Goal: Task Accomplishment & Management: Use online tool/utility

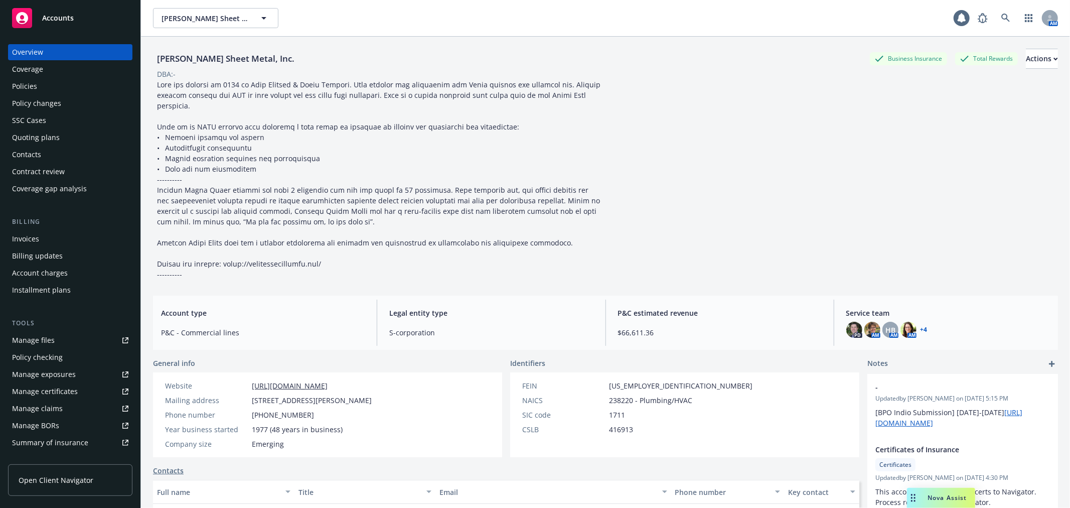
click at [49, 85] on div "Policies" at bounding box center [70, 86] width 116 height 16
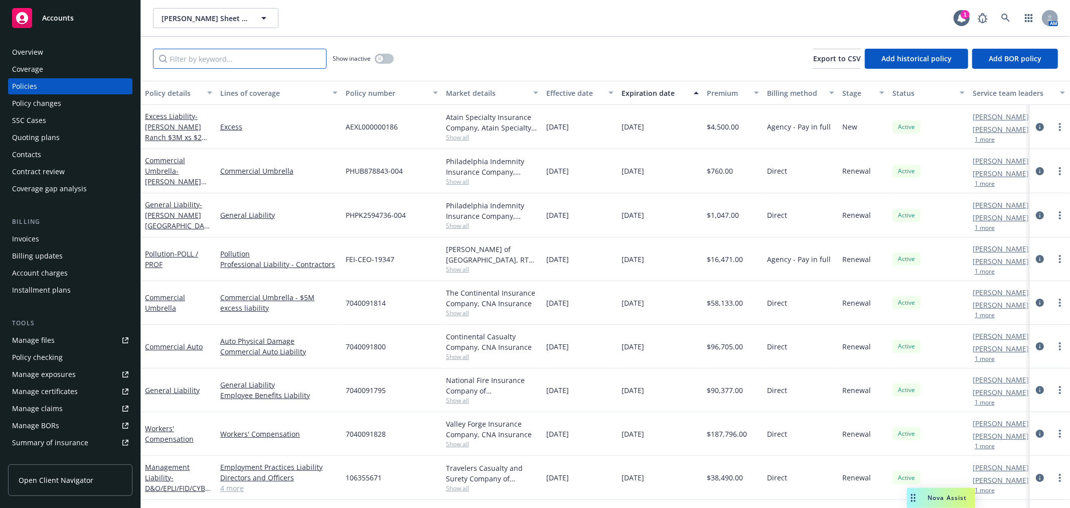
click at [175, 61] on input "Filter by keyword..." at bounding box center [240, 59] width 174 height 20
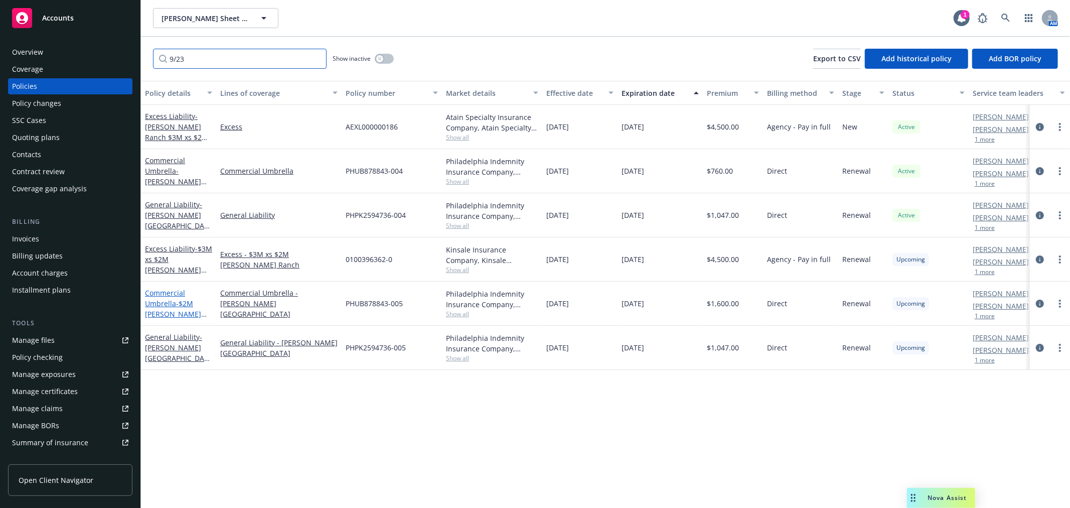
type input "9/23"
click at [172, 303] on link "Commercial Umbrella - $2M [PERSON_NAME][GEOGRAPHIC_DATA]" at bounding box center [176, 314] width 63 height 52
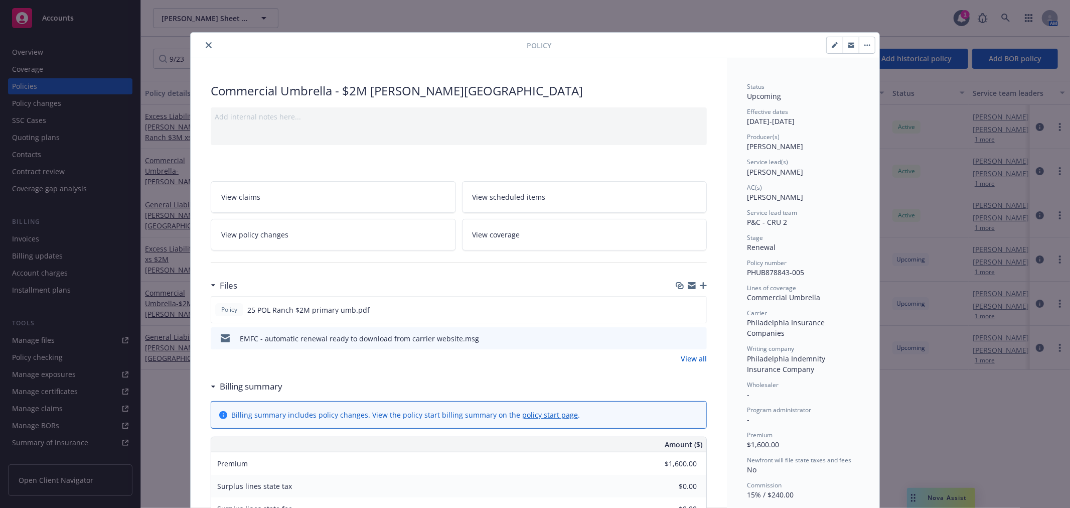
click at [688, 286] on icon "button" at bounding box center [692, 285] width 8 height 8
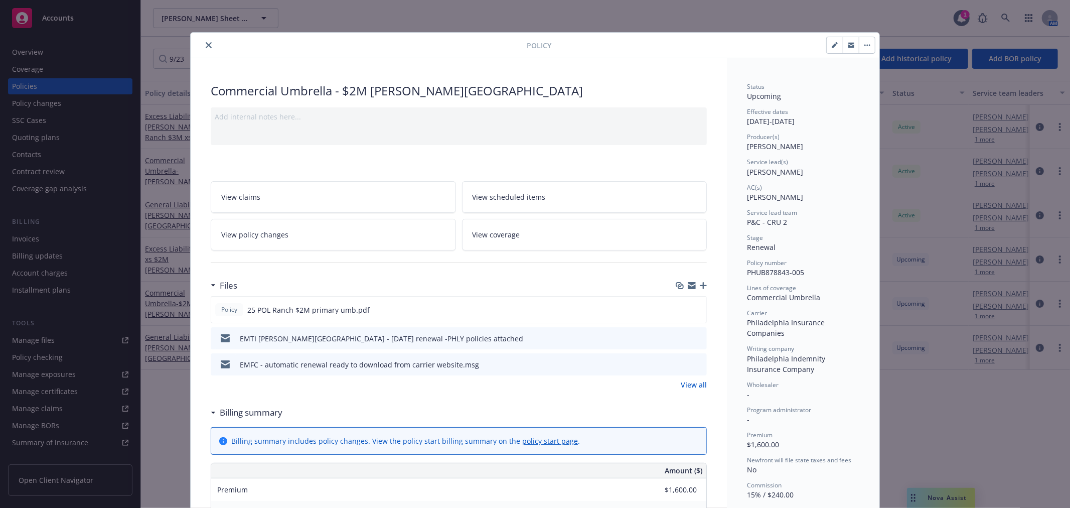
click at [208, 44] on button "close" at bounding box center [209, 45] width 12 height 12
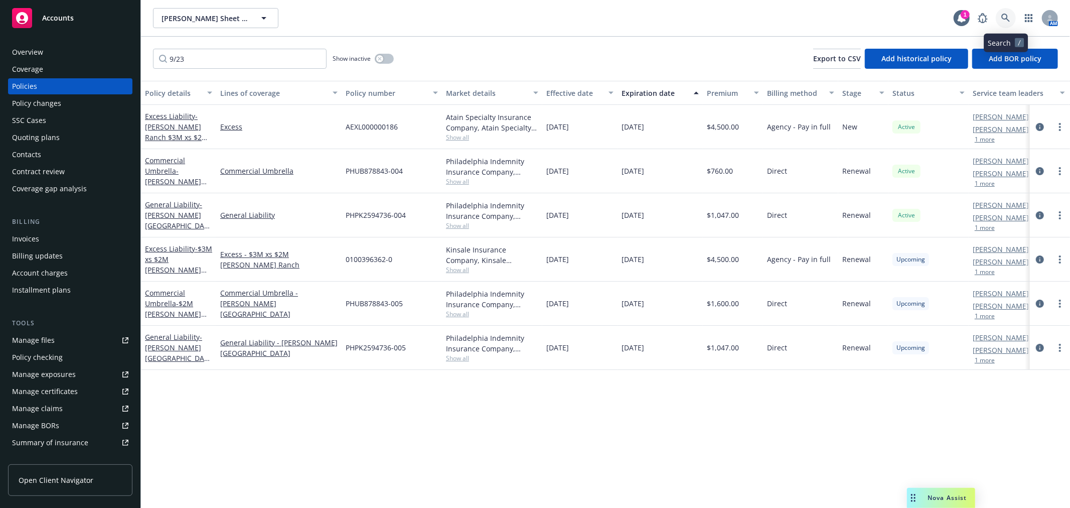
click at [1006, 17] on icon at bounding box center [1005, 18] width 9 height 9
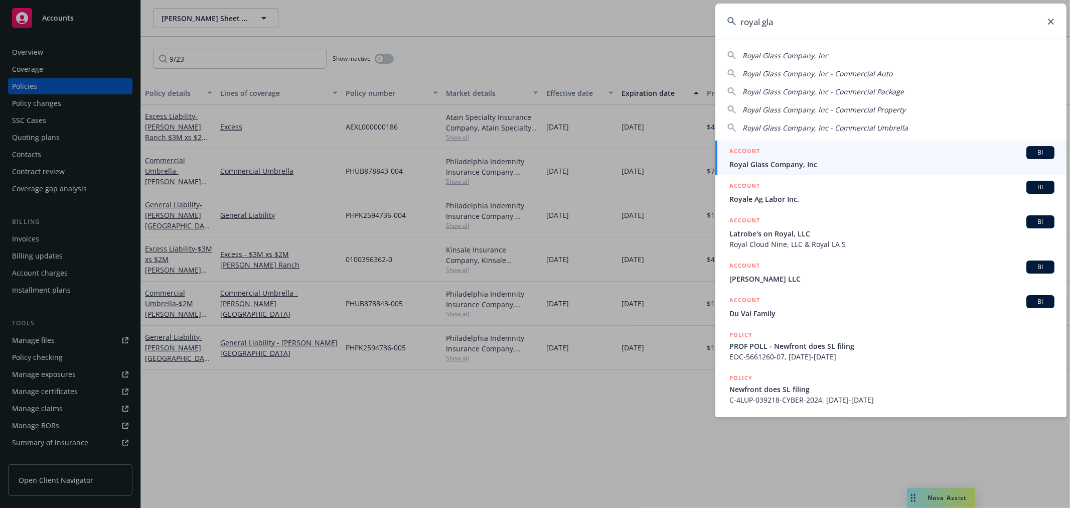
type input "royal gla"
click at [803, 168] on span "Royal Glass Company, Inc" at bounding box center [891, 164] width 325 height 11
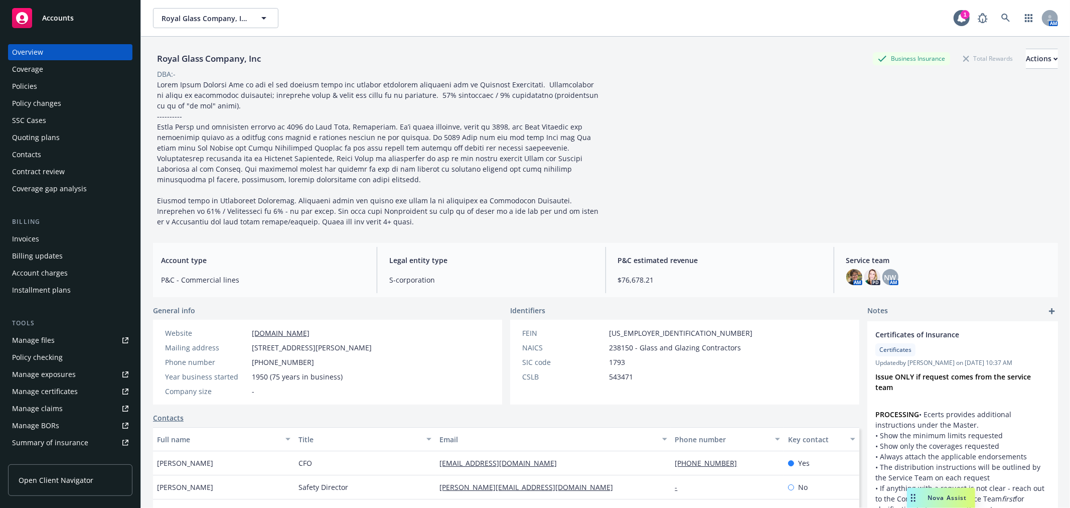
click at [69, 391] on div "Manage certificates" at bounding box center [45, 391] width 66 height 16
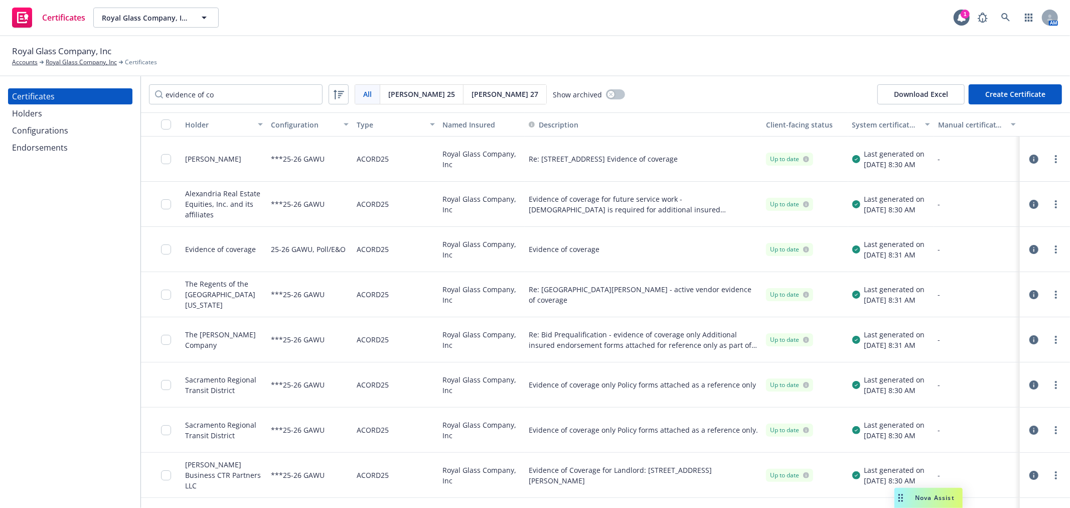
type input "evidence of co"
click at [196, 125] on div "Holder" at bounding box center [218, 124] width 67 height 11
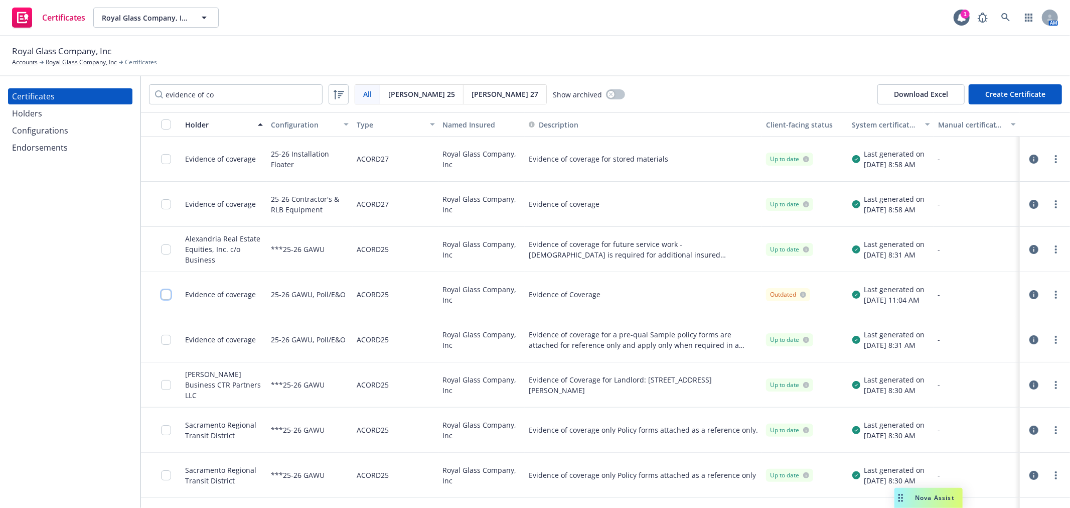
click at [163, 293] on input "checkbox" at bounding box center [166, 294] width 10 height 10
click at [442, 484] on div "Download certificate" at bounding box center [477, 484] width 76 height 19
click at [442, 457] on link "Download uneditable file" at bounding box center [425, 460] width 116 height 20
click at [166, 294] on input "checkbox" at bounding box center [166, 294] width 10 height 10
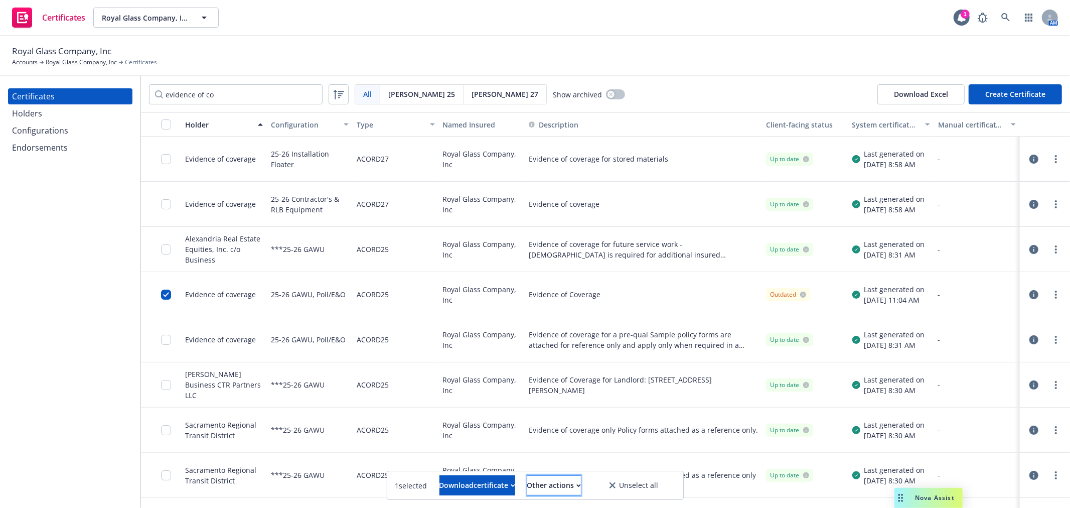
click at [549, 482] on div "Other actions" at bounding box center [554, 484] width 54 height 19
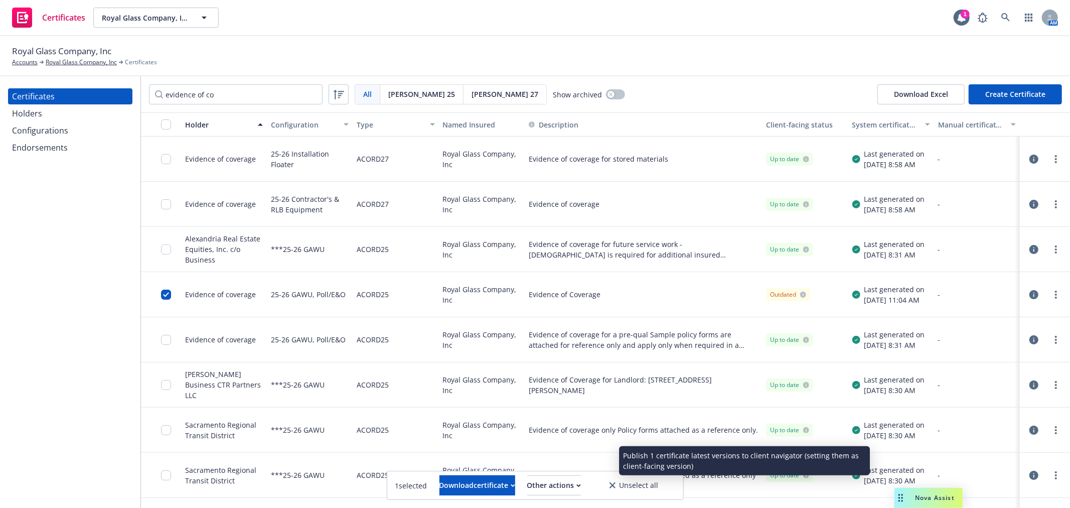
click at [562, 463] on link "Publish certificate" at bounding box center [535, 460] width 92 height 20
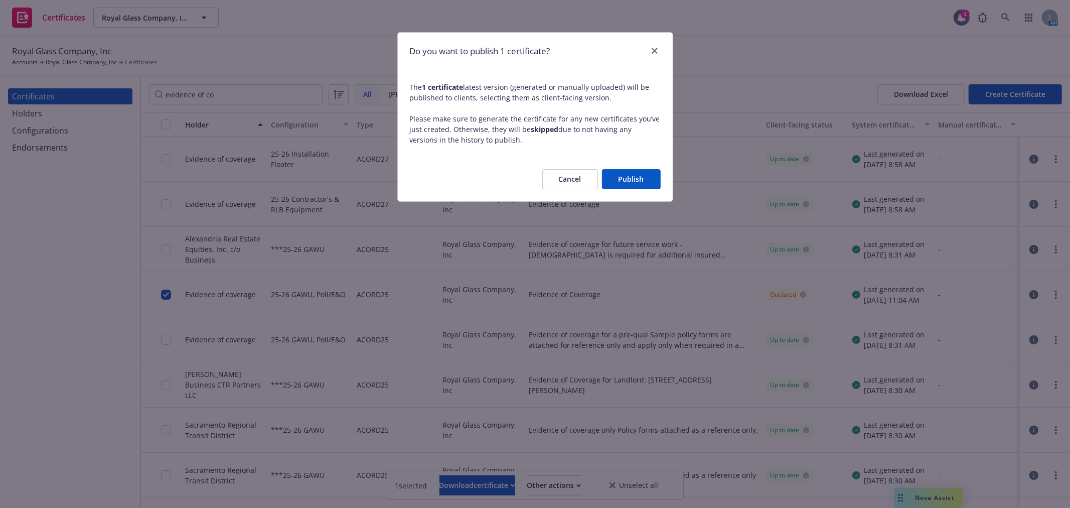
click at [630, 179] on button "Publish" at bounding box center [631, 179] width 59 height 20
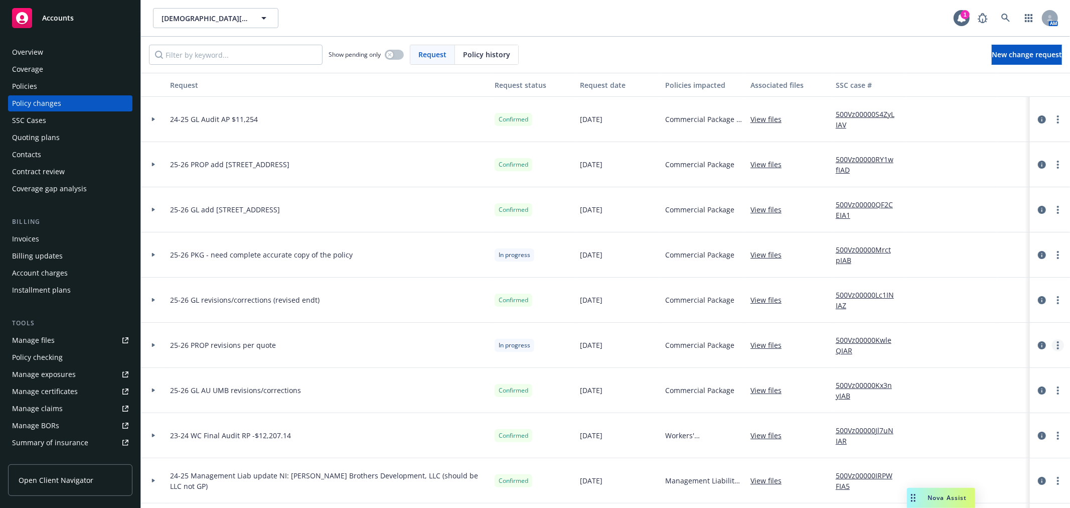
click at [1057, 347] on icon "more" at bounding box center [1058, 345] width 2 height 8
click at [1006, 410] on link "Rescind request" at bounding box center [969, 406] width 172 height 20
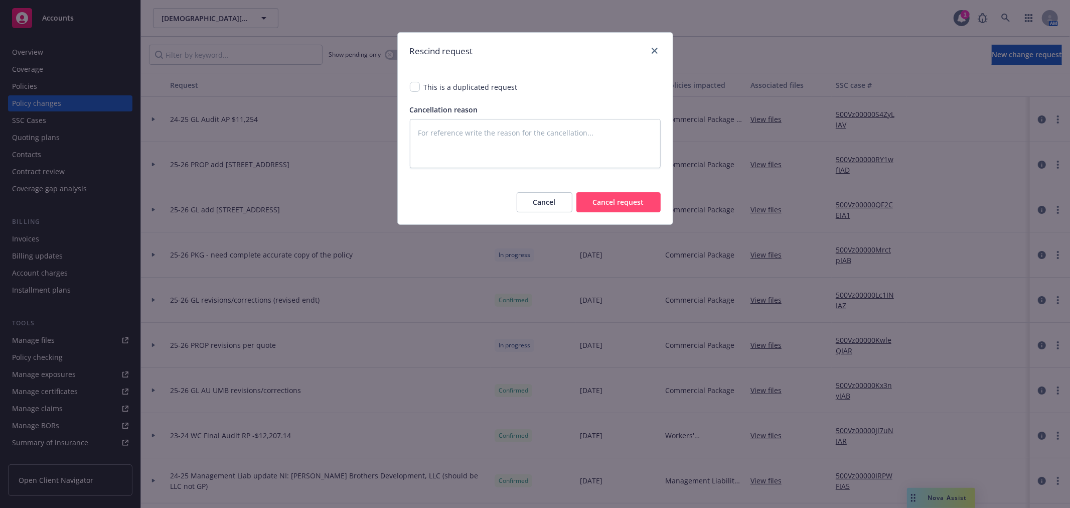
click at [636, 203] on button "Cancel request" at bounding box center [618, 202] width 84 height 20
type textarea "x"
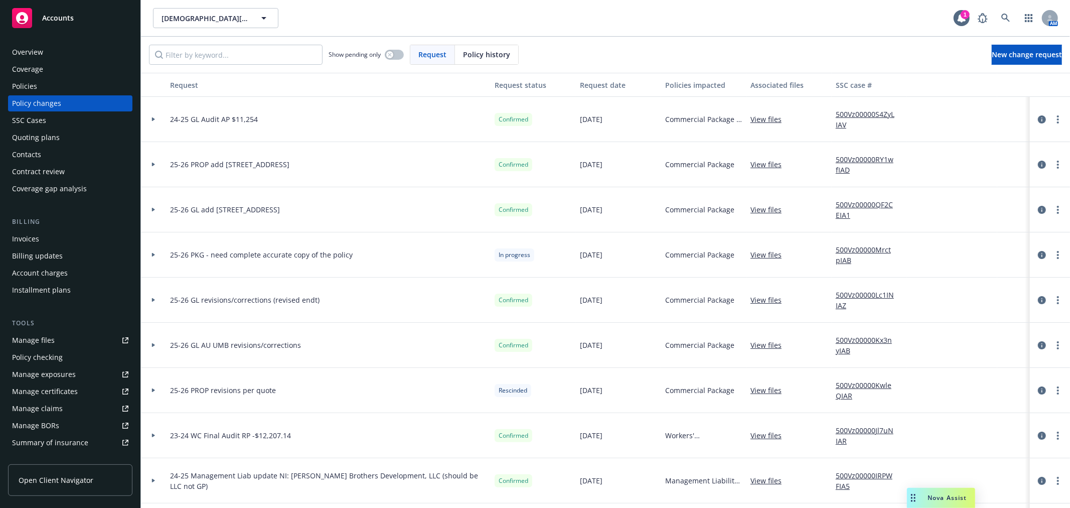
click at [151, 393] on div at bounding box center [153, 390] width 25 height 45
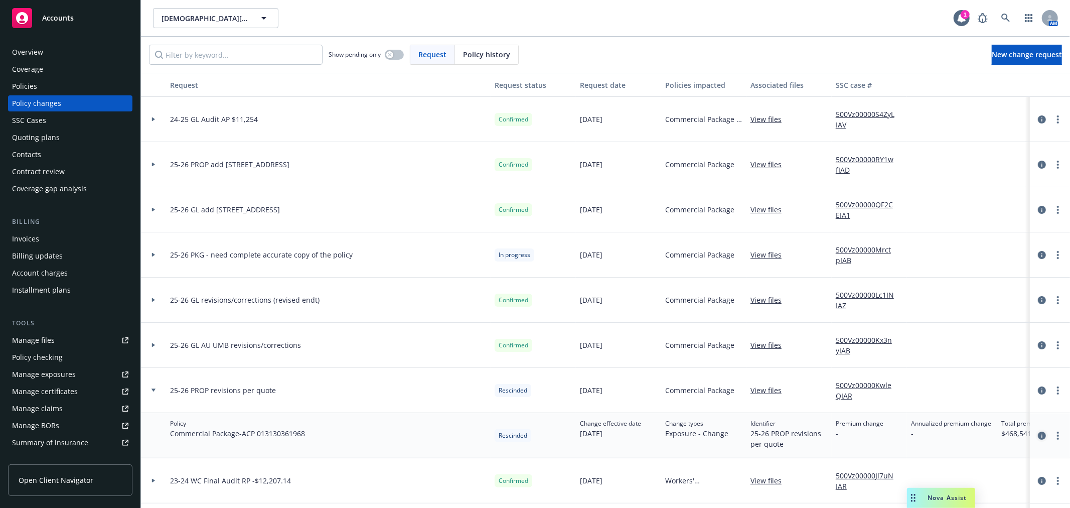
click at [1038, 436] on icon "circleInformation" at bounding box center [1042, 435] width 8 height 8
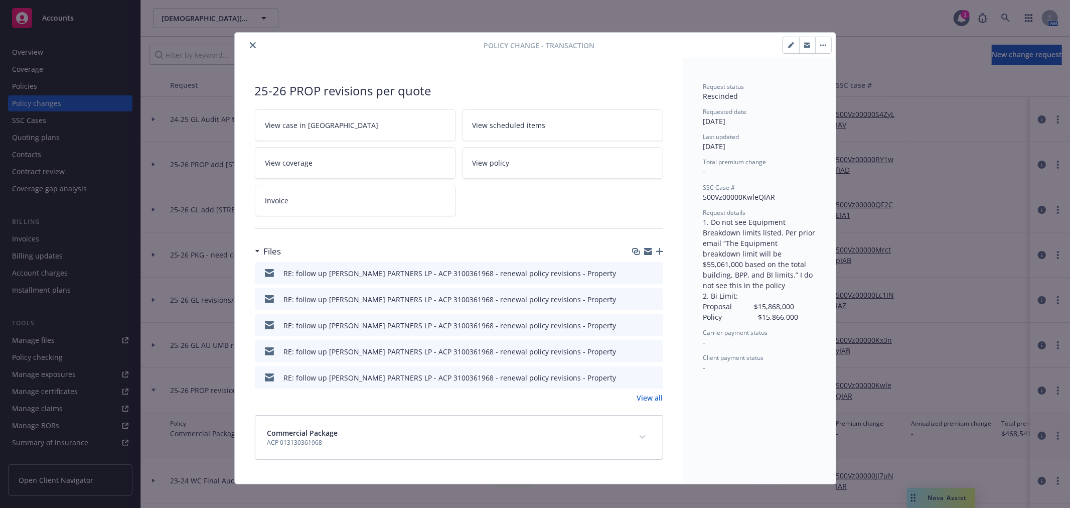
click at [649, 273] on icon "preview file" at bounding box center [653, 272] width 9 height 7
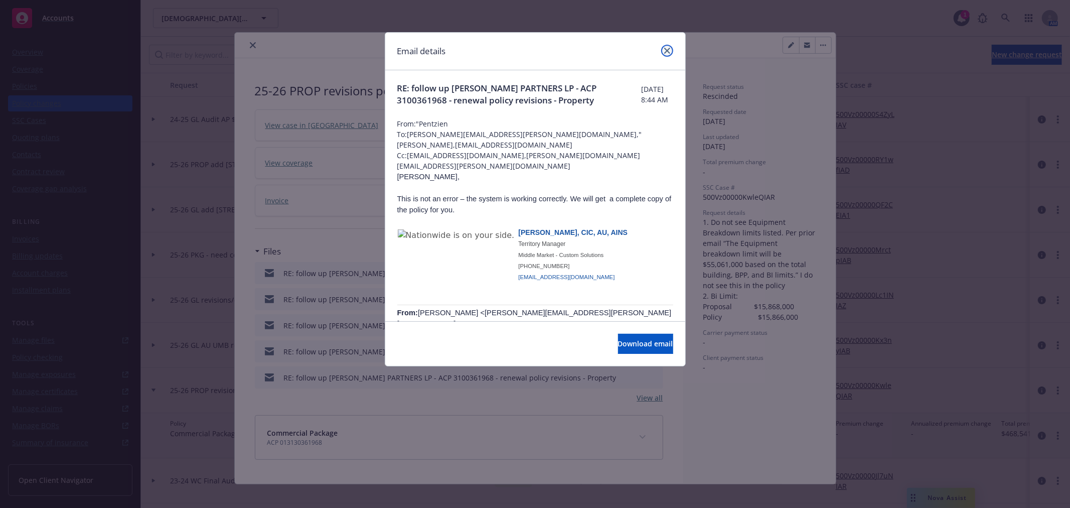
click at [668, 51] on icon "close" at bounding box center [667, 51] width 6 height 6
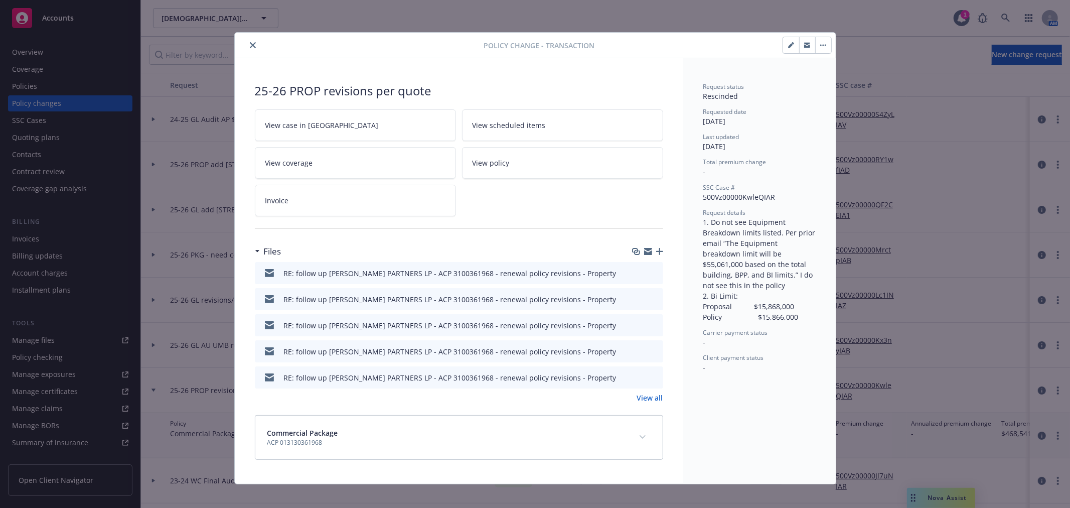
click at [250, 43] on icon "close" at bounding box center [253, 45] width 6 height 6
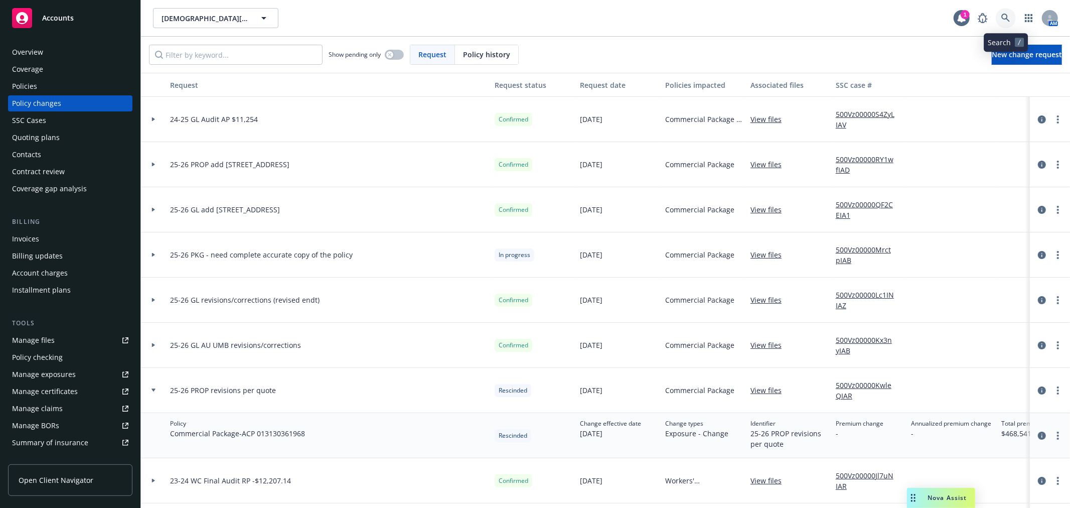
click at [1002, 18] on icon at bounding box center [1005, 18] width 9 height 9
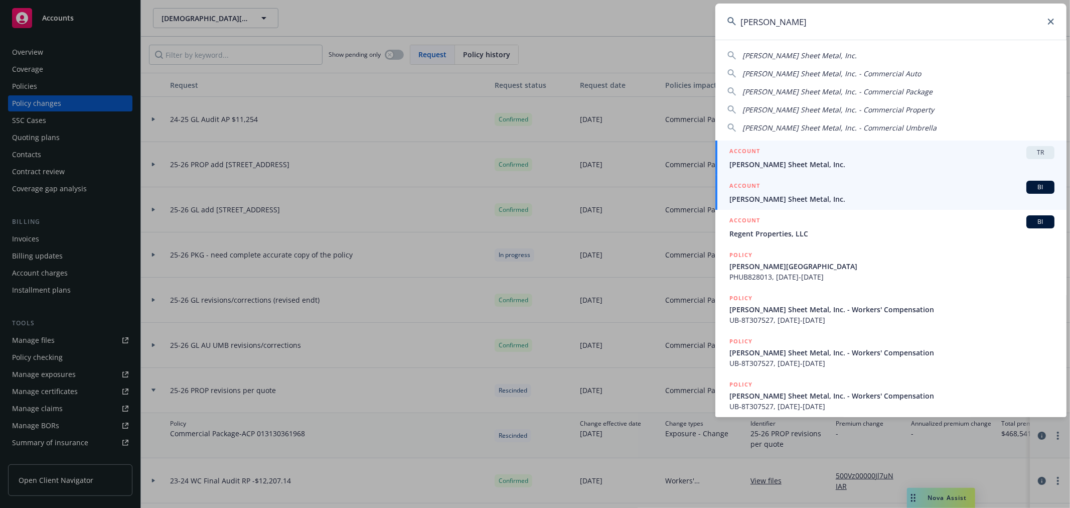
type input "simpson sh"
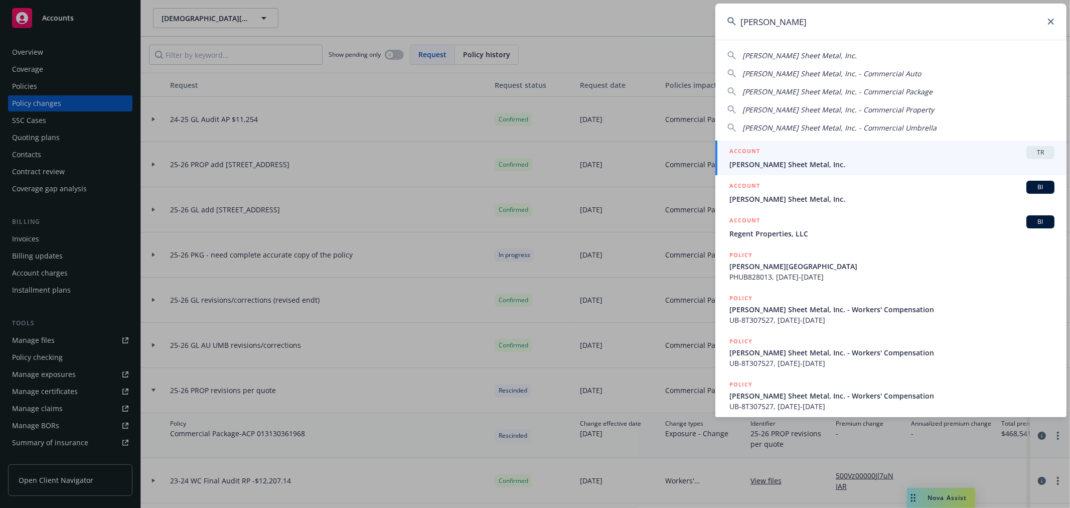
drag, startPoint x: 779, startPoint y: 197, endPoint x: 784, endPoint y: 196, distance: 5.7
click at [779, 197] on span "Simpson Sheet Metal, Inc." at bounding box center [891, 199] width 325 height 11
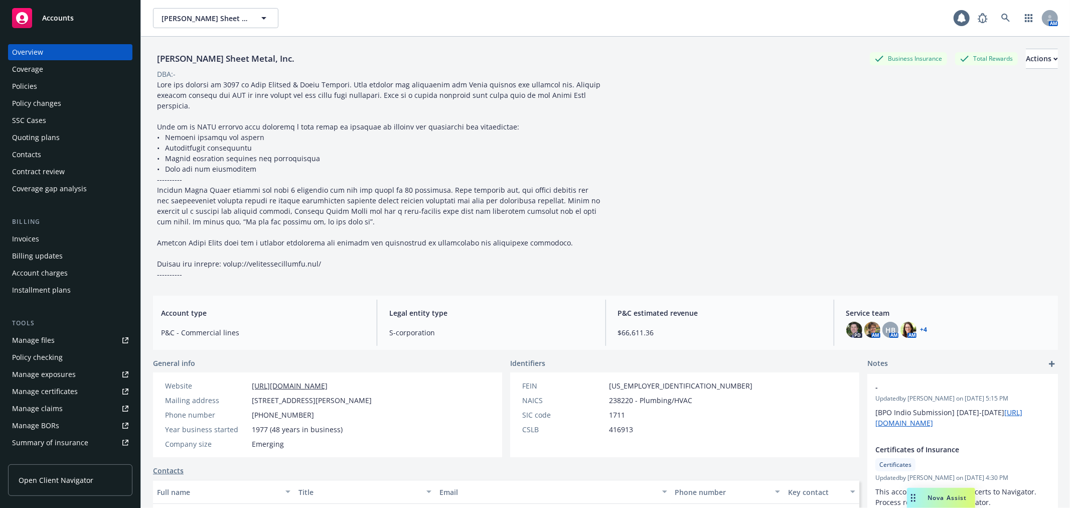
click at [59, 86] on div "Policies" at bounding box center [70, 86] width 116 height 16
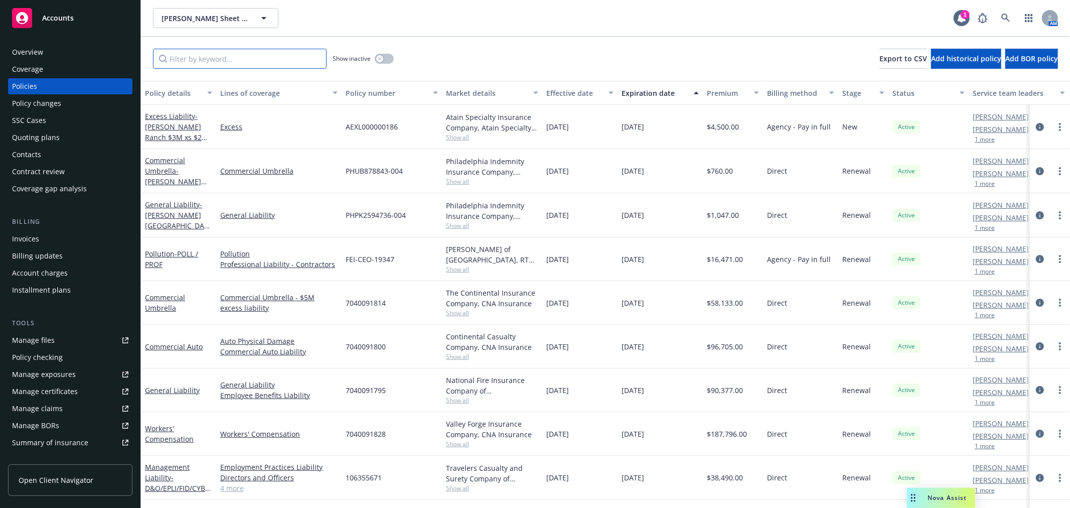
click at [216, 63] on input "Filter by keyword..." at bounding box center [240, 59] width 174 height 20
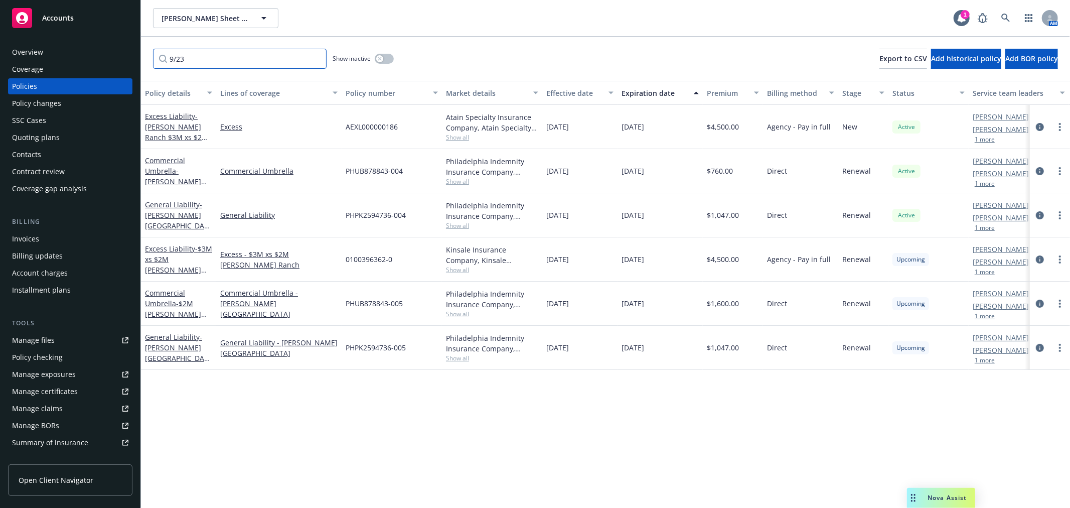
type input "9/23"
click at [89, 360] on div "Policy checking" at bounding box center [70, 357] width 116 height 16
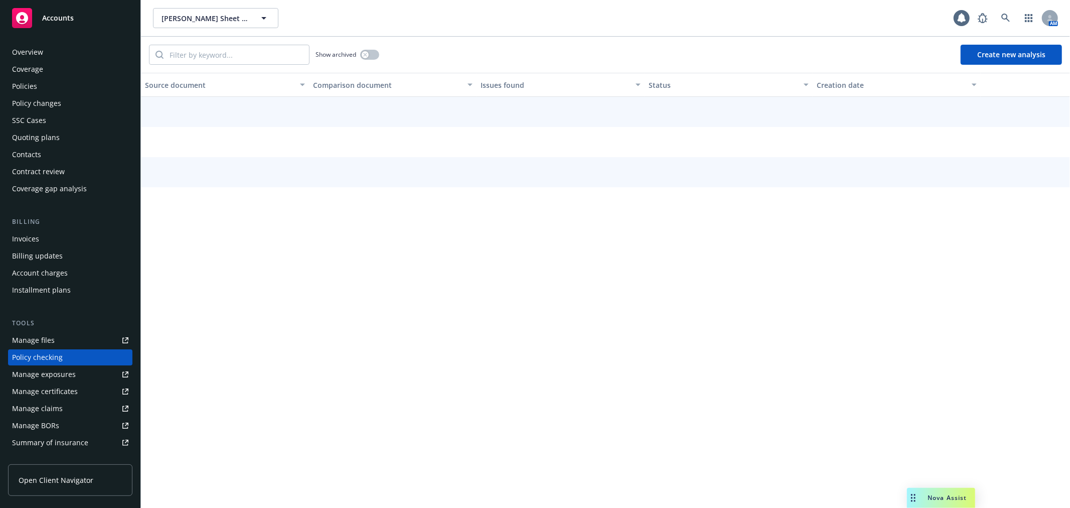
scroll to position [87, 0]
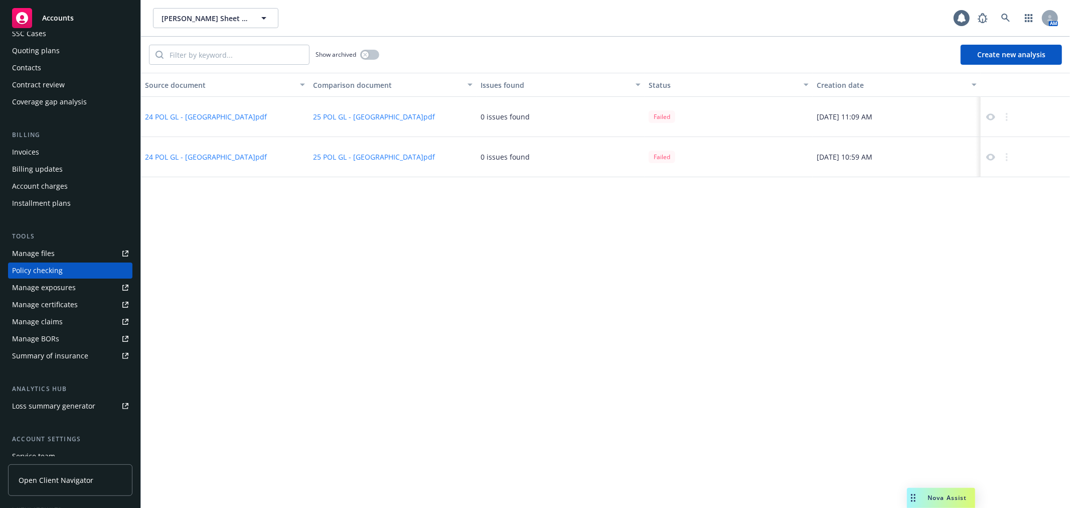
click at [209, 115] on button "24 POL GL - Simpsn Ranch.pdf" at bounding box center [206, 116] width 122 height 11
click at [384, 112] on button "25 POL GL - Simpsn Ranch.pdf" at bounding box center [374, 116] width 122 height 11
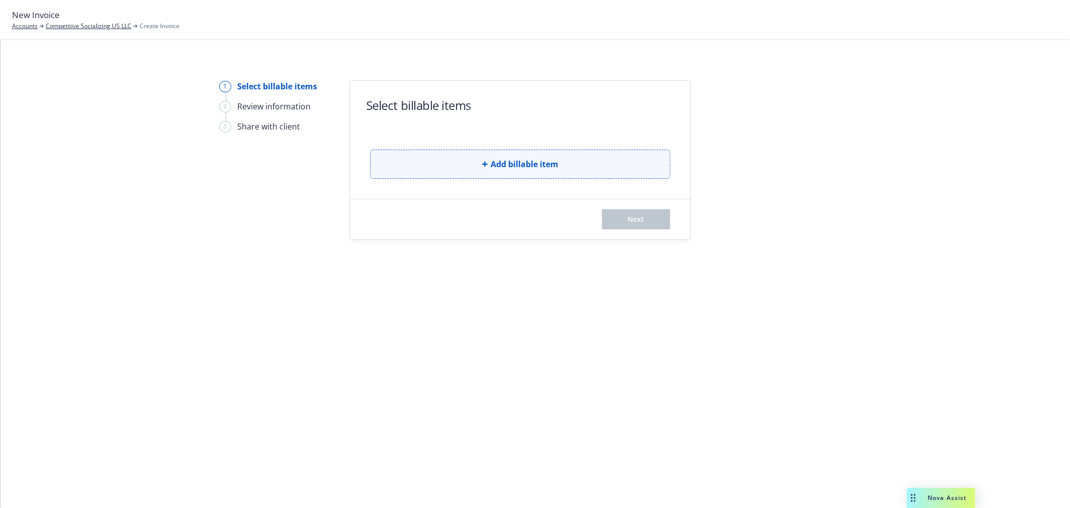
click at [546, 170] on span "Add billable item" at bounding box center [525, 164] width 68 height 12
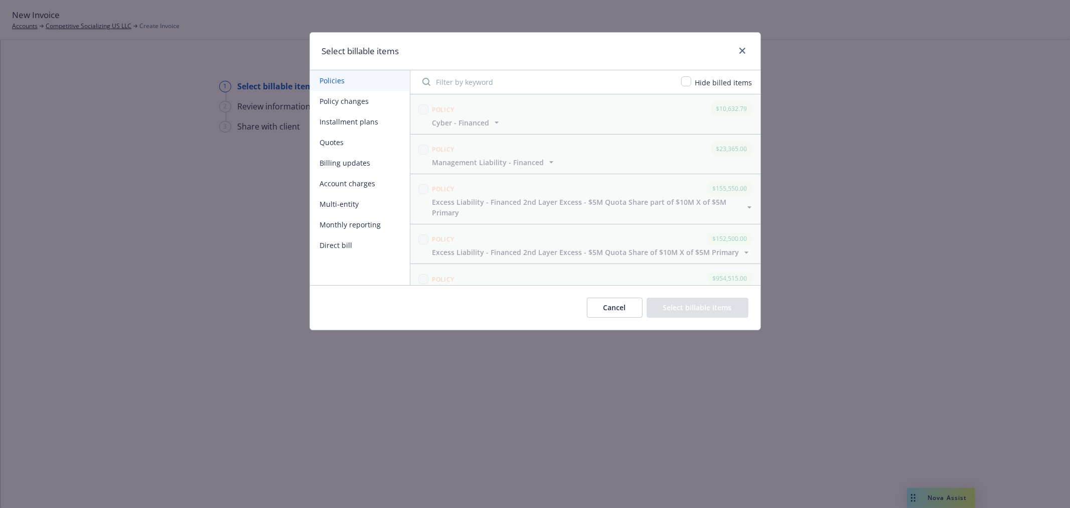
click at [374, 101] on button "Policy changes" at bounding box center [360, 101] width 100 height 21
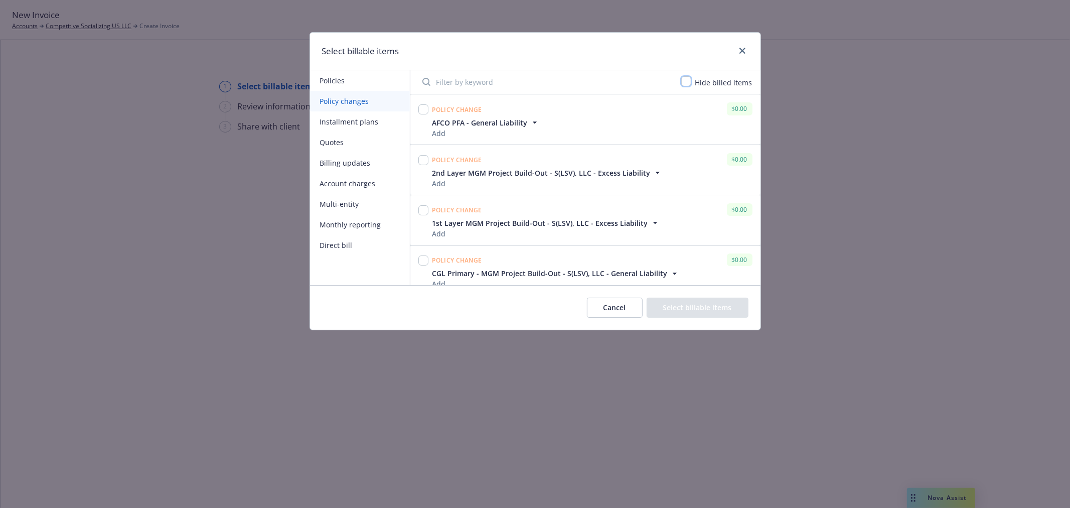
click at [685, 78] on input "checkbox" at bounding box center [686, 81] width 10 height 10
click at [689, 82] on input "checkbox" at bounding box center [686, 81] width 10 height 10
checkbox input "false"
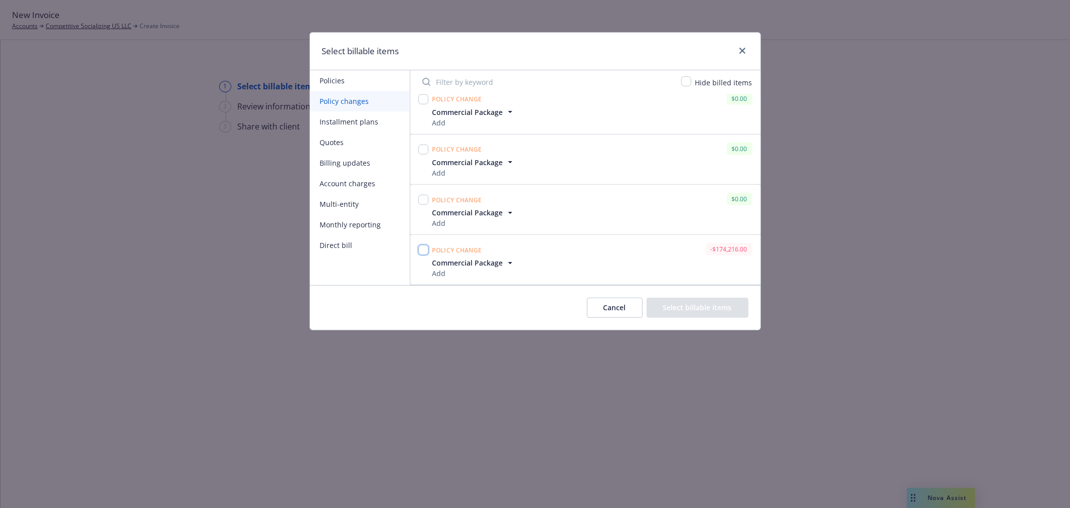
drag, startPoint x: 419, startPoint y: 247, endPoint x: 439, endPoint y: 254, distance: 21.3
click at [420, 247] on input "checkbox" at bounding box center [423, 250] width 10 height 10
checkbox input "true"
click at [719, 312] on button "Select billable items" at bounding box center [698, 307] width 102 height 20
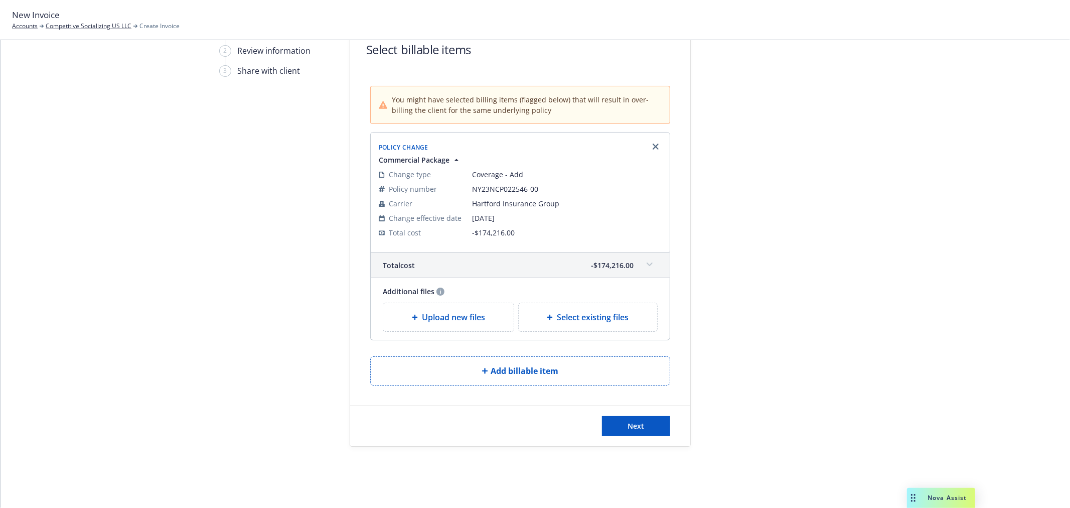
scroll to position [59, 0]
click at [659, 430] on button "Next" at bounding box center [636, 423] width 68 height 20
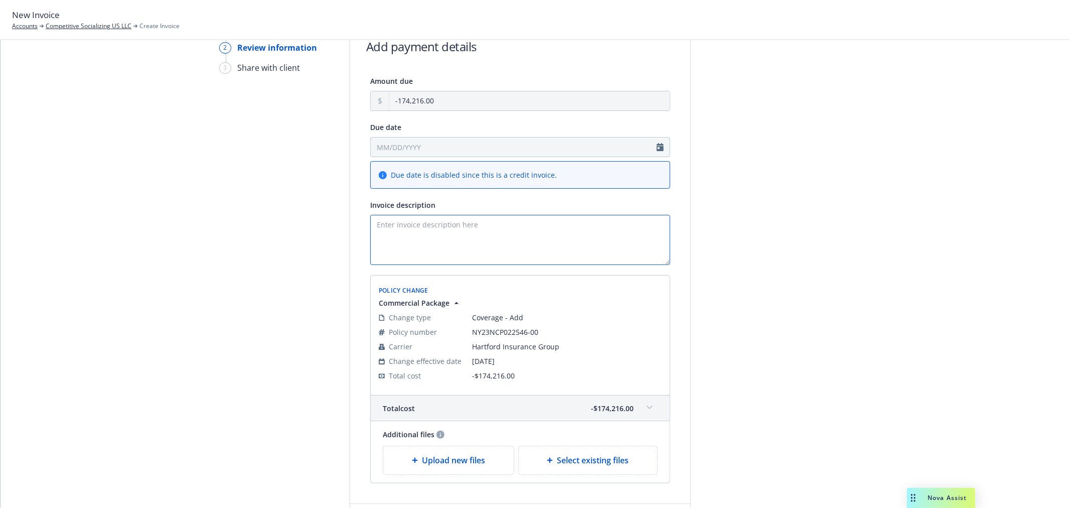
click at [511, 238] on textarea "Invoice description" at bounding box center [520, 240] width 300 height 50
paste textarea "23-24 GL Audit (ENDT 009) DISPUTE - Revised RP -$174,216"
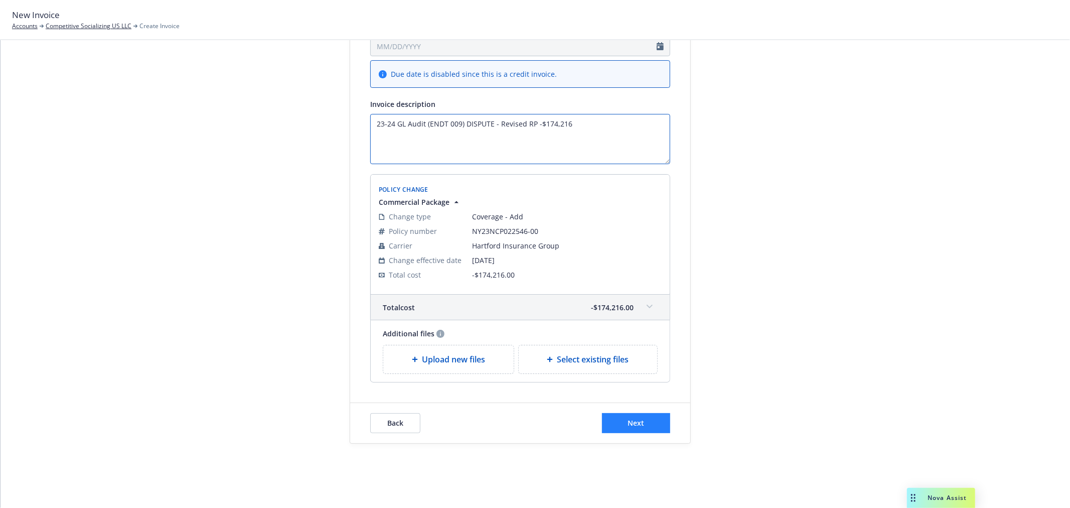
type textarea "23-24 GL Audit (ENDT 009) DISPUTE - Revised RP -$174,216"
click at [643, 422] on button "Next" at bounding box center [636, 423] width 68 height 20
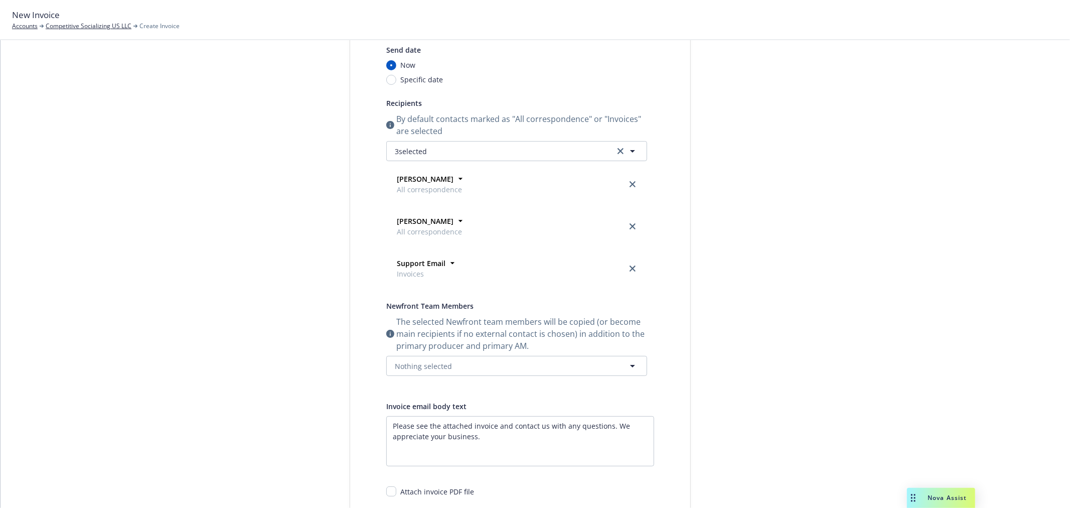
scroll to position [49, 0]
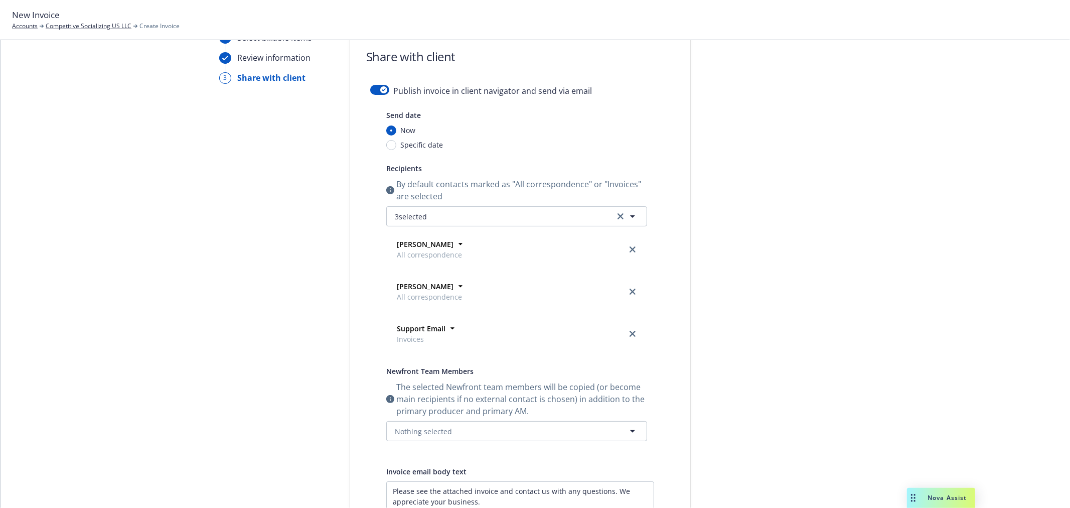
click at [374, 81] on form "Share with client Publish invoice in client navigator and send via email Send d…" at bounding box center [520, 356] width 340 height 648
click at [382, 89] on div "button" at bounding box center [383, 89] width 7 height 7
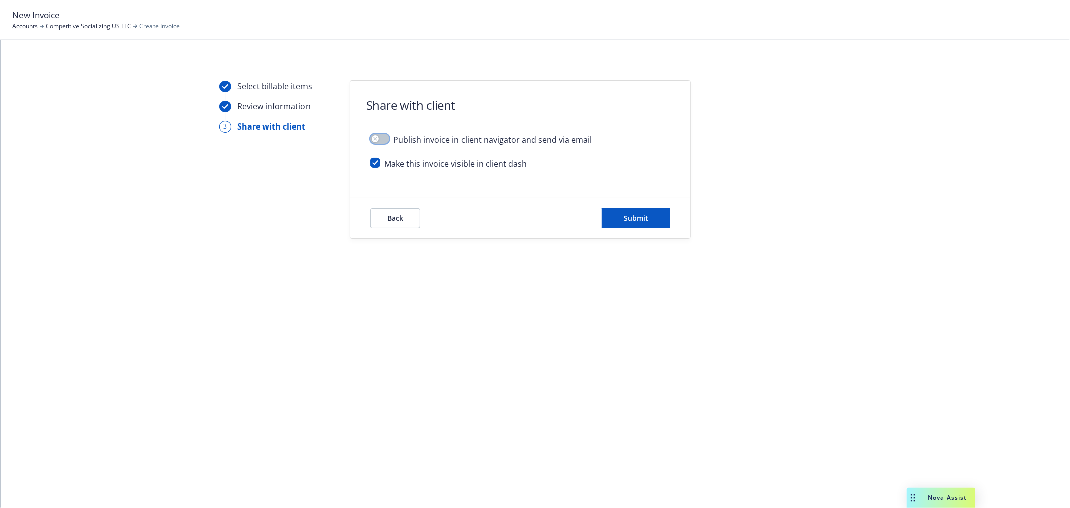
scroll to position [0, 0]
click at [646, 223] on button "Submit" at bounding box center [636, 218] width 68 height 20
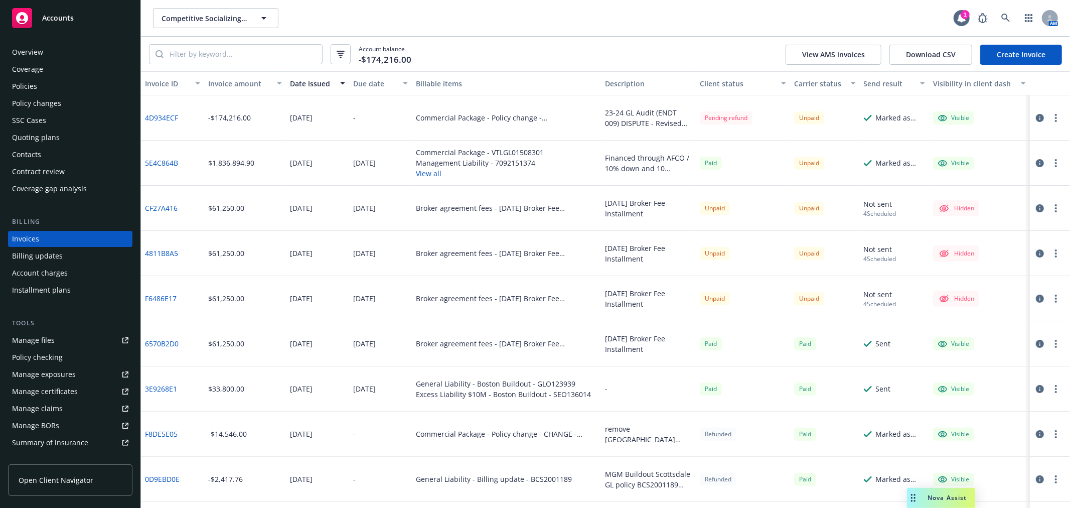
click at [65, 92] on div "Policies" at bounding box center [70, 86] width 116 height 16
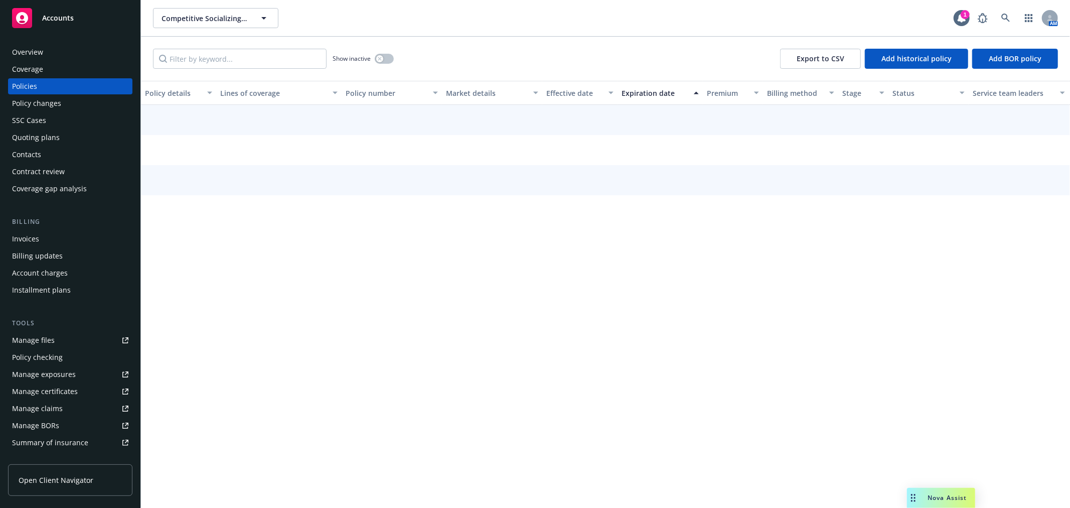
click at [72, 101] on div "Policy changes" at bounding box center [70, 103] width 116 height 16
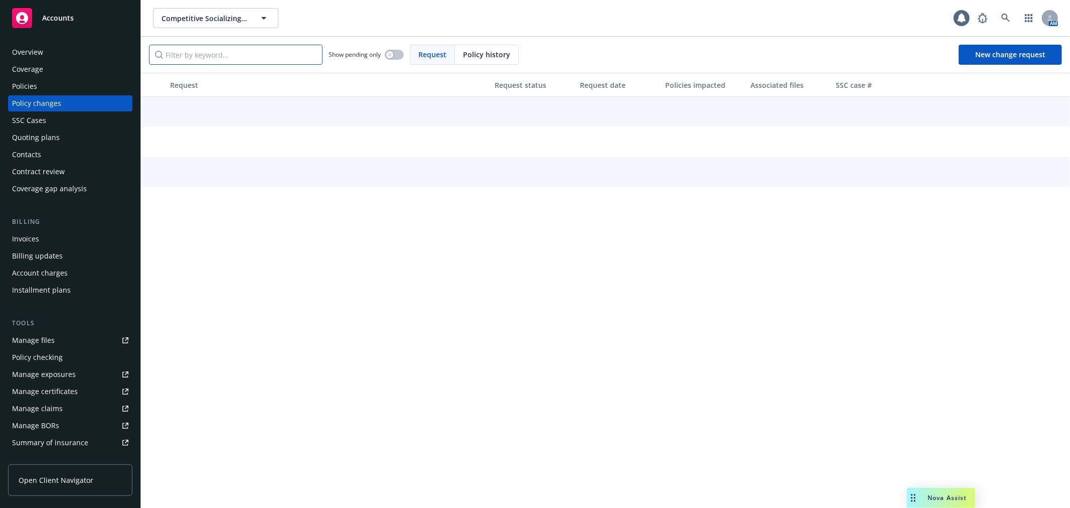
click at [220, 58] on input "Filter by keyword..." at bounding box center [236, 55] width 174 height 20
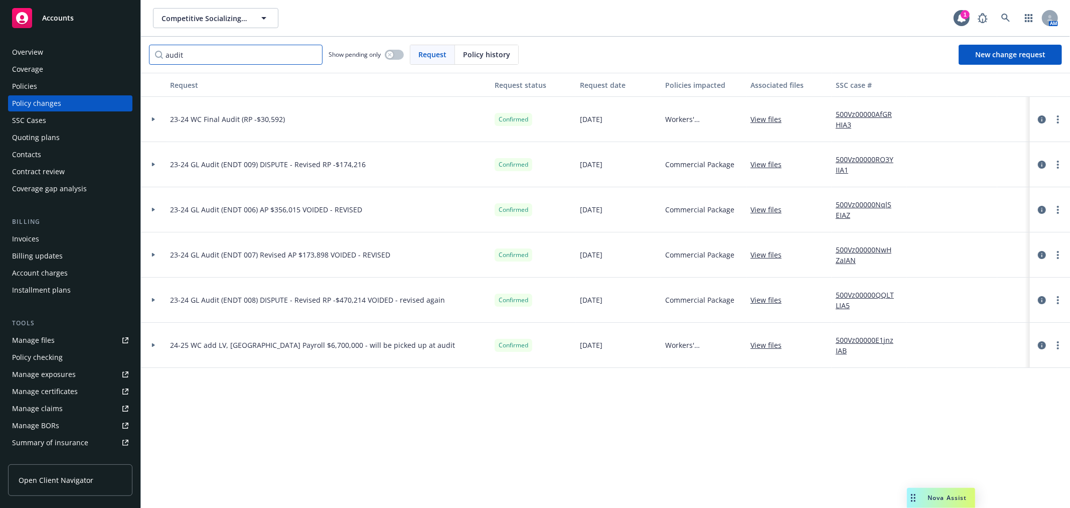
type input "audit"
click at [150, 166] on div at bounding box center [153, 165] width 17 height 4
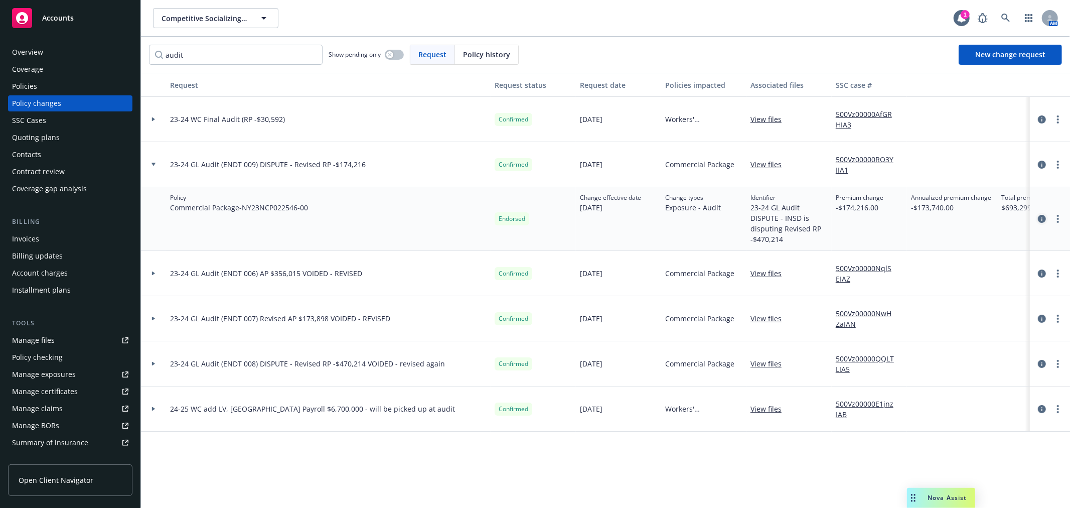
click at [1043, 219] on icon "circleInformation" at bounding box center [1042, 219] width 8 height 8
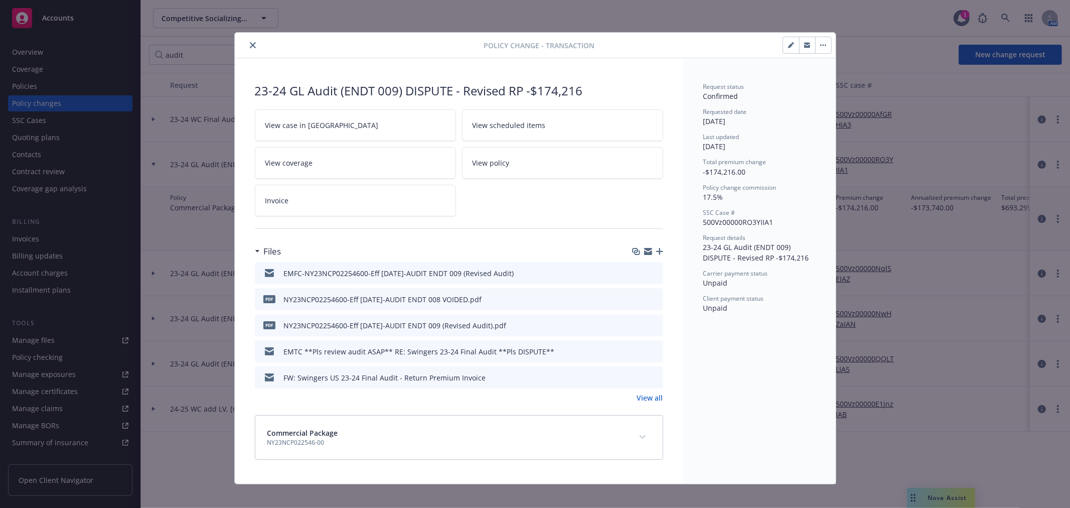
click at [656, 252] on icon "button" at bounding box center [659, 251] width 7 height 7
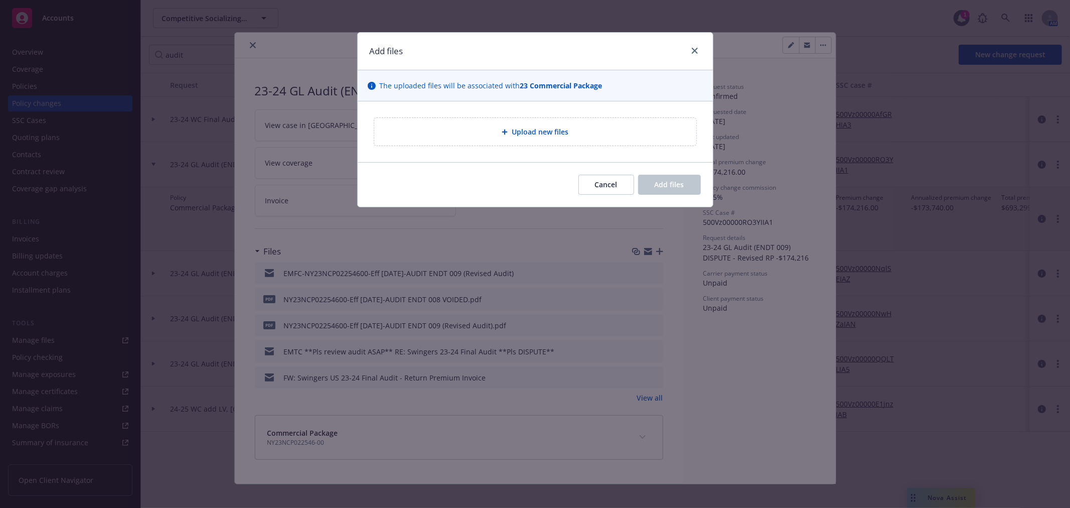
click at [557, 128] on span "Upload new files" at bounding box center [540, 131] width 57 height 11
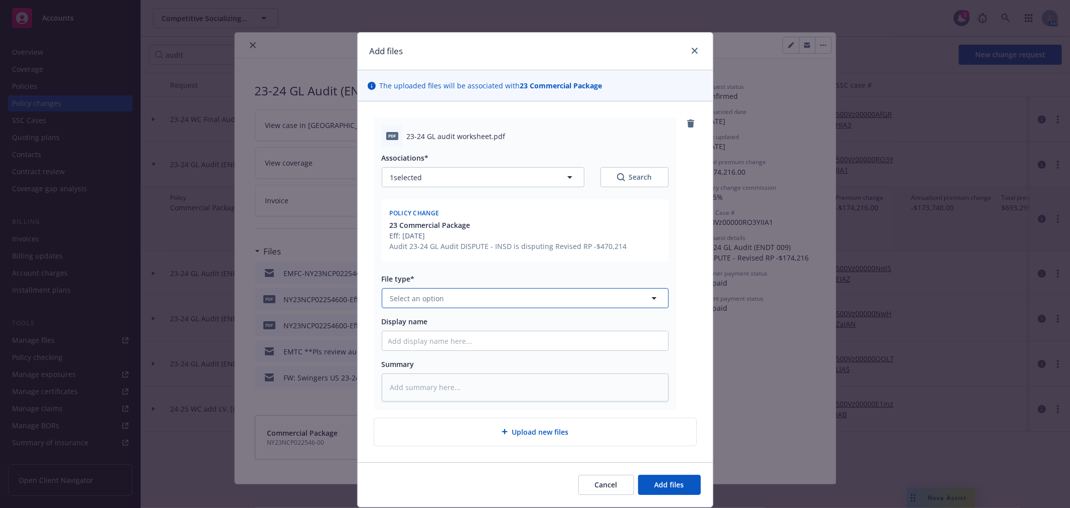
click at [453, 300] on button "Select an option" at bounding box center [525, 298] width 287 height 20
type input "audi"
click at [456, 352] on div "Audit Statement" at bounding box center [519, 352] width 274 height 15
click at [671, 485] on span "Add files" at bounding box center [670, 484] width 30 height 10
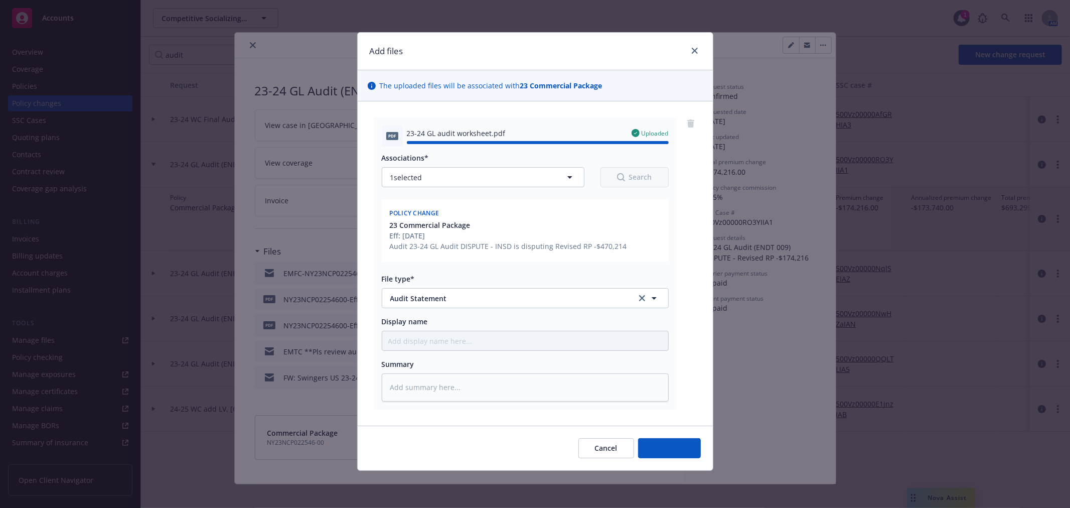
type textarea "x"
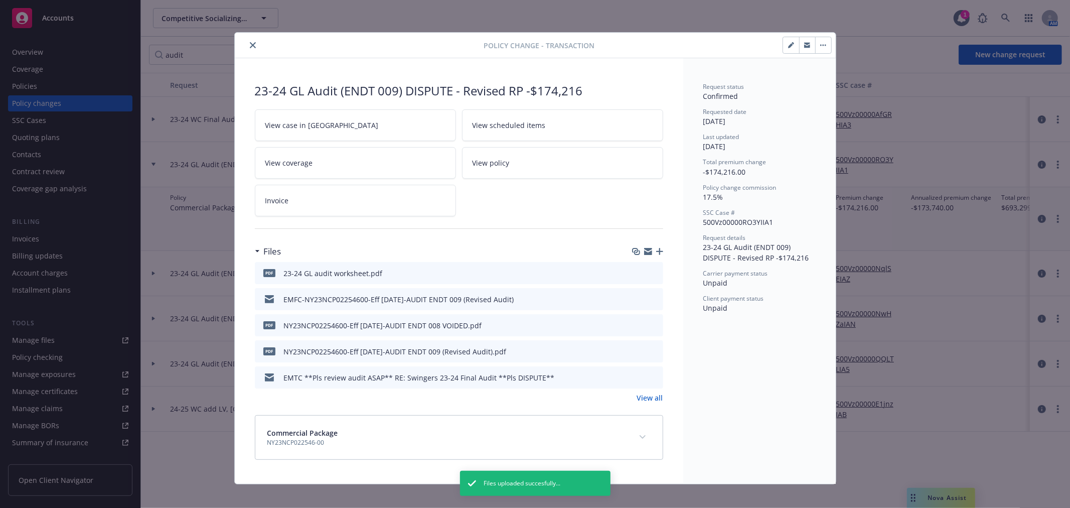
click at [644, 253] on icon "button" at bounding box center [648, 252] width 8 height 5
drag, startPoint x: 643, startPoint y: 250, endPoint x: 580, endPoint y: 324, distance: 97.5
click at [644, 248] on icon "button" at bounding box center [648, 250] width 8 height 4
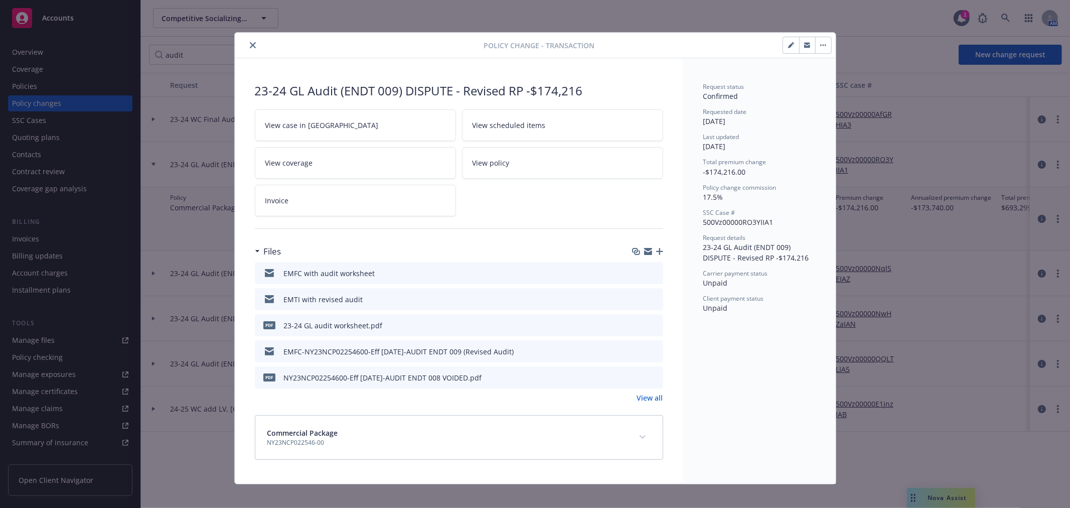
click at [252, 47] on button "close" at bounding box center [253, 45] width 12 height 12
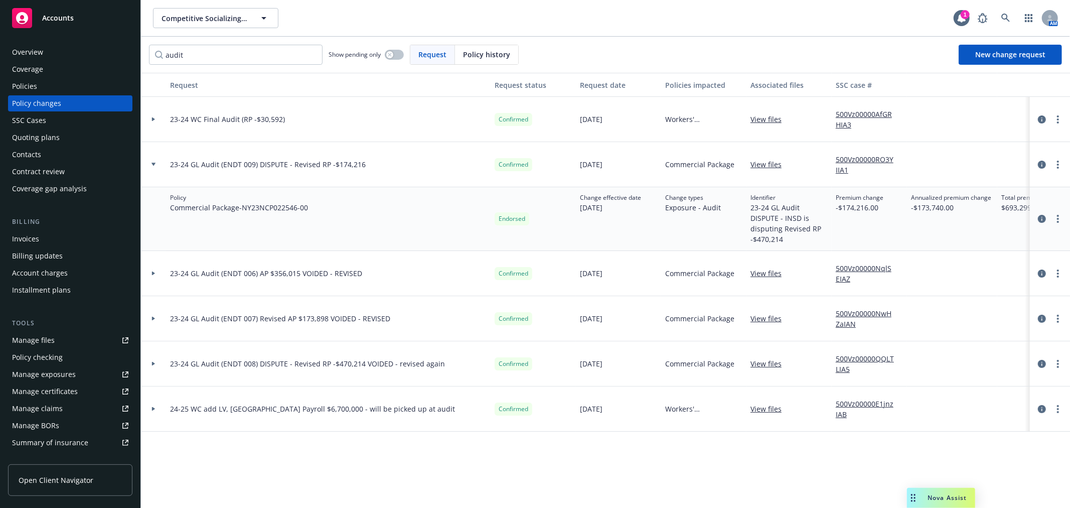
click at [56, 125] on div "SSC Cases" at bounding box center [70, 120] width 116 height 16
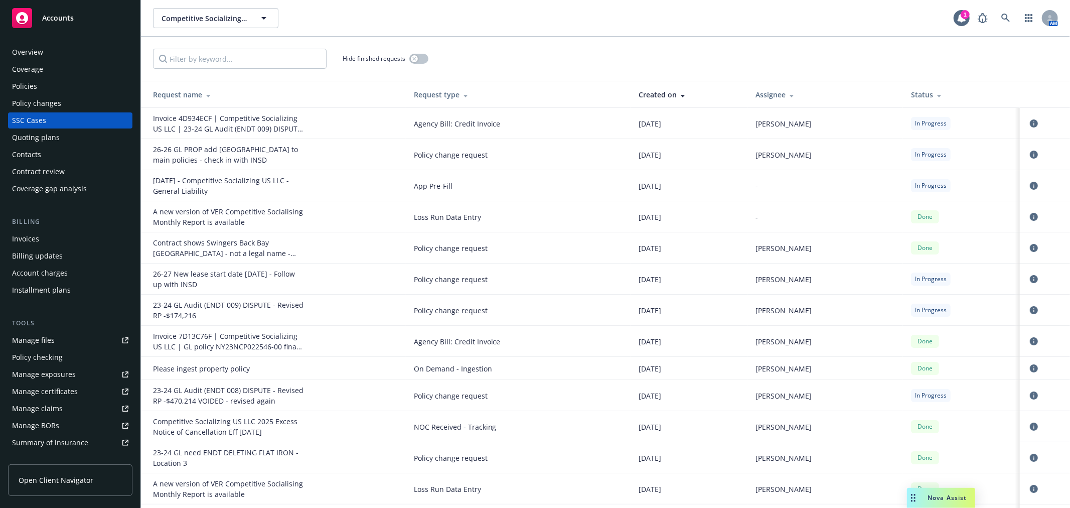
click at [911, 98] on div "Status" at bounding box center [961, 94] width 101 height 11
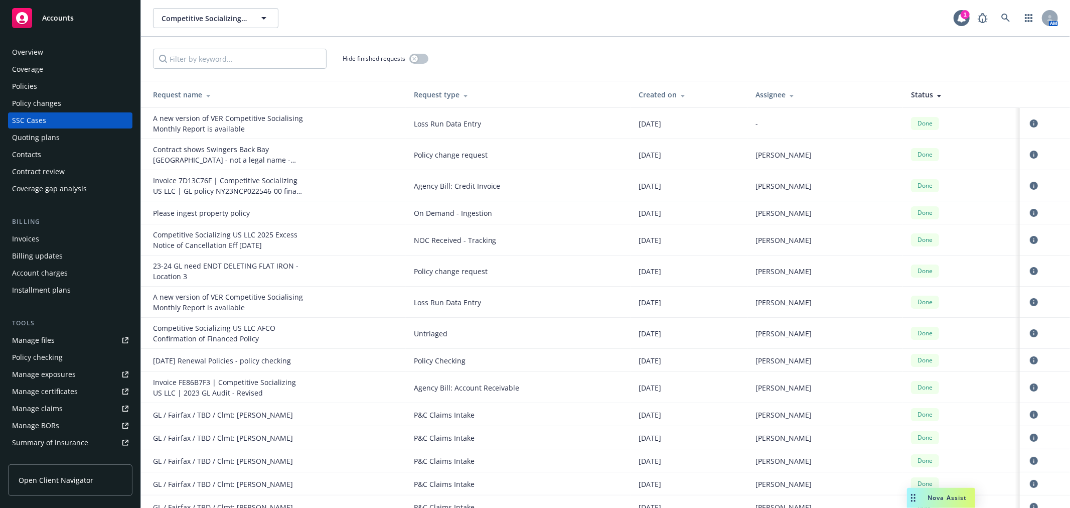
click at [911, 98] on div "Status" at bounding box center [961, 94] width 101 height 11
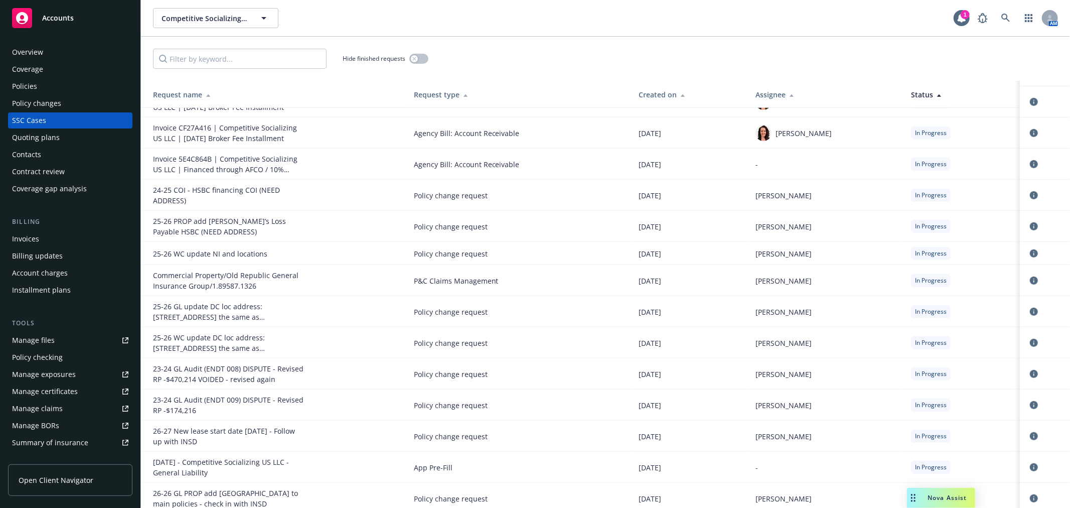
scroll to position [502, 0]
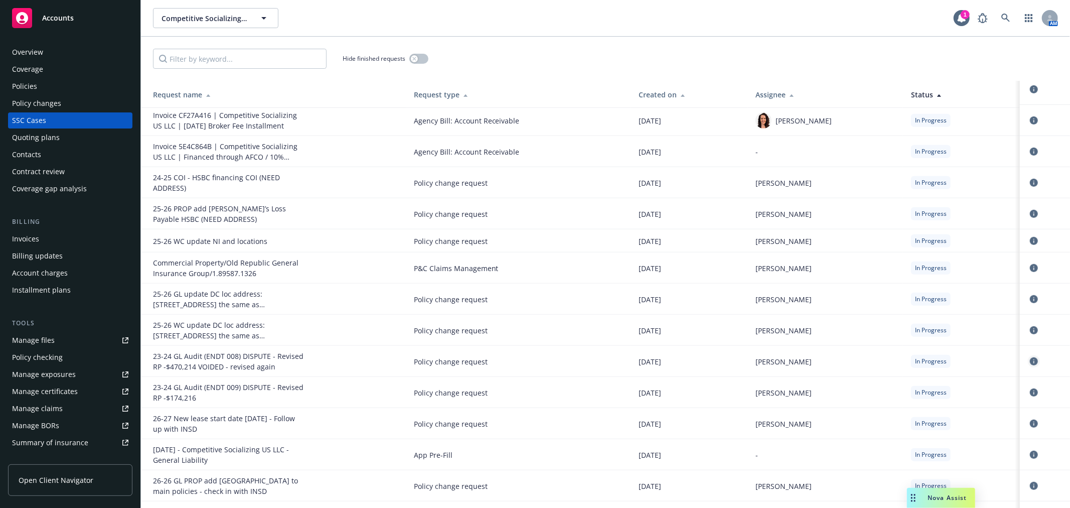
click at [1030, 357] on icon "circleInformation" at bounding box center [1034, 361] width 8 height 8
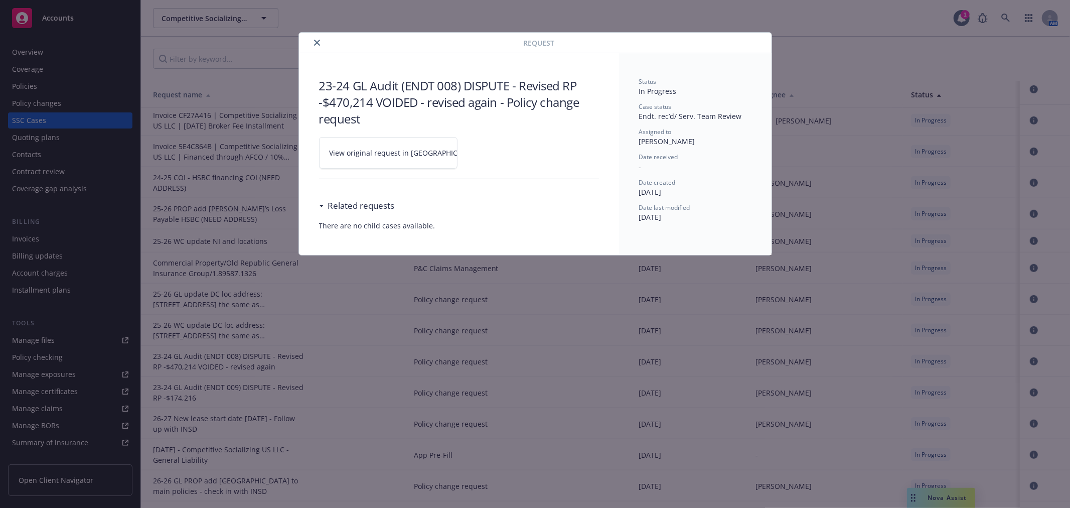
click at [382, 163] on link "View original request in SSC" at bounding box center [388, 153] width 138 height 32
click at [314, 41] on icon "close" at bounding box center [317, 43] width 6 height 6
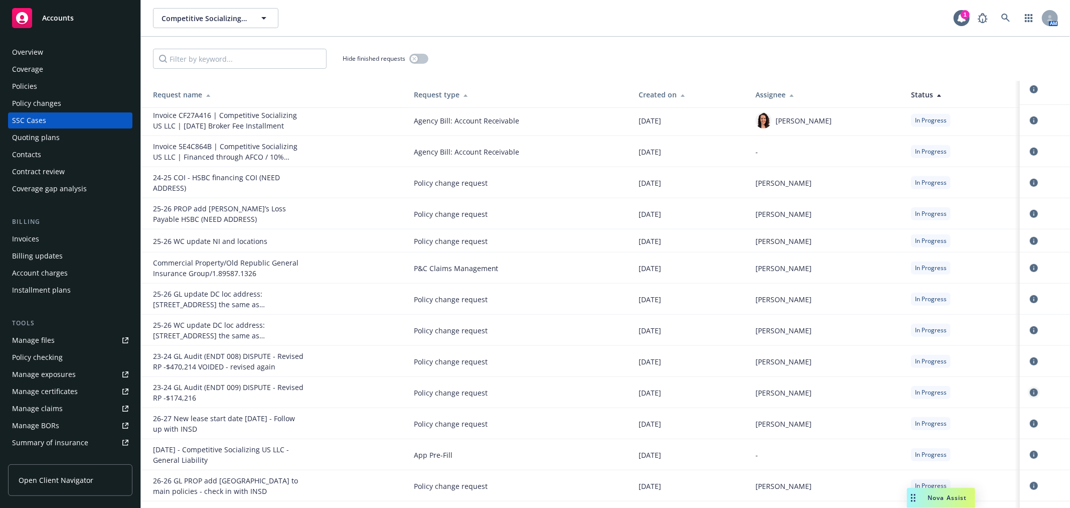
click at [1030, 388] on icon "circleInformation" at bounding box center [1034, 392] width 8 height 8
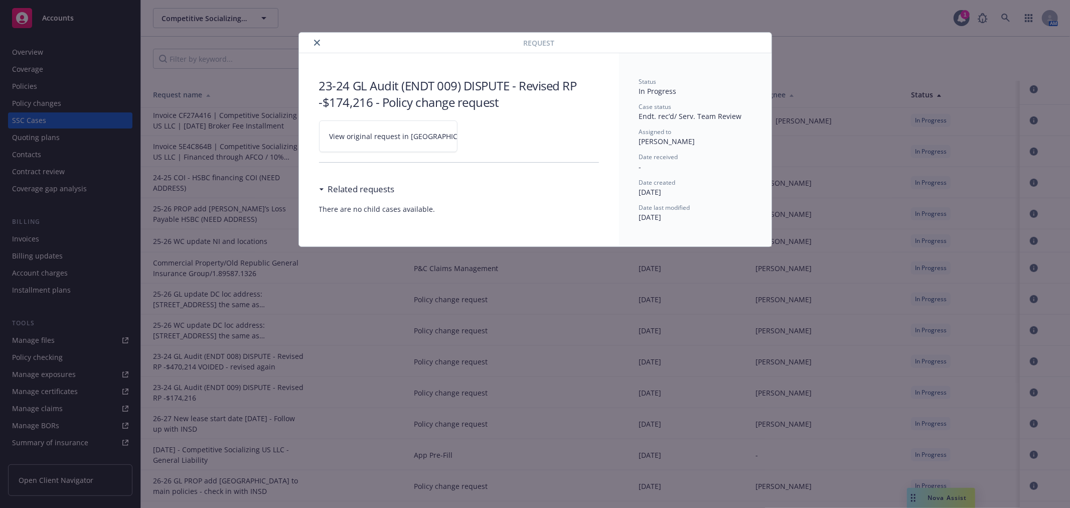
click at [393, 133] on span "View original request in SSC" at bounding box center [406, 136] width 152 height 11
click at [317, 42] on icon "close" at bounding box center [317, 43] width 6 height 6
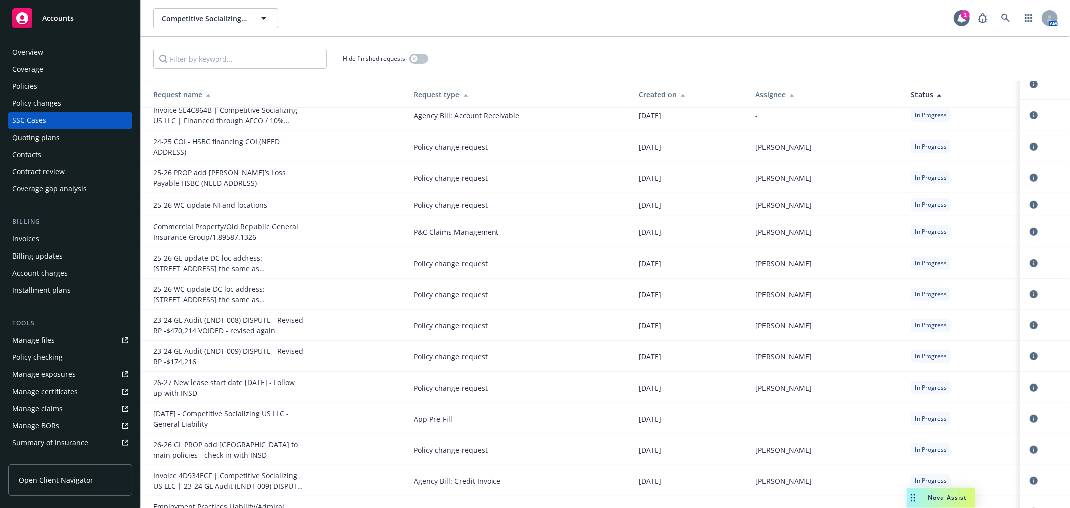
scroll to position [557, 0]
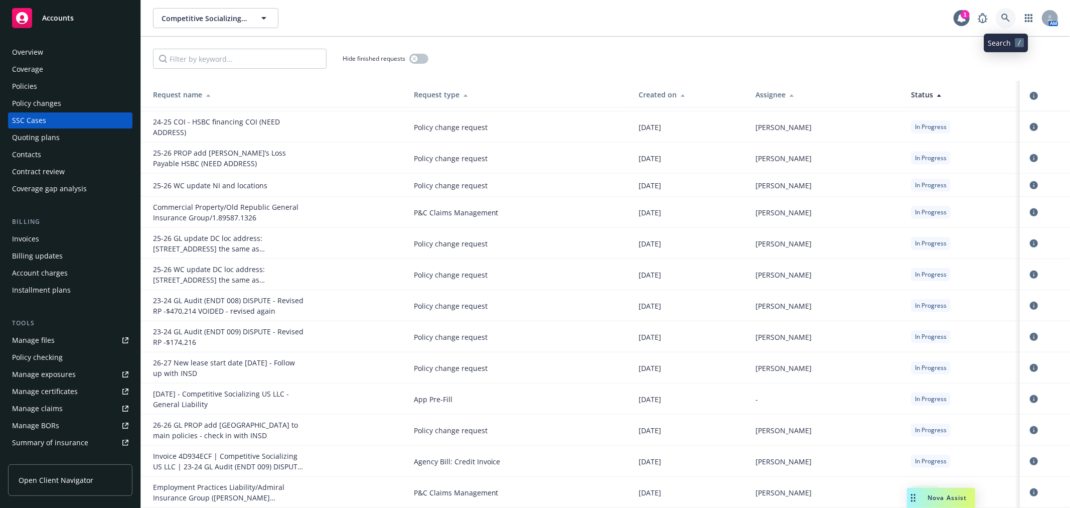
click at [1004, 24] on link at bounding box center [1006, 18] width 20 height 20
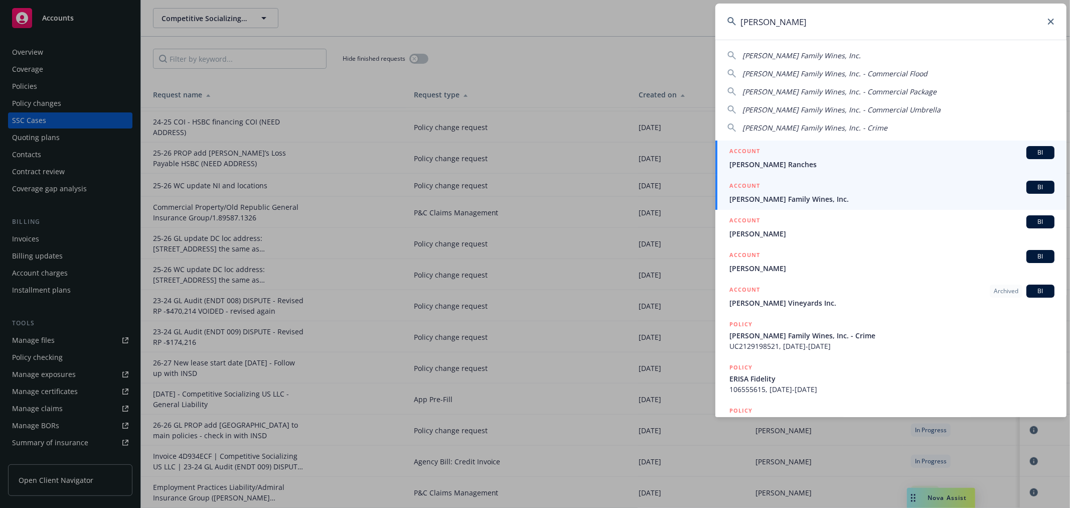
type input "scheid"
click at [818, 198] on span "Scheid Family Wines, Inc." at bounding box center [891, 199] width 325 height 11
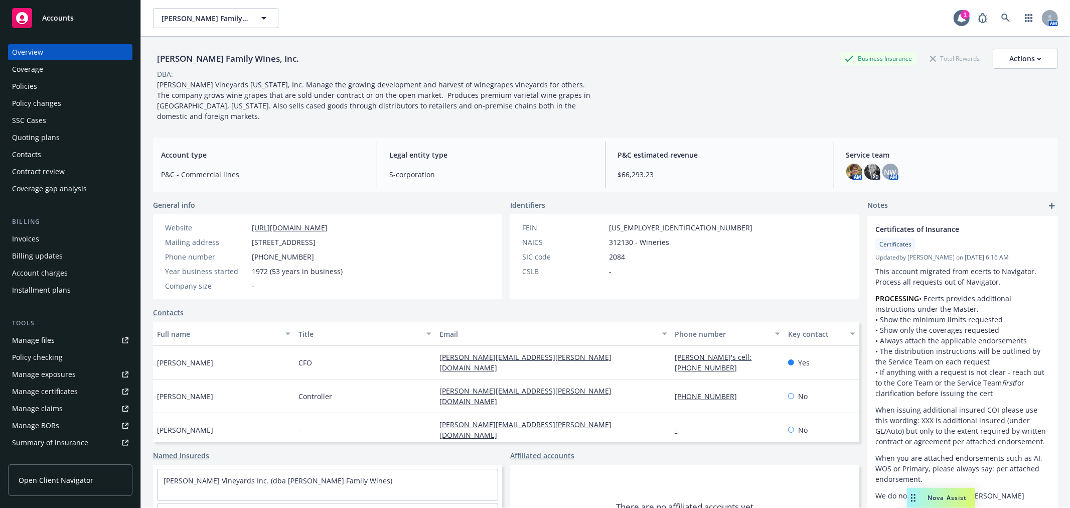
click at [74, 99] on div "Policy changes" at bounding box center [70, 103] width 116 height 16
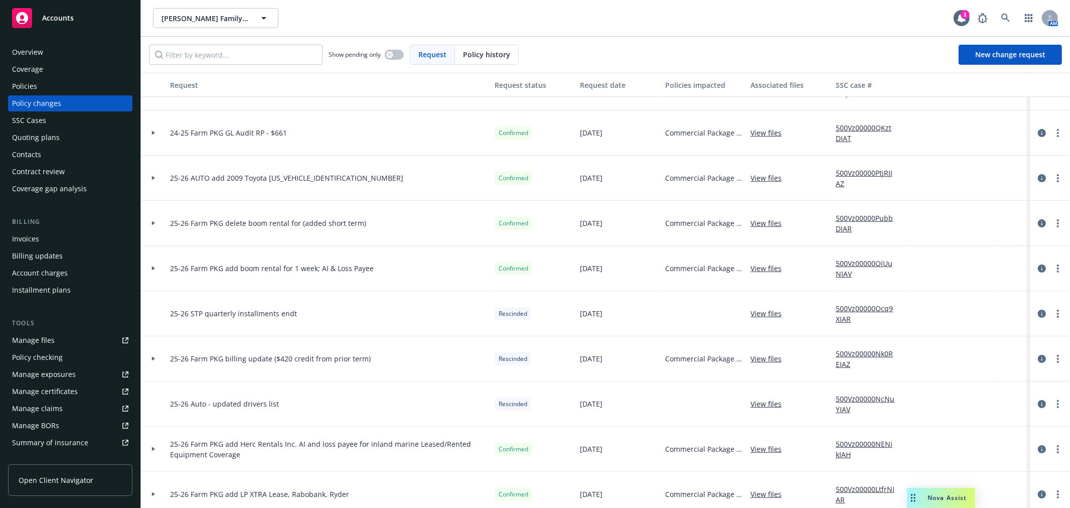
scroll to position [223, 0]
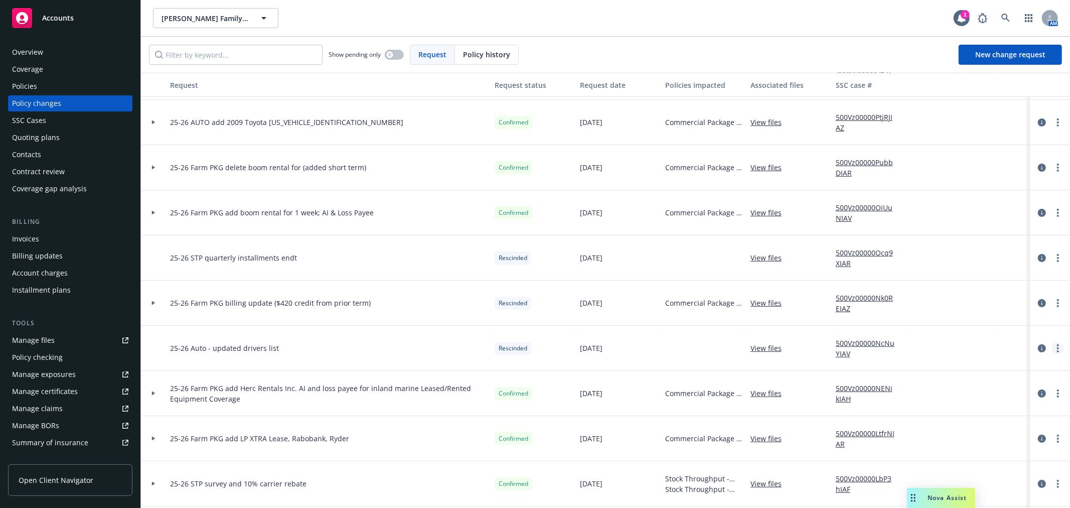
click at [1057, 349] on icon "more" at bounding box center [1058, 348] width 2 height 8
click at [19, 86] on div "Policies" at bounding box center [24, 86] width 25 height 16
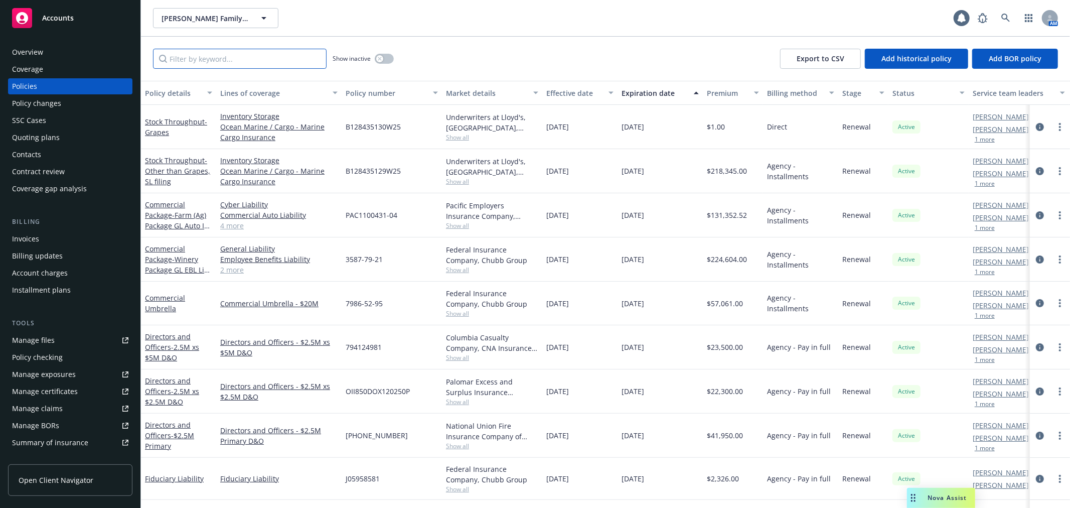
click at [185, 67] on input "Filter by keyword..." at bounding box center [240, 59] width 174 height 20
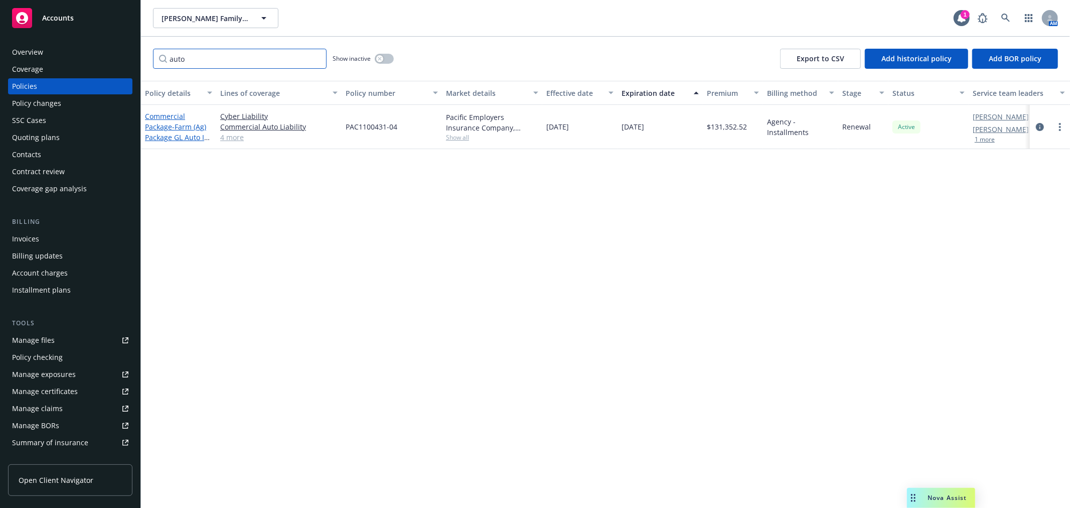
type input "auto"
click at [169, 126] on link "Commercial Package - Farm (Ag) Package GL Auto IM POLL" at bounding box center [178, 131] width 66 height 41
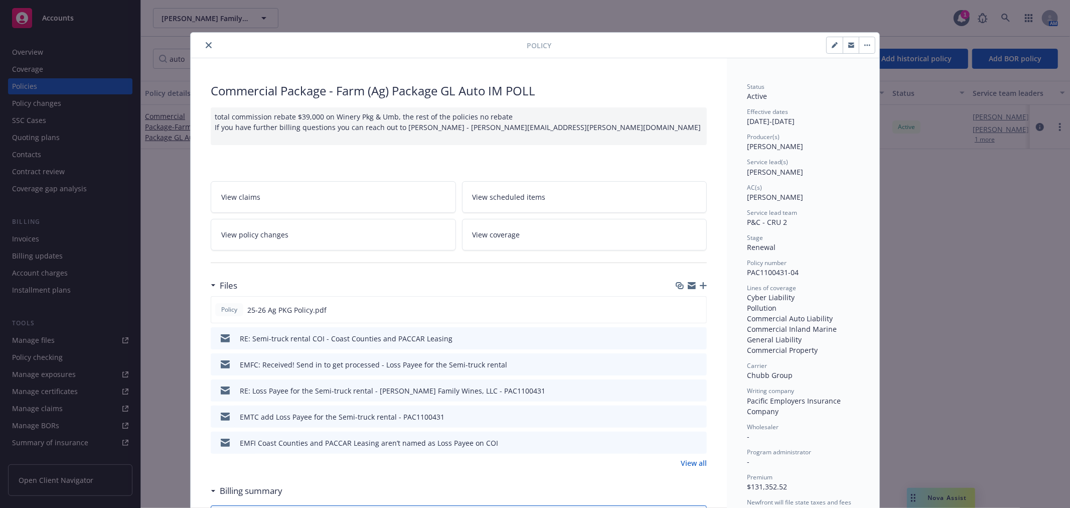
click at [700, 460] on link "View all" at bounding box center [694, 462] width 26 height 11
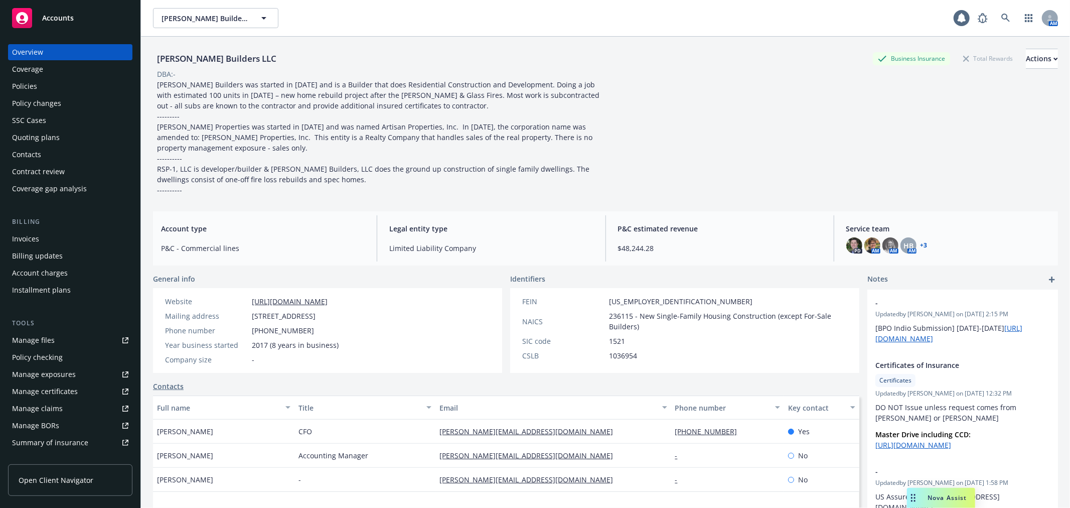
click at [52, 92] on div "Policies" at bounding box center [70, 86] width 116 height 16
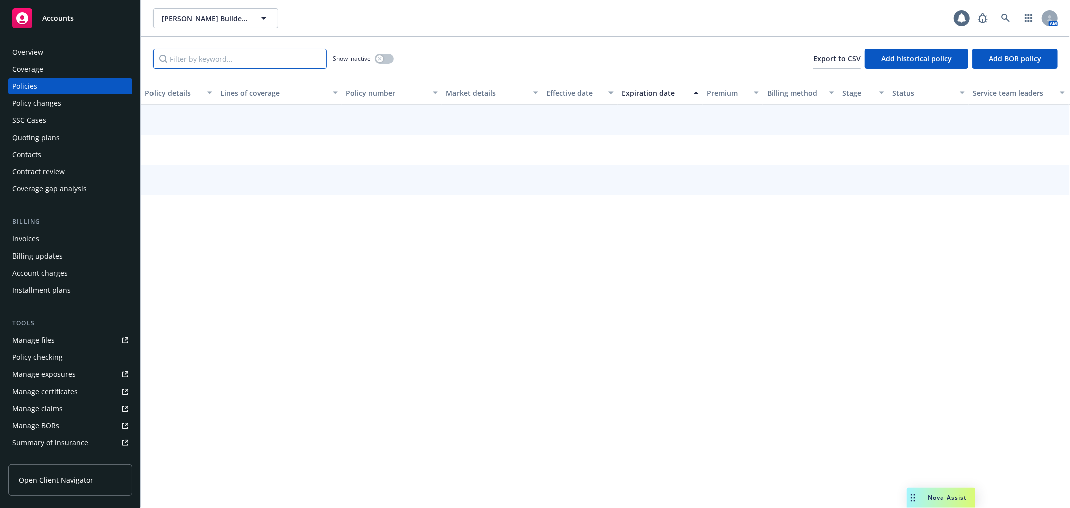
click at [209, 61] on input "Filter by keyword..." at bounding box center [240, 59] width 174 height 20
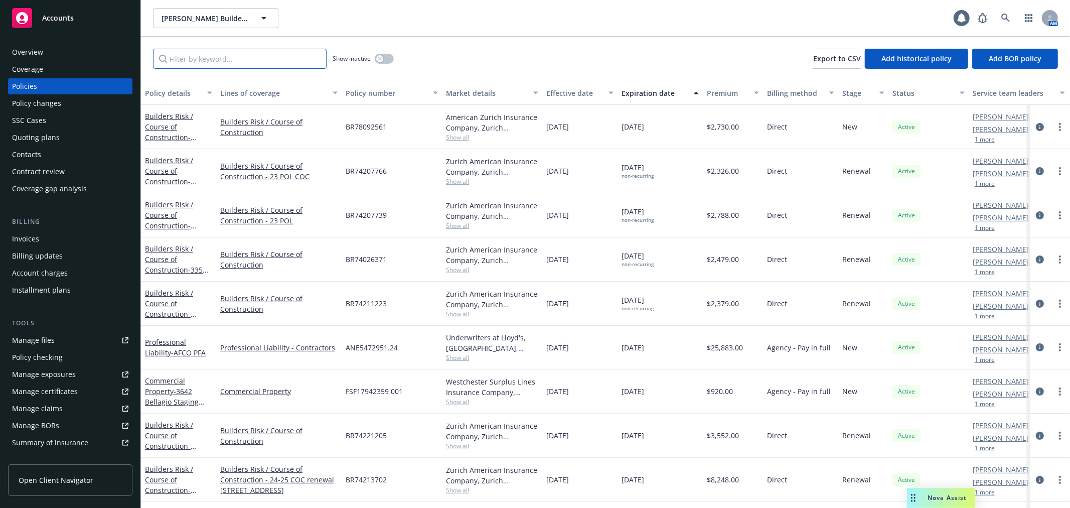
paste input "VUMA0290070"
type input "VUMA0290070"
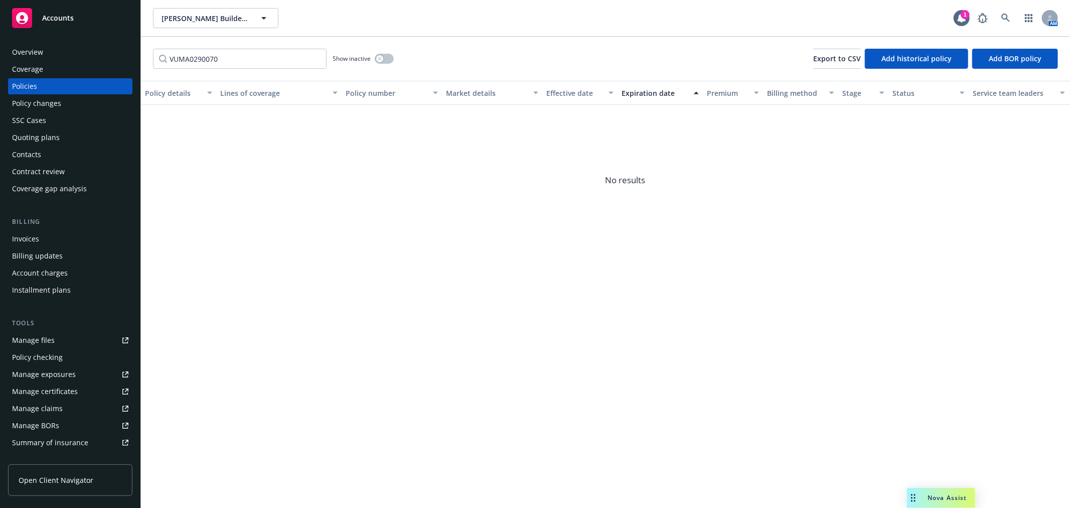
click at [388, 64] on div "Show inactive" at bounding box center [363, 59] width 61 height 20
click at [388, 61] on button "button" at bounding box center [384, 59] width 19 height 10
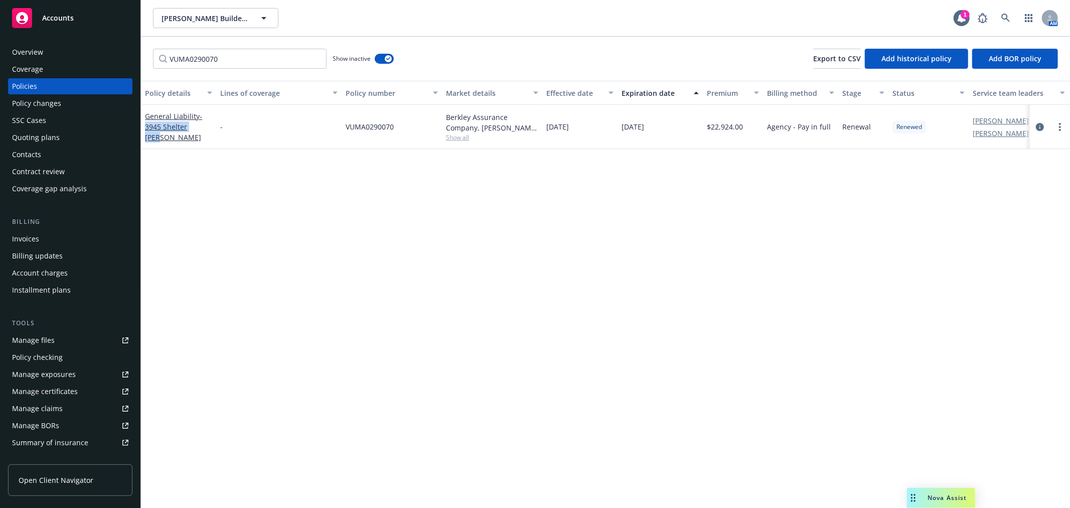
drag, startPoint x: 208, startPoint y: 133, endPoint x: 145, endPoint y: 136, distance: 62.8
click at [145, 136] on div "General Liability - 3945 Shelter [PERSON_NAME]" at bounding box center [178, 127] width 75 height 44
copy span "3945 Shelter [PERSON_NAME]"
click at [52, 339] on div "Manage files" at bounding box center [33, 340] width 43 height 16
click at [73, 98] on div "Policy changes" at bounding box center [70, 103] width 116 height 16
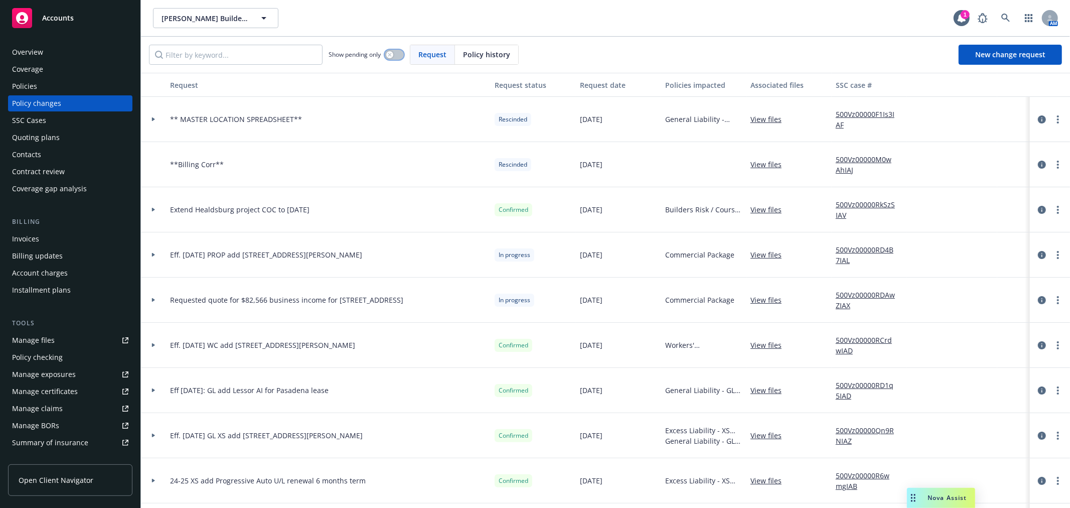
click at [391, 54] on icon "button" at bounding box center [390, 55] width 4 height 4
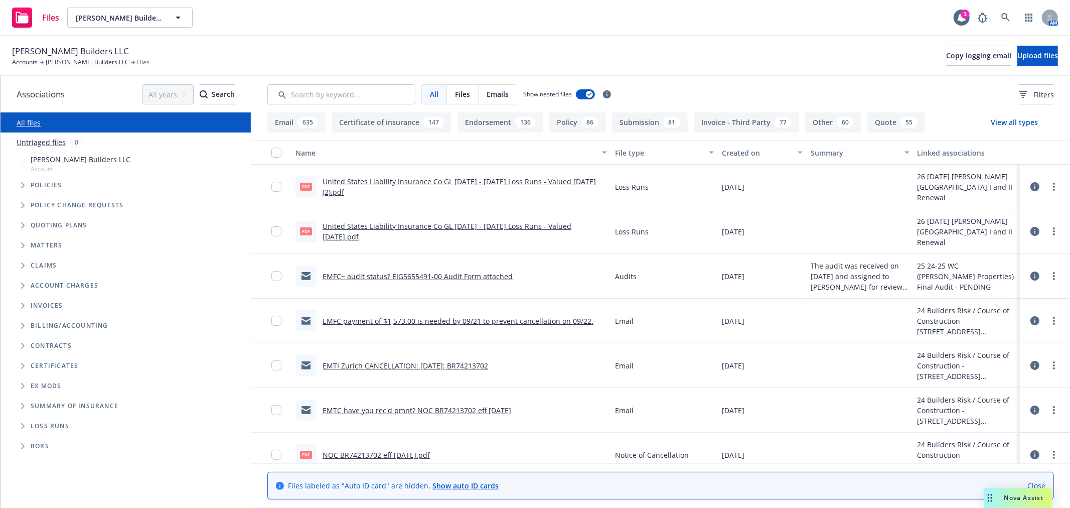
click at [26, 428] on span "Folder Tree Example" at bounding box center [23, 426] width 16 height 16
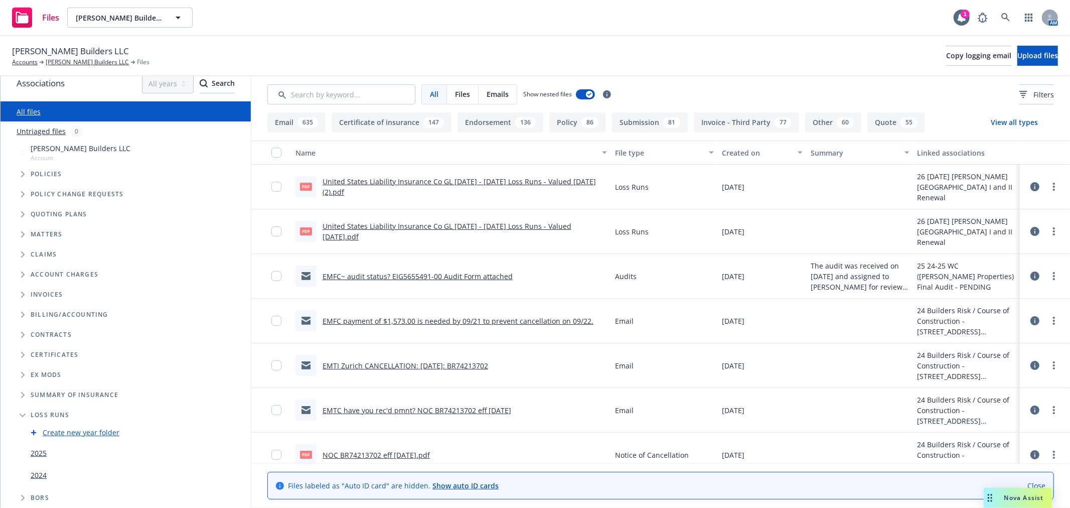
click at [36, 450] on link "2025" at bounding box center [39, 452] width 16 height 11
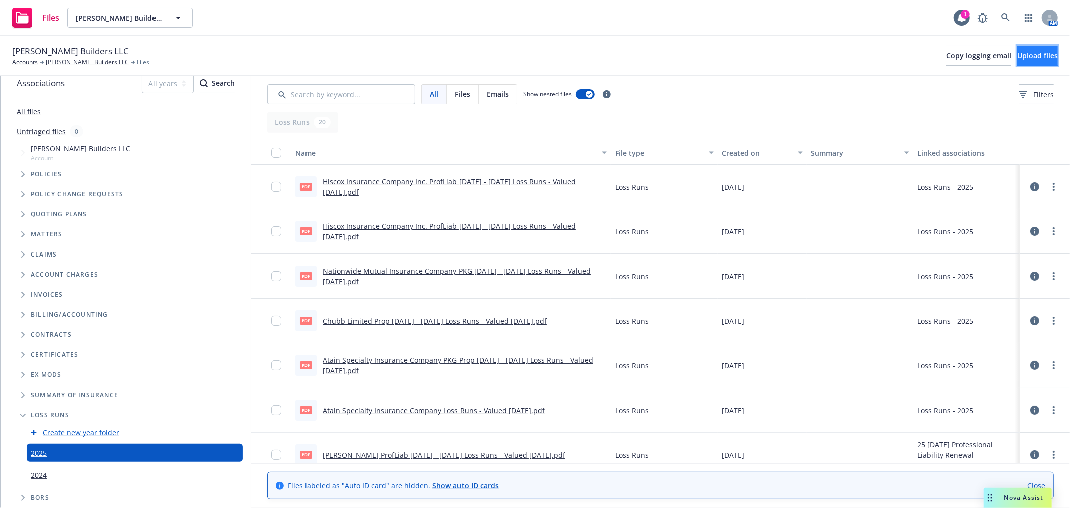
click at [1020, 52] on span "Upload files" at bounding box center [1037, 56] width 41 height 10
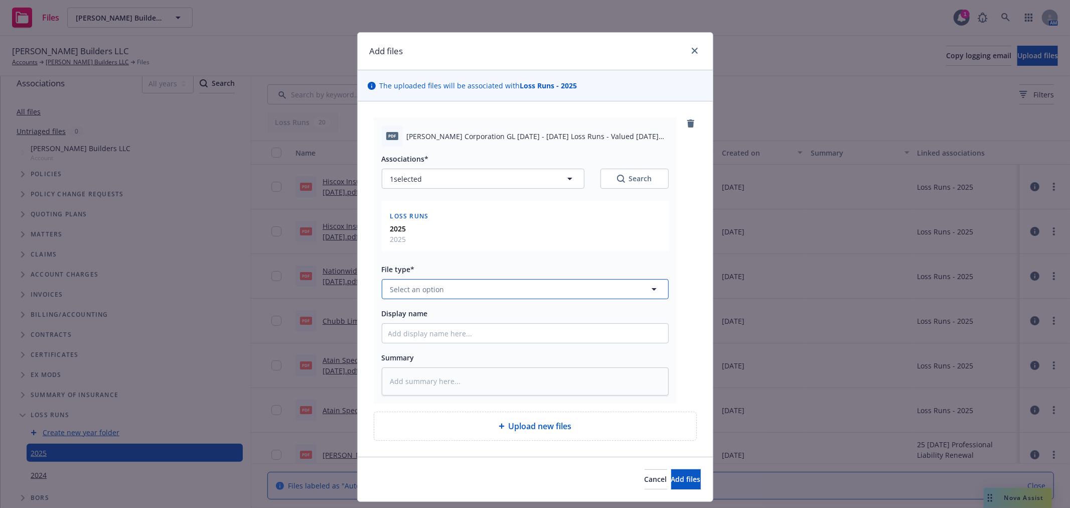
click at [465, 288] on button "Select an option" at bounding box center [525, 289] width 287 height 20
type input "los"
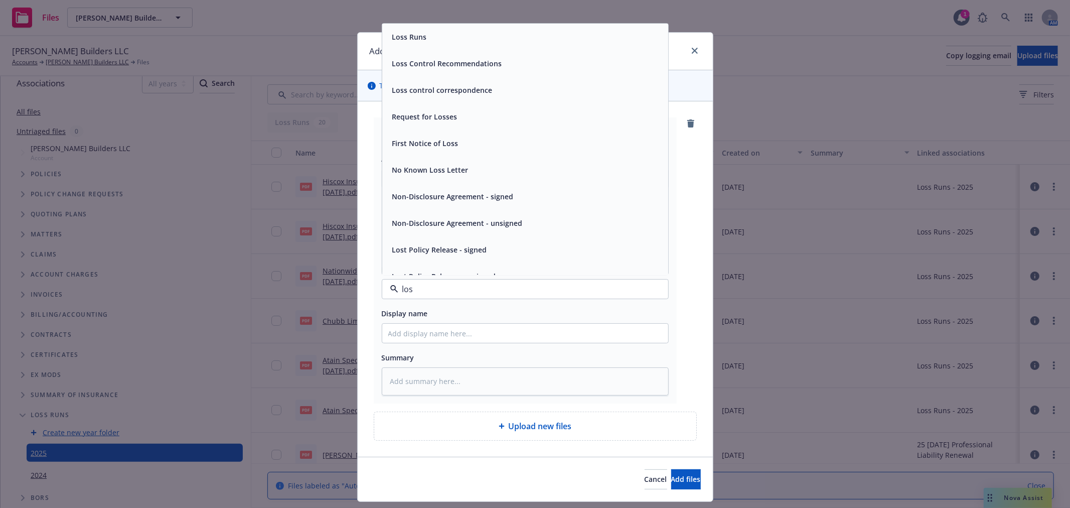
click at [419, 39] on span "Loss Runs" at bounding box center [409, 37] width 35 height 11
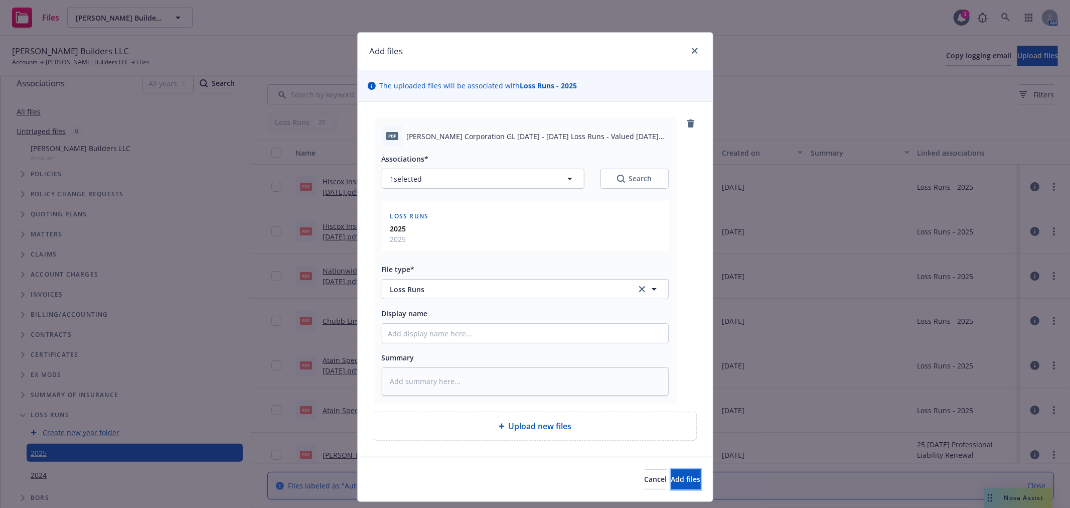
click at [671, 480] on span "Add files" at bounding box center [686, 479] width 30 height 10
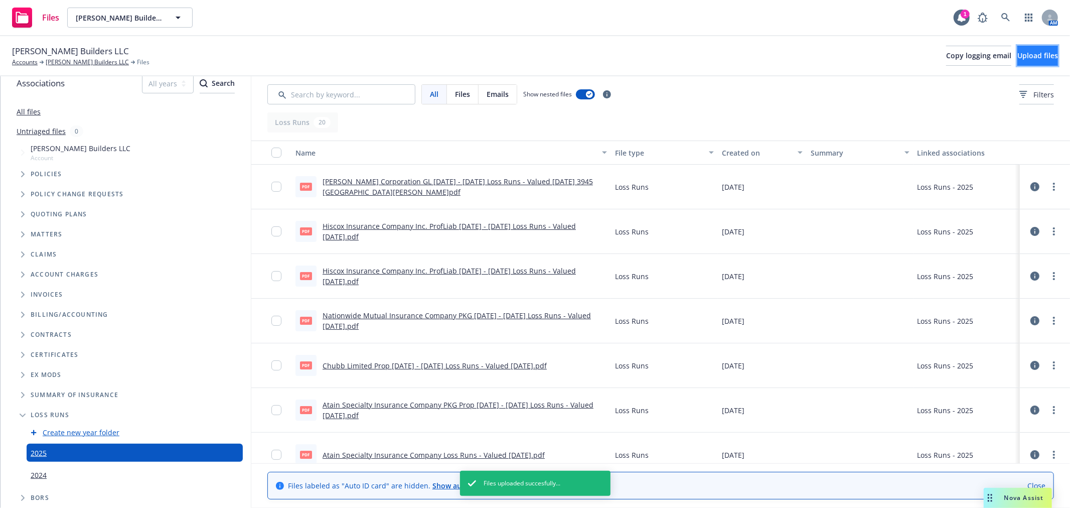
click at [1021, 51] on span "Upload files" at bounding box center [1037, 56] width 41 height 10
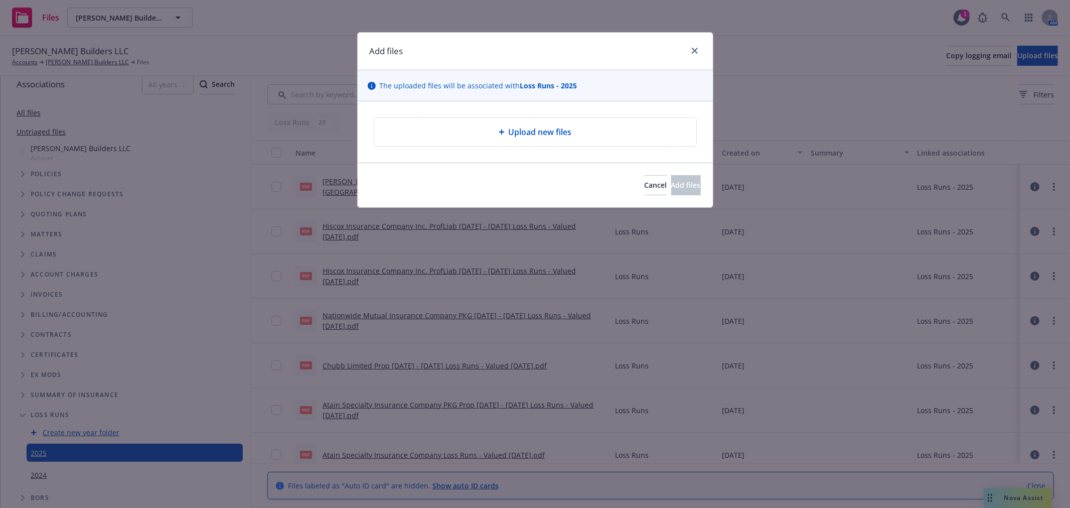
scroll to position [11, 0]
click at [539, 129] on span "Upload new files" at bounding box center [540, 132] width 63 height 12
type textarea "x"
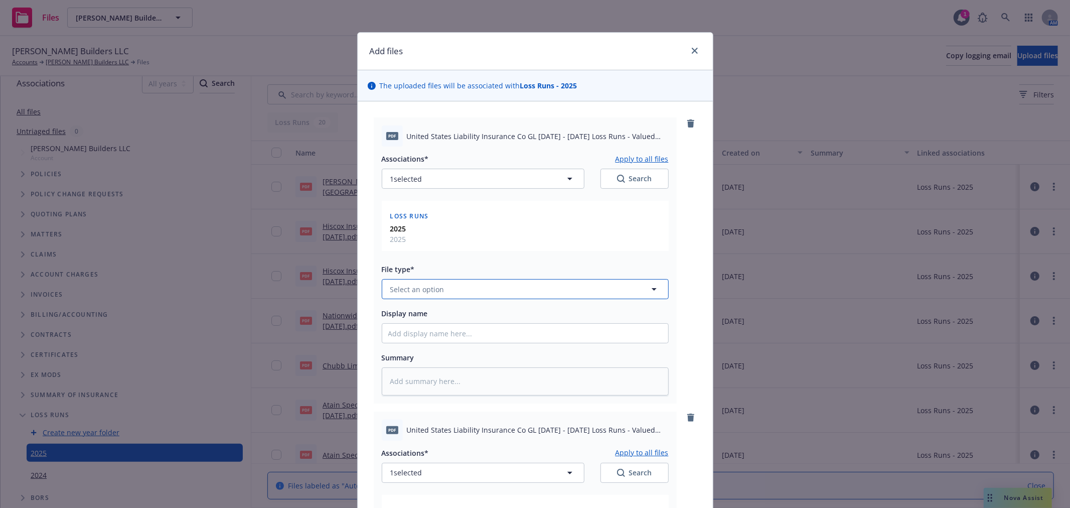
click at [442, 292] on button "Select an option" at bounding box center [525, 289] width 287 height 20
type input "los"
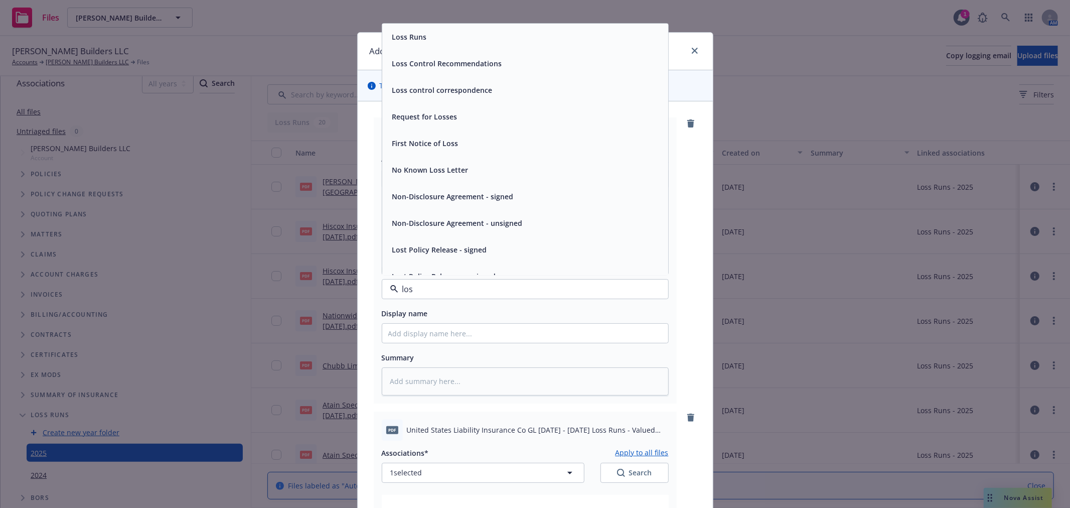
click at [450, 31] on div "Loss Runs" at bounding box center [525, 37] width 274 height 15
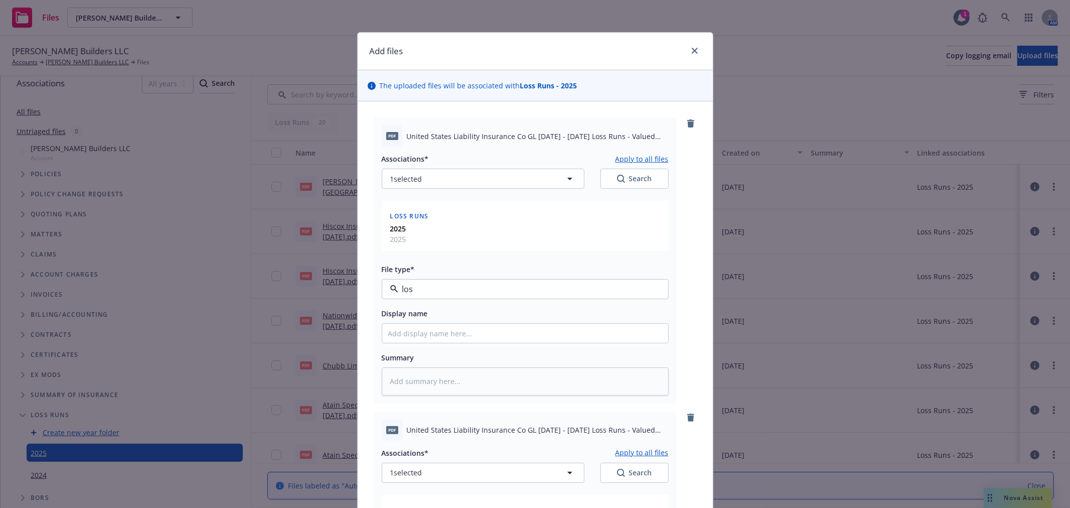
type textarea "x"
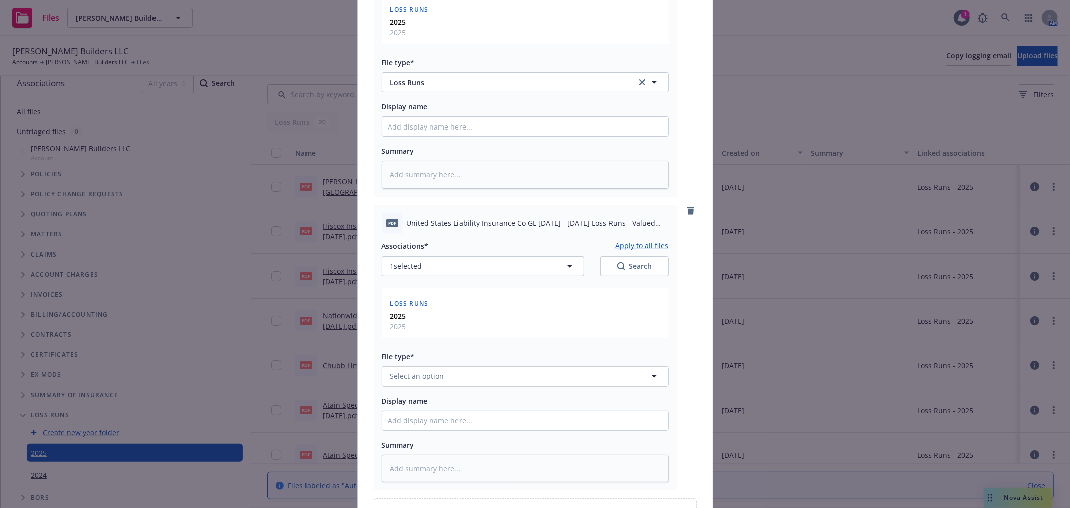
scroll to position [223, 0]
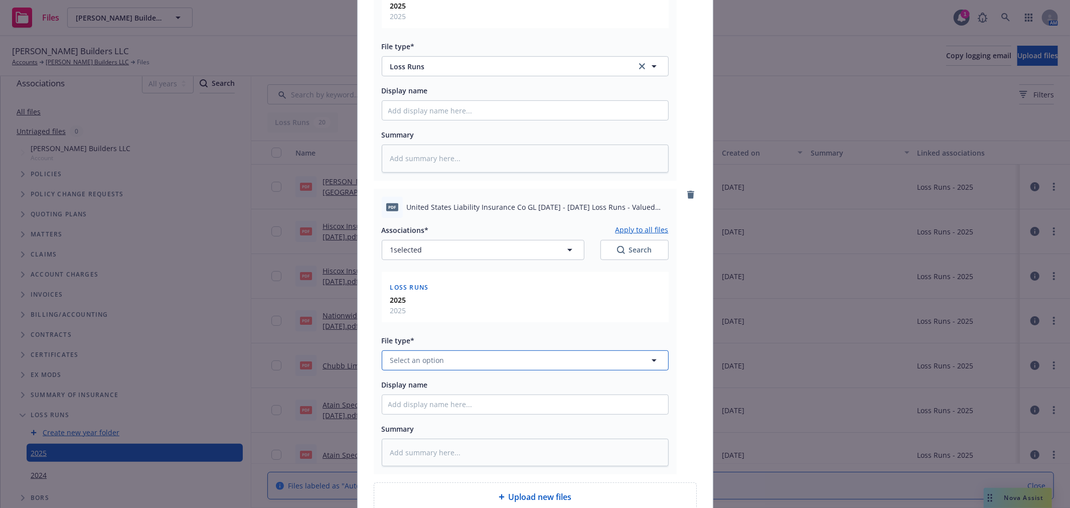
click at [479, 365] on button "Select an option" at bounding box center [525, 360] width 287 height 20
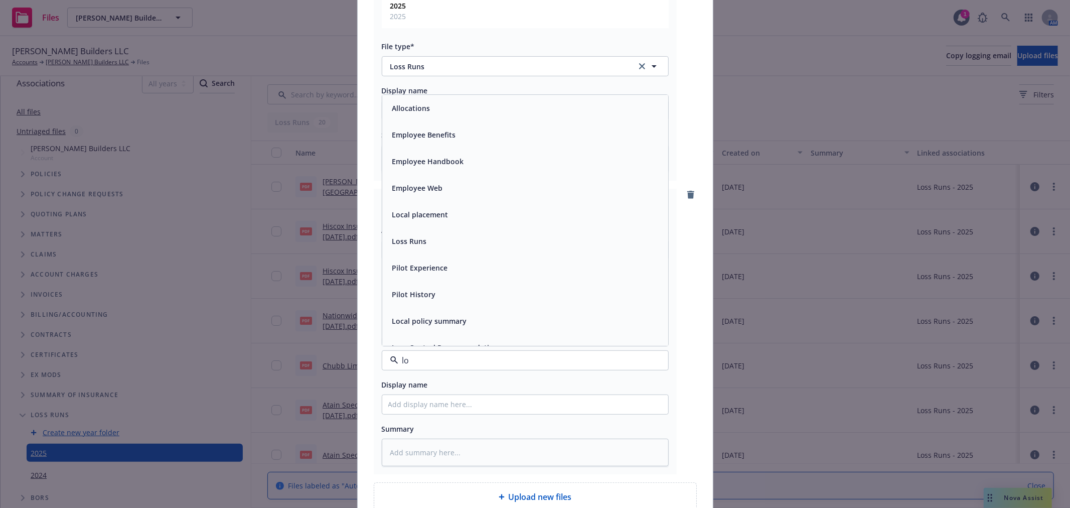
type input "los"
click at [430, 113] on div "Loss Runs" at bounding box center [525, 108] width 274 height 15
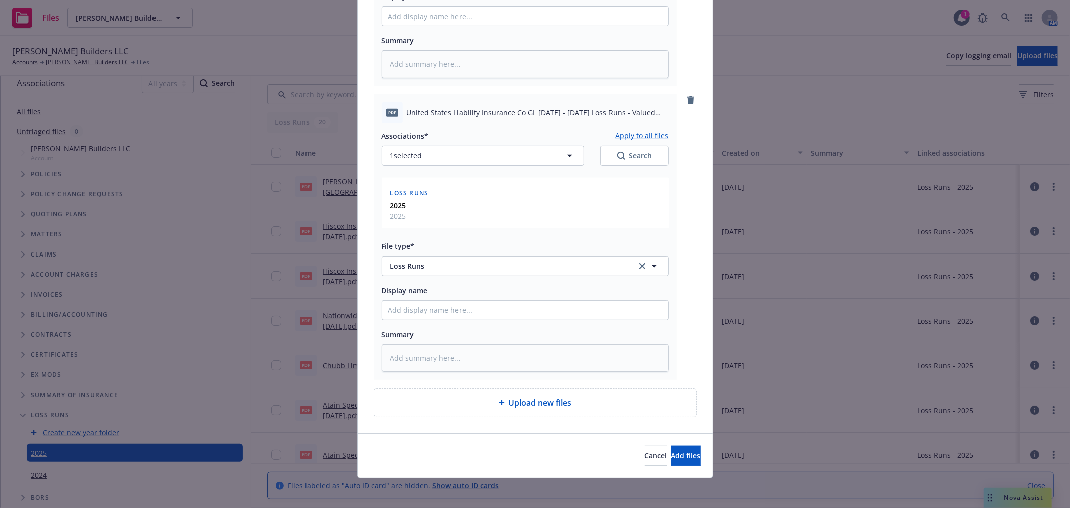
scroll to position [321, 0]
click at [655, 463] on div "Cancel Add files" at bounding box center [535, 452] width 355 height 45
click at [671, 455] on span "Add files" at bounding box center [686, 453] width 30 height 10
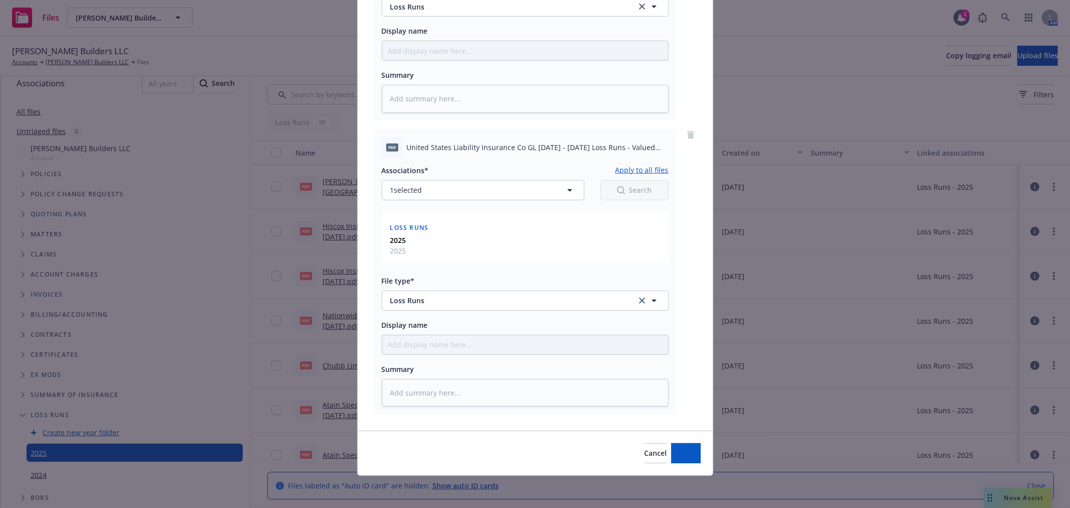
scroll to position [283, 0]
type textarea "x"
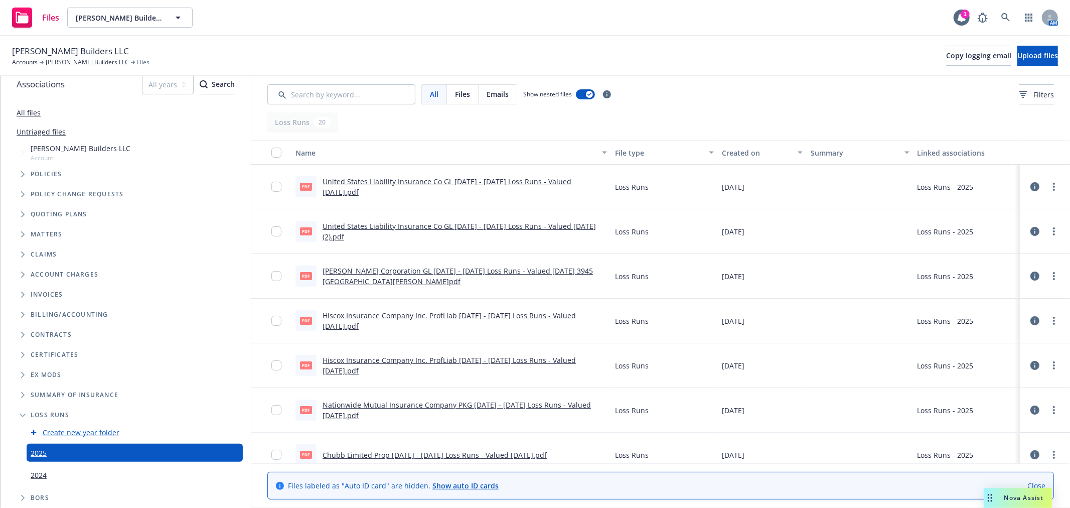
scroll to position [11, 0]
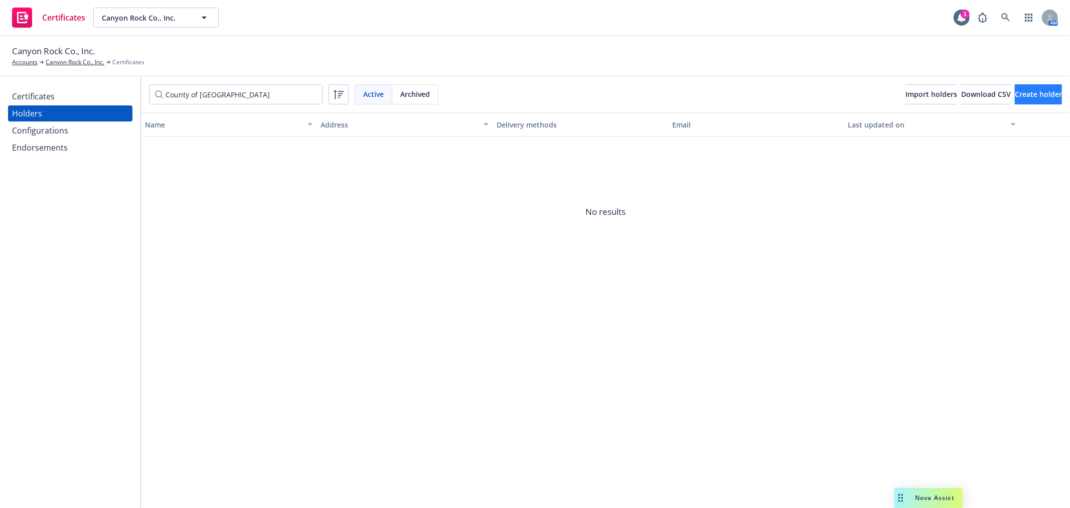
type input "County of [GEOGRAPHIC_DATA]"
click at [1036, 89] on span "Create holder" at bounding box center [1038, 94] width 47 height 10
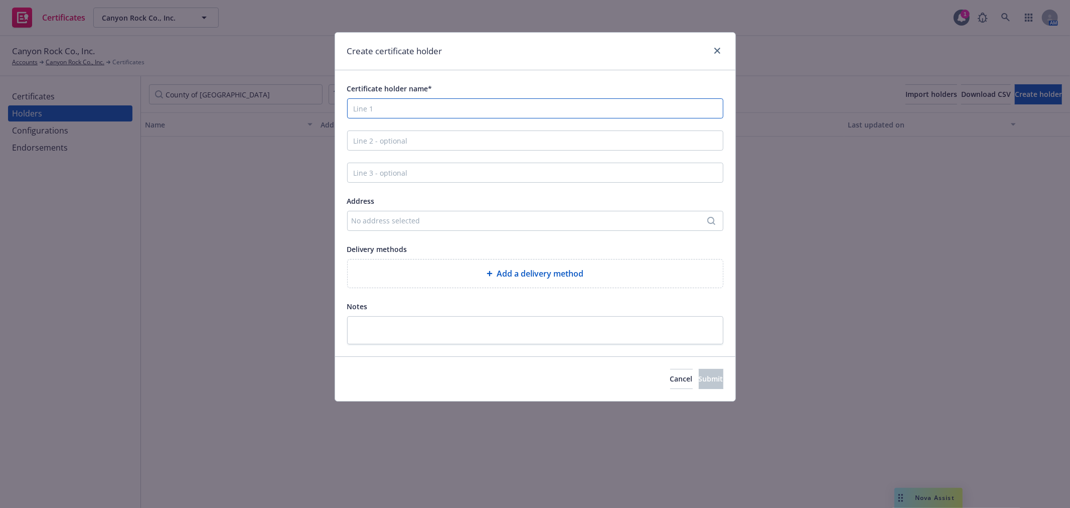
click at [519, 110] on input "Certificate holder name*" at bounding box center [535, 108] width 376 height 20
paste input "County of [GEOGRAPHIC_DATA]"
type input "County of [GEOGRAPHIC_DATA]"
click at [503, 222] on div "No address selected" at bounding box center [530, 220] width 357 height 11
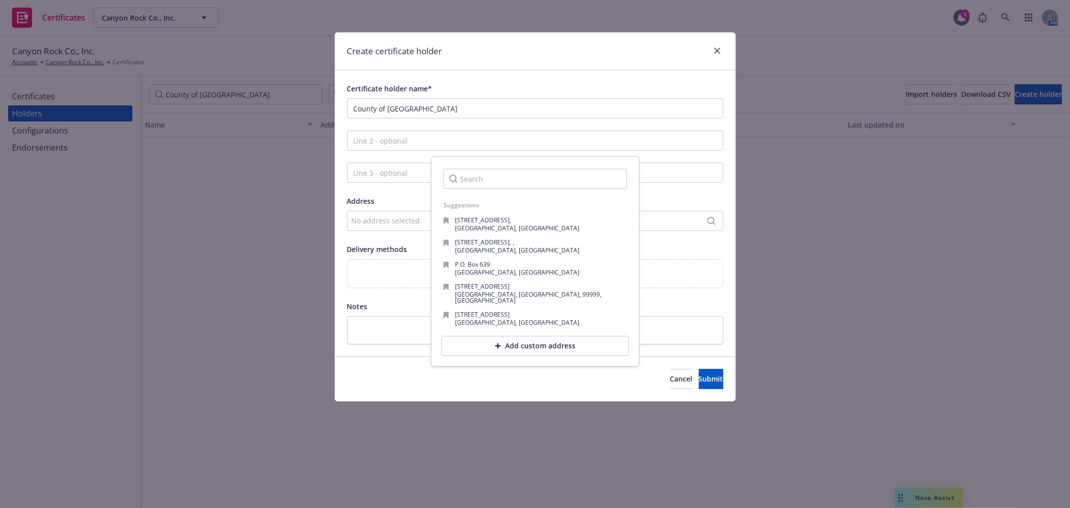
click at [525, 338] on div "Add custom address" at bounding box center [535, 346] width 188 height 20
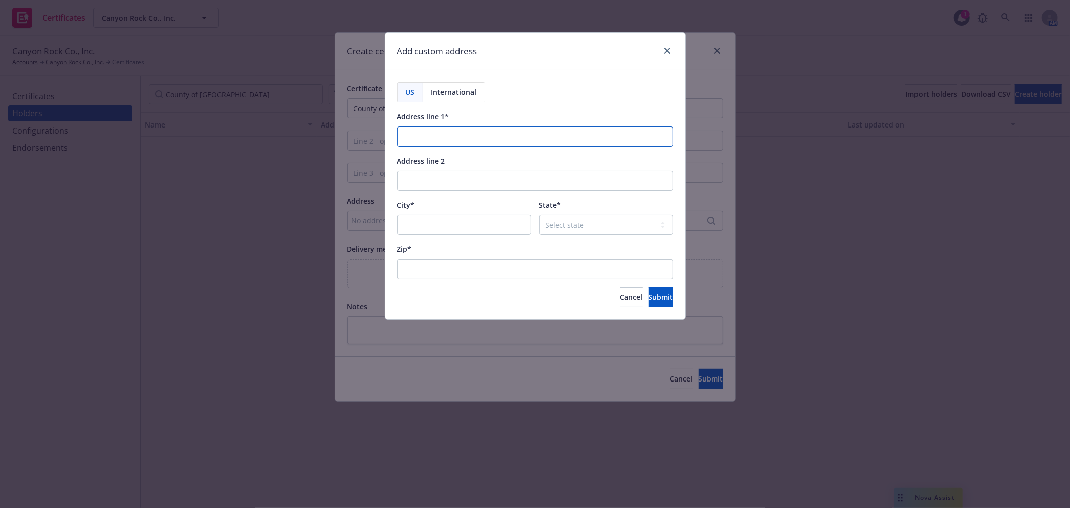
click at [462, 136] on input "Address line 1*" at bounding box center [535, 136] width 276 height 20
paste input "P.O. [STREET_ADDRESS]"
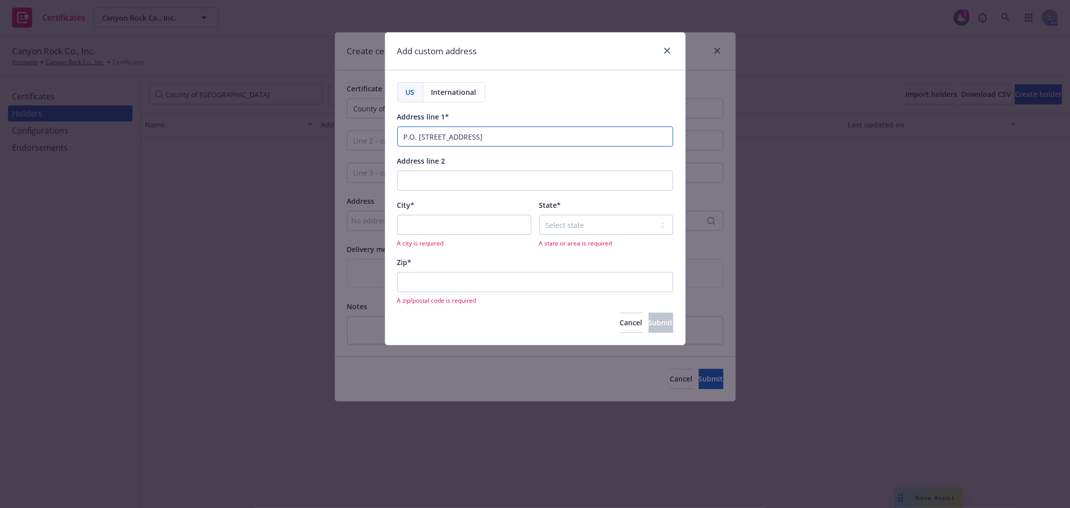
drag, startPoint x: 481, startPoint y: 135, endPoint x: 583, endPoint y: 133, distance: 102.3
click at [583, 133] on input "P.O. [STREET_ADDRESS]" at bounding box center [535, 136] width 276 height 20
type input "P.O. Box 4186 - RM 304"
paste input "[GEOGRAPHIC_DATA]"
type input "[GEOGRAPHIC_DATA]"
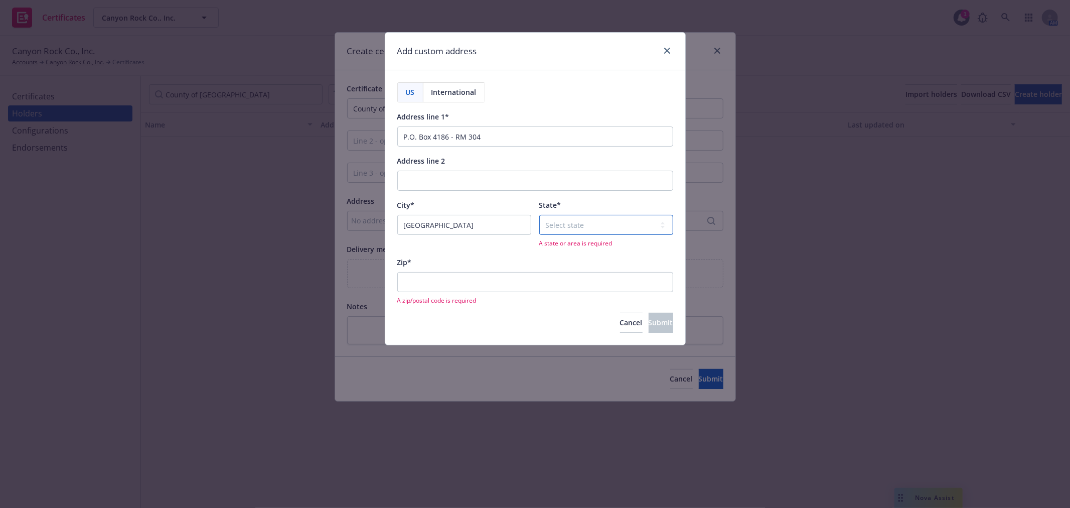
select select "CA"
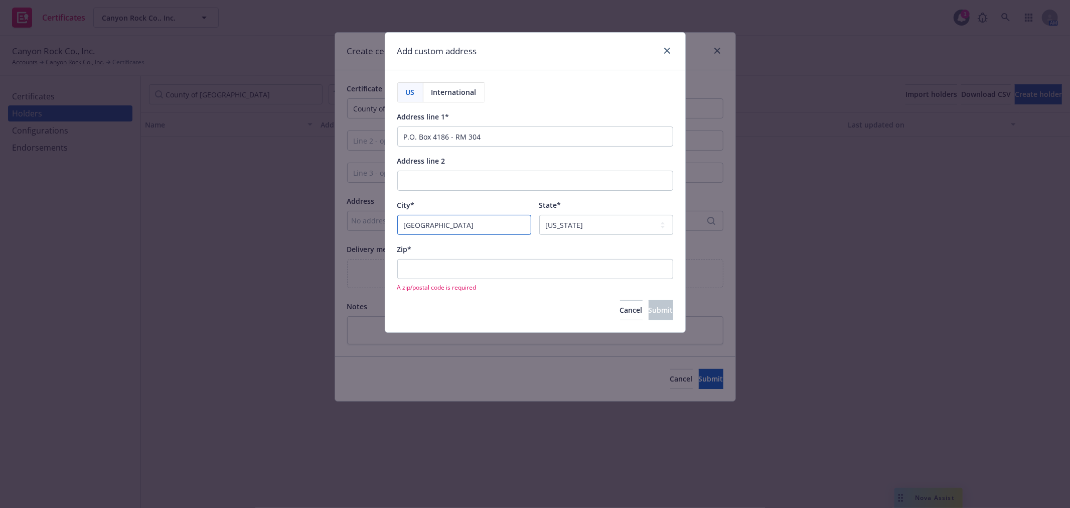
click at [462, 224] on input "[GEOGRAPHIC_DATA]" at bounding box center [464, 225] width 134 height 20
click at [462, 224] on input "[GEOGRAPHIC_DATA], [GEOGRAPHIC_DATA]" at bounding box center [464, 225] width 134 height 20
type input "[GEOGRAPHIC_DATA][PERSON_NAME]"
paste input "94913"
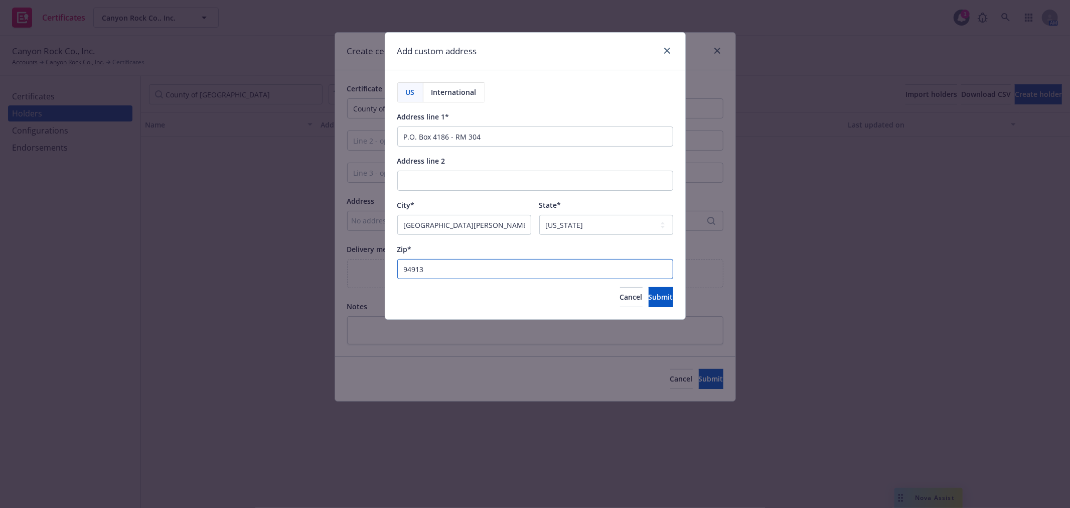
type input "94913"
click at [659, 293] on button "Submit" at bounding box center [661, 297] width 25 height 20
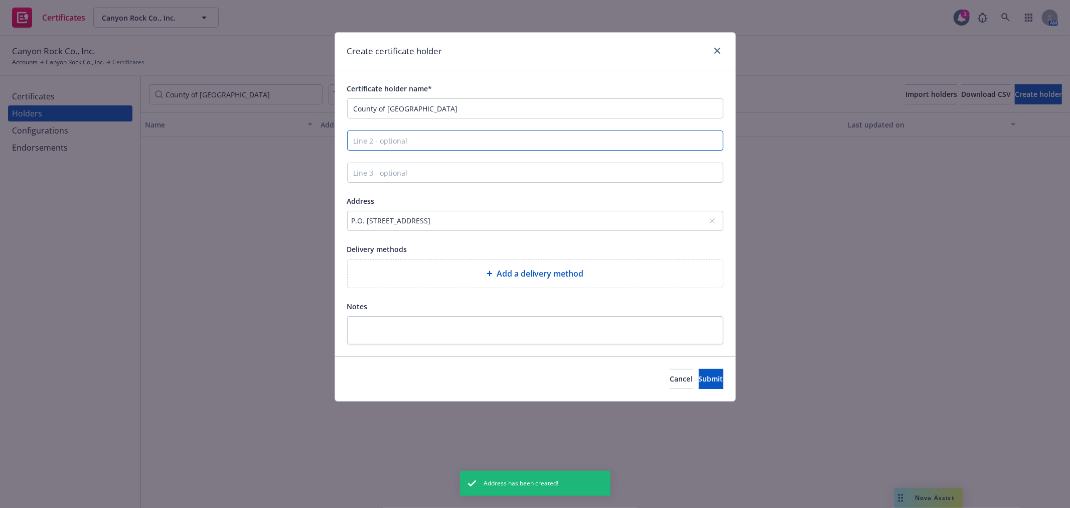
click at [411, 143] on input "Line 2 - optional" at bounding box center [535, 140] width 376 height 20
paste input "Attn: Public Works Department"
type input "Attn: Public Works Department"
click at [530, 283] on div "Add a delivery method" at bounding box center [535, 273] width 375 height 28
select select "EMAIL"
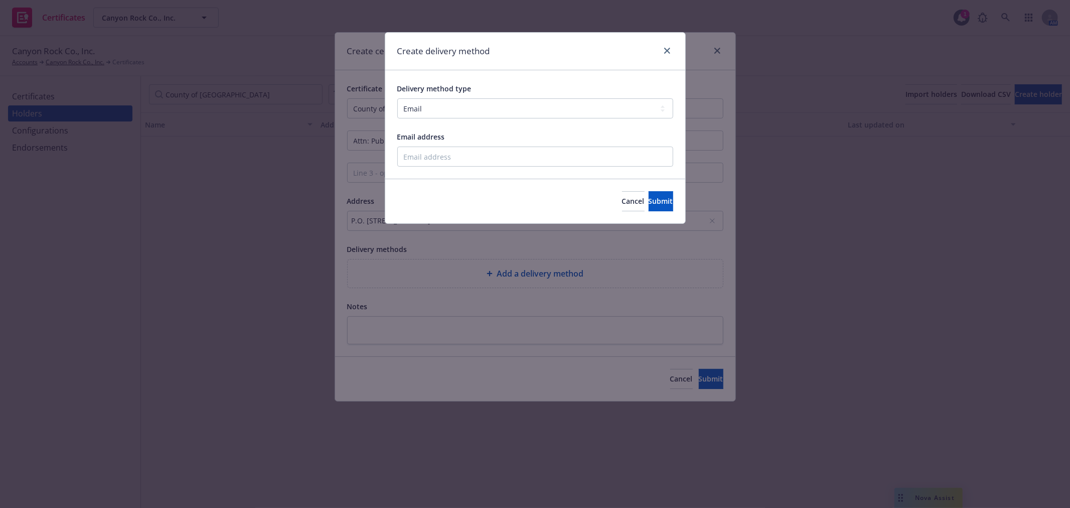
click at [453, 171] on div "Delivery method type Select delivery method type Email Mail Fax Upload to Compl…" at bounding box center [535, 124] width 300 height 108
click at [453, 161] on input "Email address" at bounding box center [535, 156] width 276 height 20
paste input "[PERSON_NAME][EMAIL_ADDRESS][DOMAIN_NAME]"
type input "[PERSON_NAME][EMAIL_ADDRESS][DOMAIN_NAME]"
click at [657, 197] on button "Submit" at bounding box center [661, 201] width 25 height 20
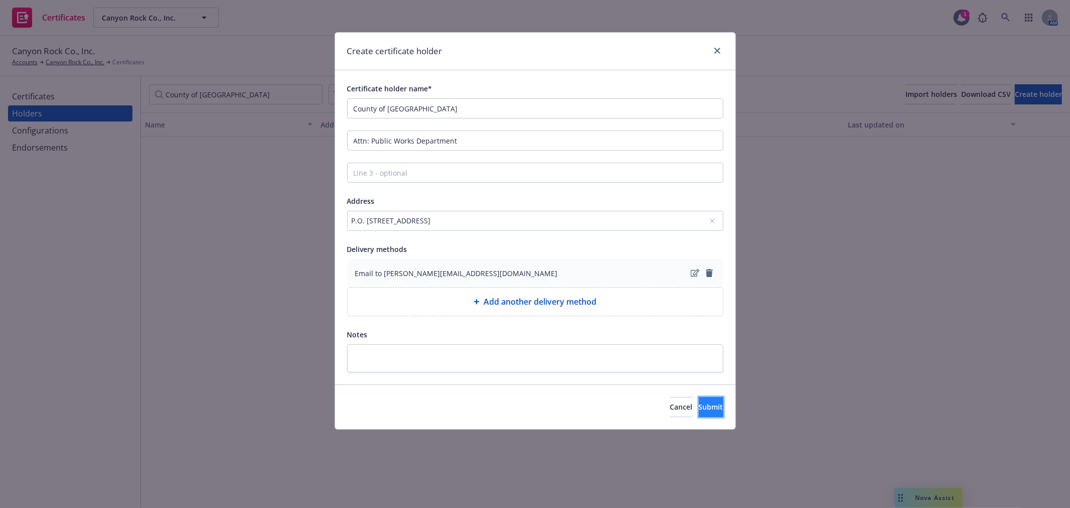
click at [700, 413] on button "Submit" at bounding box center [711, 407] width 25 height 20
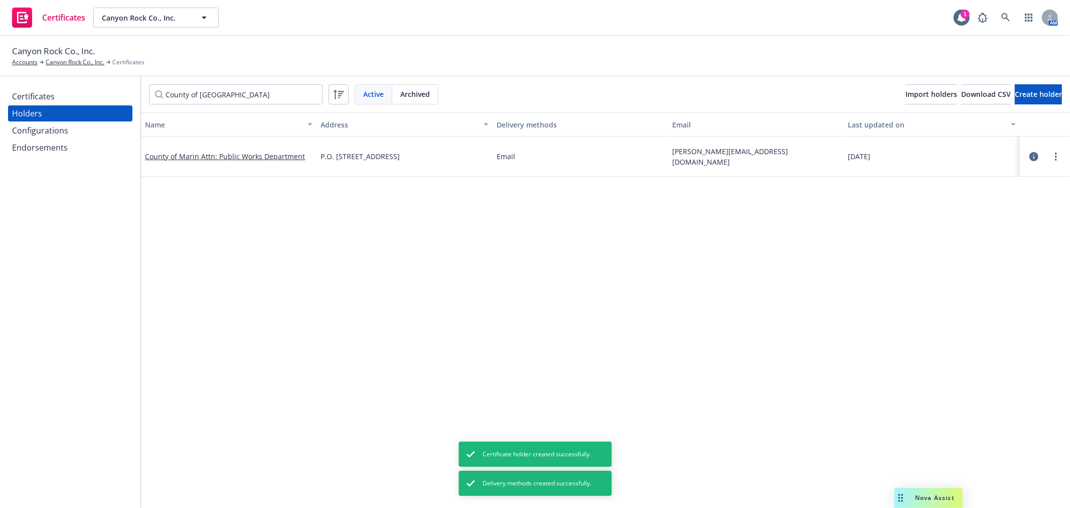
click at [82, 98] on div "Certificates" at bounding box center [70, 96] width 116 height 16
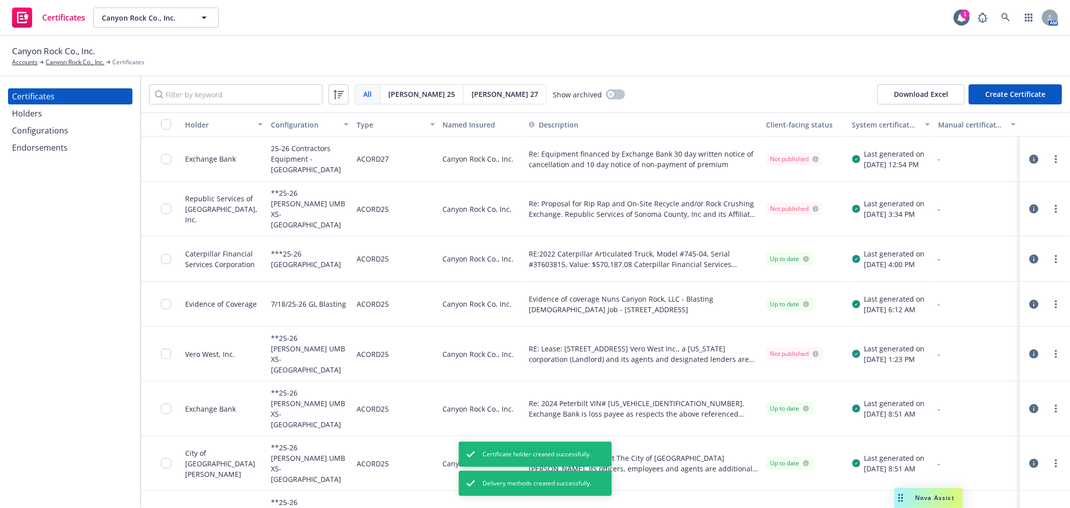
click at [1008, 98] on button "Create Certificate" at bounding box center [1015, 94] width 93 height 20
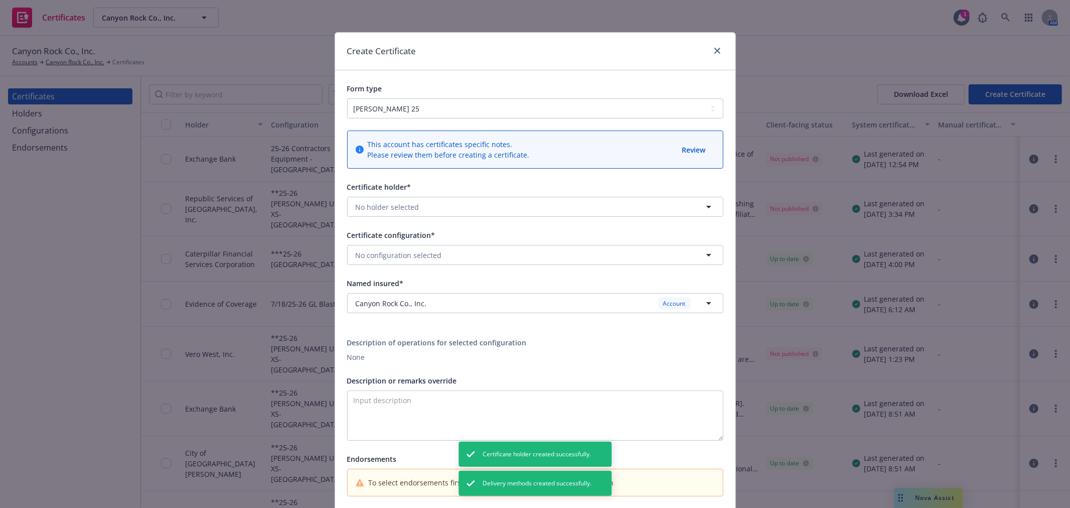
click at [405, 196] on div "Certificate holder* No holder selected" at bounding box center [535, 199] width 376 height 36
click at [408, 212] on span "No holder selected" at bounding box center [388, 207] width 64 height 11
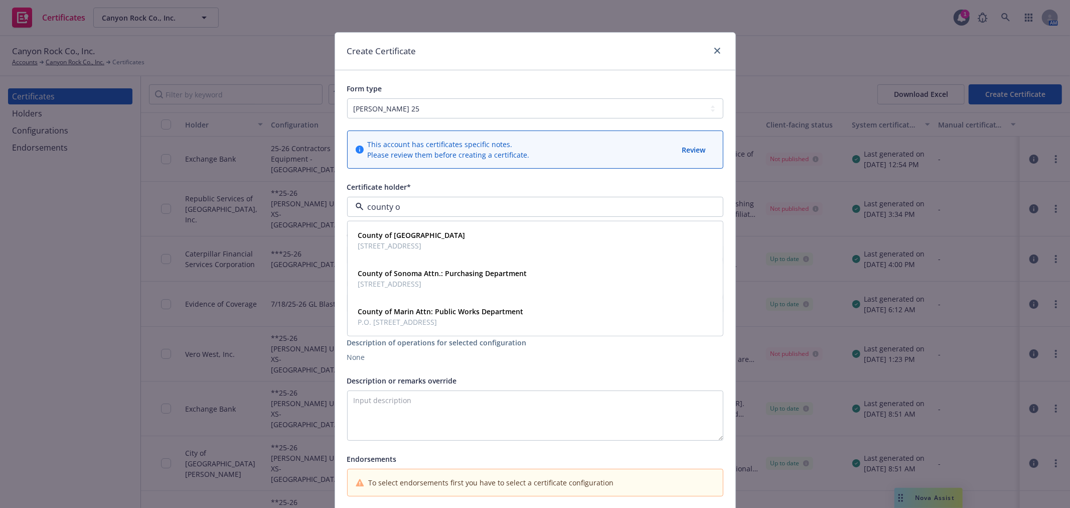
type input "county of"
click at [413, 319] on span "P.O. [STREET_ADDRESS]" at bounding box center [441, 321] width 166 height 11
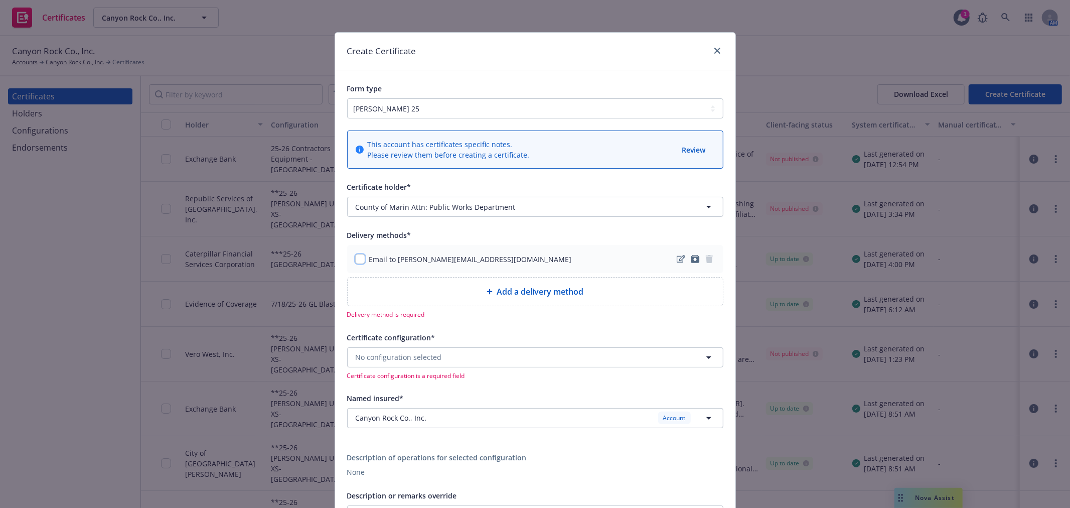
click at [356, 257] on input "checkbox" at bounding box center [360, 259] width 10 height 10
checkbox input "true"
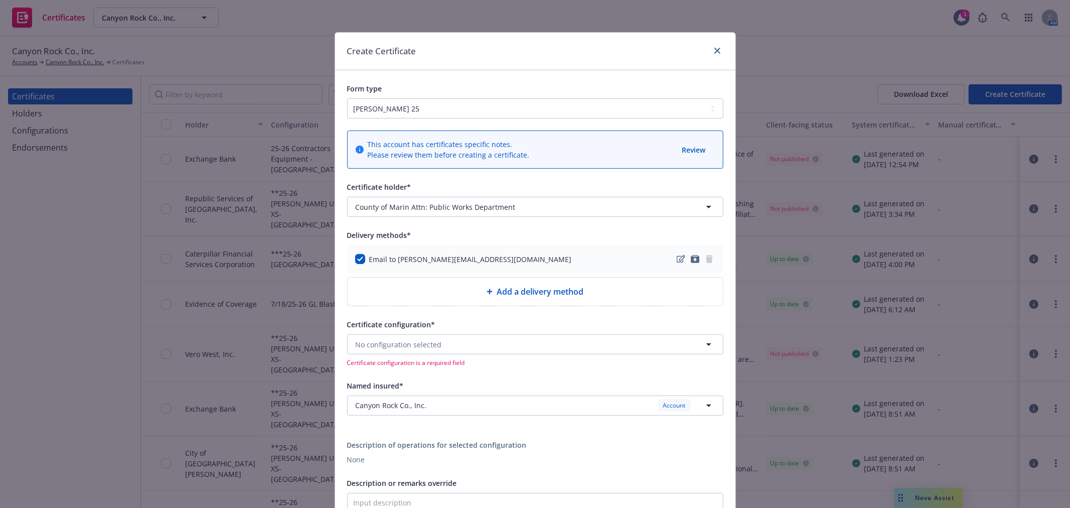
click at [450, 334] on div "Certificate configuration* No configuration selected Certificate configuration …" at bounding box center [535, 342] width 376 height 49
click at [442, 347] on button "No configuration selected" at bounding box center [535, 344] width 376 height 20
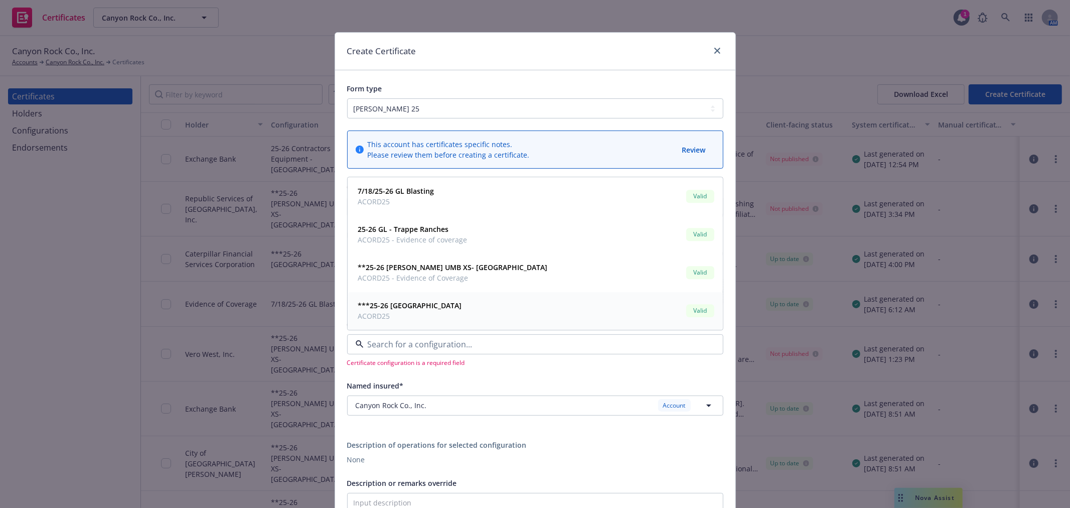
click at [450, 306] on strong "***25-26 [GEOGRAPHIC_DATA]" at bounding box center [410, 306] width 104 height 10
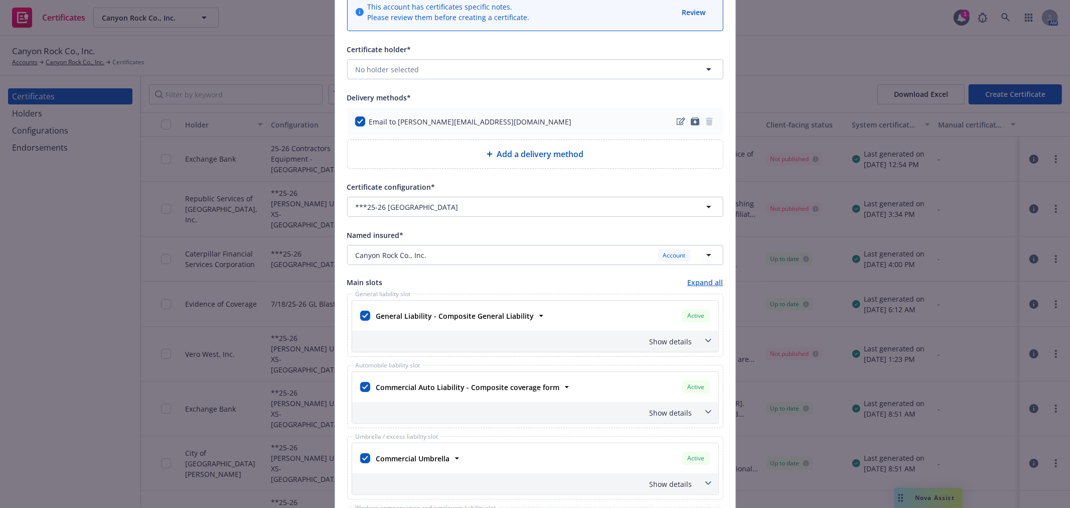
scroll to position [167, 0]
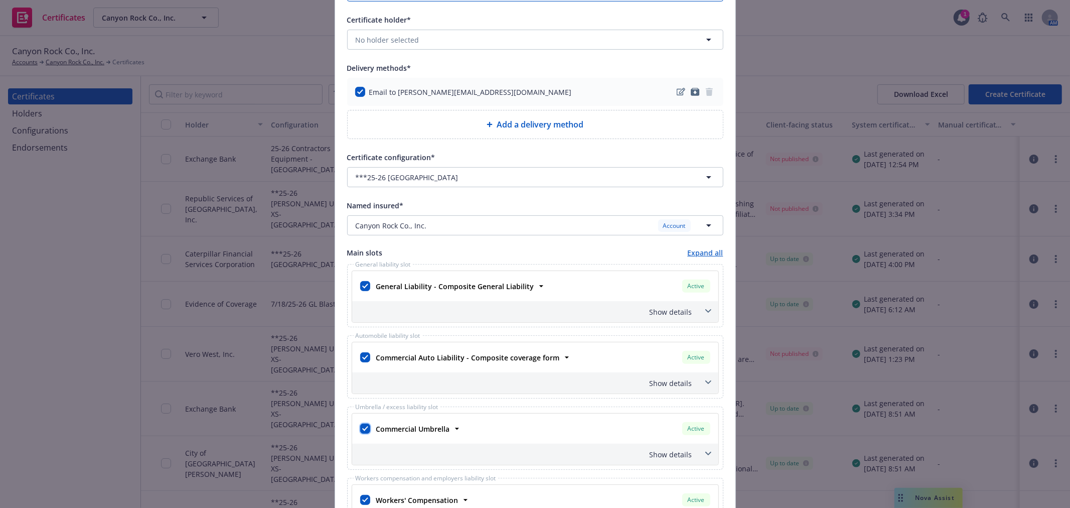
click at [360, 424] on input "checkbox" at bounding box center [365, 428] width 10 height 10
checkbox input "false"
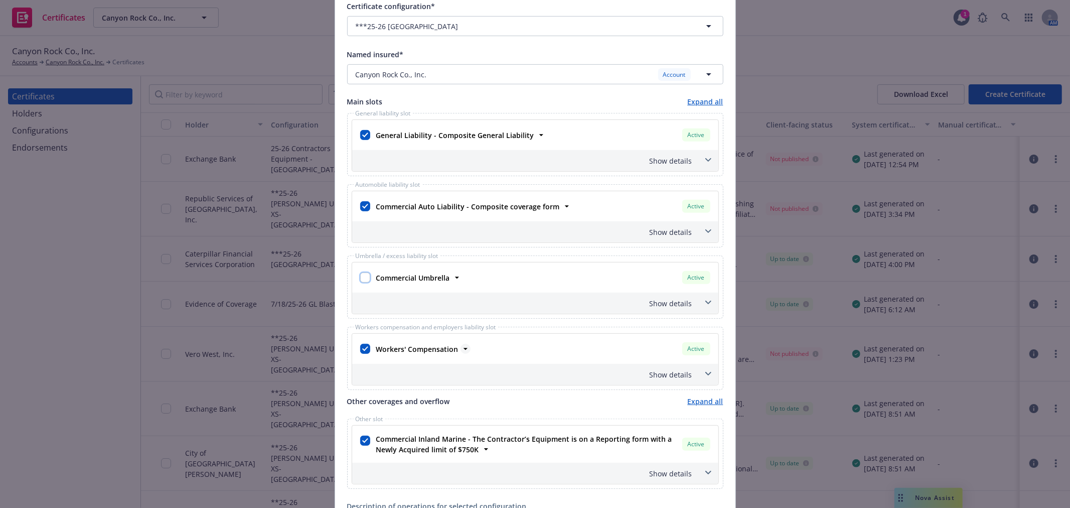
scroll to position [334, 0]
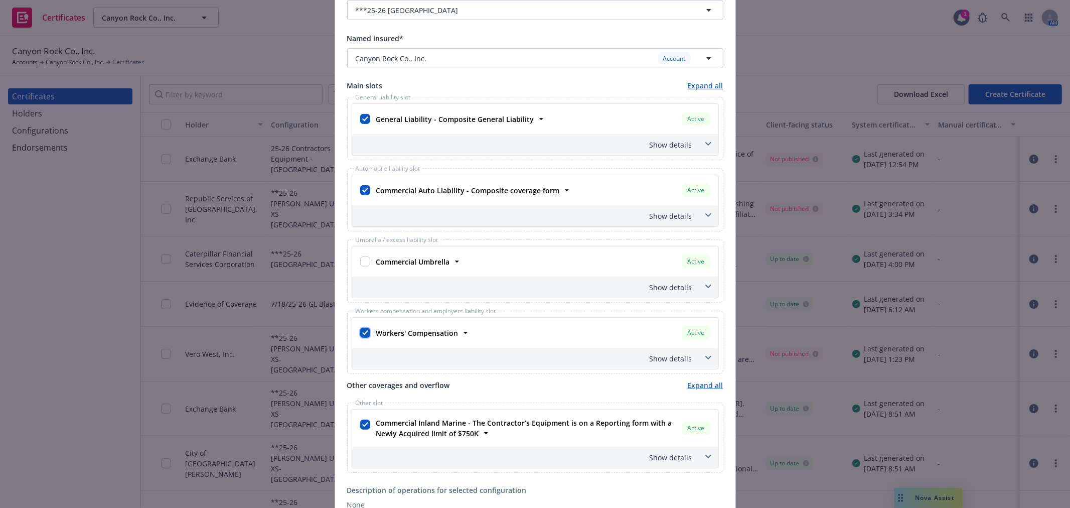
click at [360, 337] on input "checkbox" at bounding box center [365, 333] width 10 height 10
checkbox input "false"
click at [365, 428] on input "checkbox" at bounding box center [365, 424] width 10 height 10
checkbox input "false"
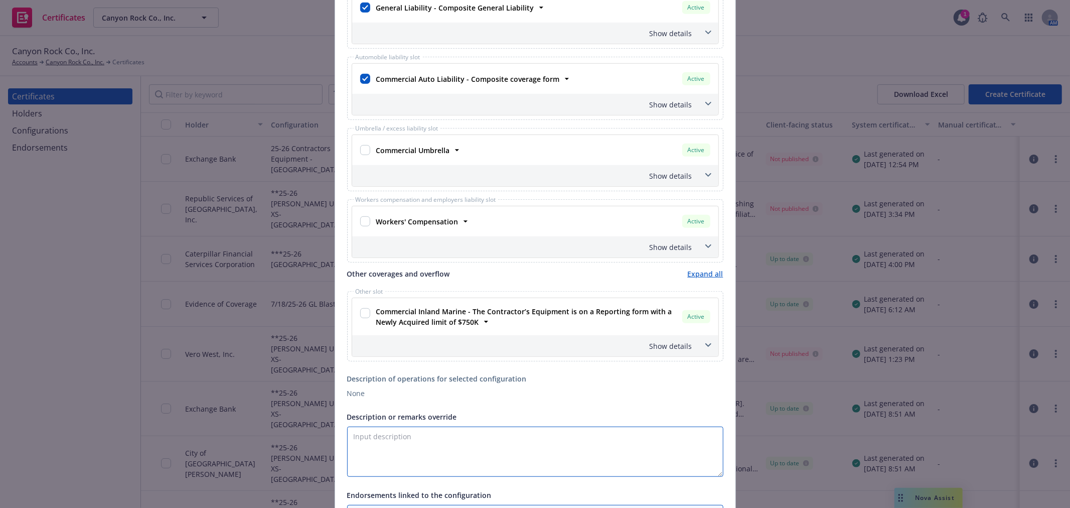
click at [441, 432] on textarea "Description or remarks override" at bounding box center [535, 451] width 376 height 50
paste textarea "[GEOGRAPHIC_DATA], It’s, Officers, Agents & Employees"
drag, startPoint x: 423, startPoint y: 449, endPoint x: 427, endPoint y: 453, distance: 5.3
click at [424, 449] on textarea "Re: [GEOGRAPHIC_DATA], It’s, Officers, Agents & Employees" at bounding box center [535, 451] width 376 height 50
click at [371, 437] on textarea "Re: [GEOGRAPHIC_DATA], It’s, Officers, Agents & Employees" at bounding box center [535, 451] width 376 height 50
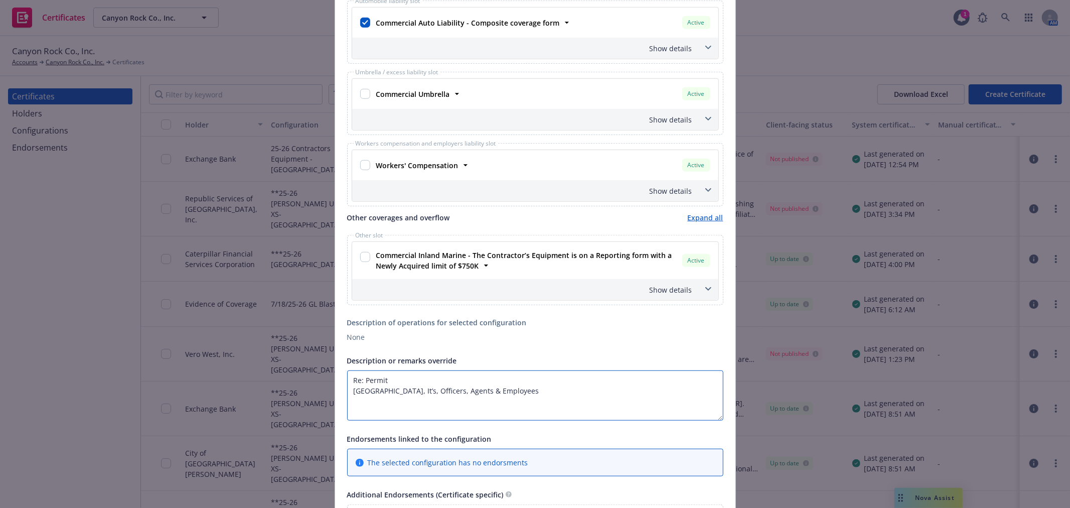
scroll to position [557, 0]
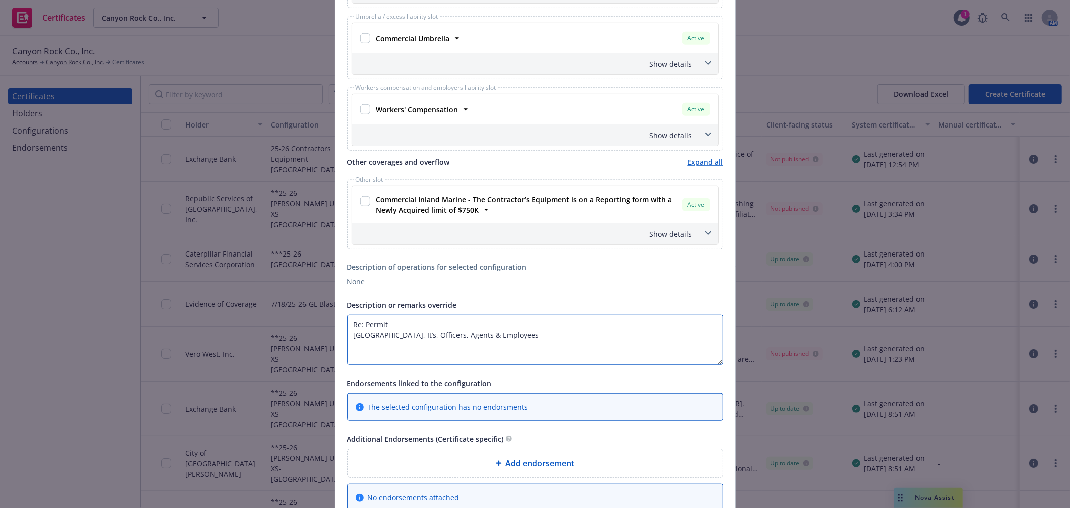
type textarea "Re: Permit [GEOGRAPHIC_DATA], It’s, Officers, Agents & Employees"
click at [553, 453] on div "Add endorsement" at bounding box center [535, 463] width 375 height 28
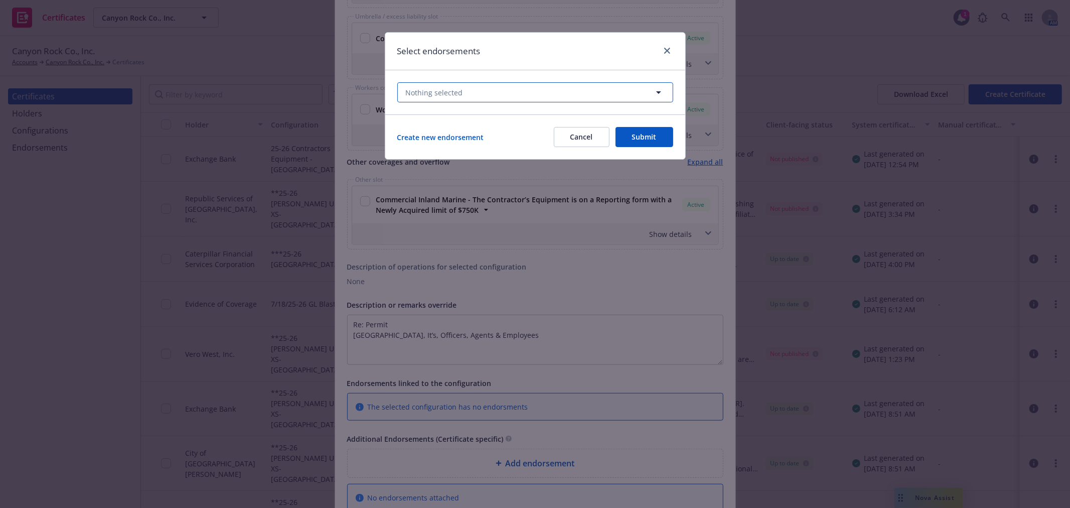
click at [495, 93] on button "Nothing selected" at bounding box center [535, 92] width 276 height 20
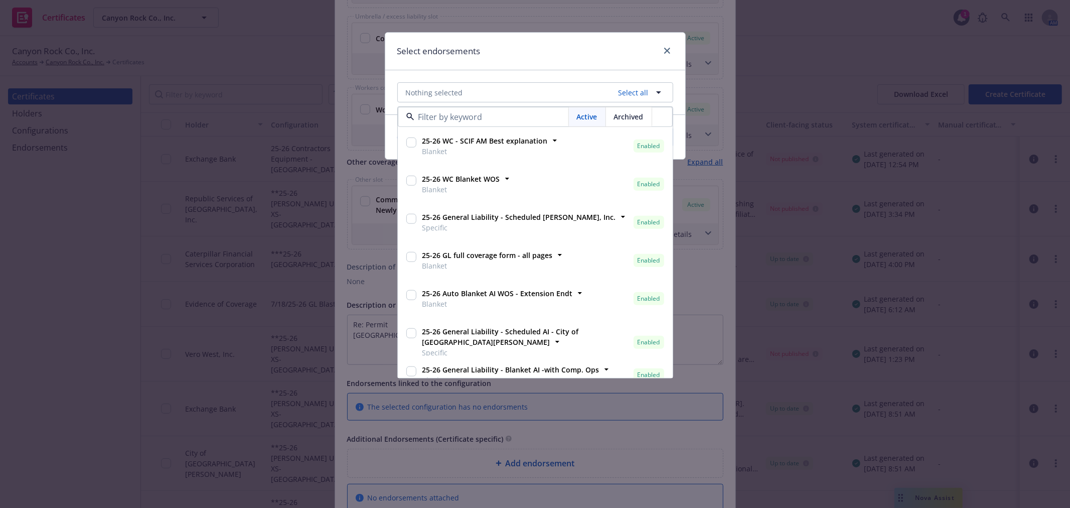
click at [412, 293] on input "checkbox" at bounding box center [411, 295] width 10 height 10
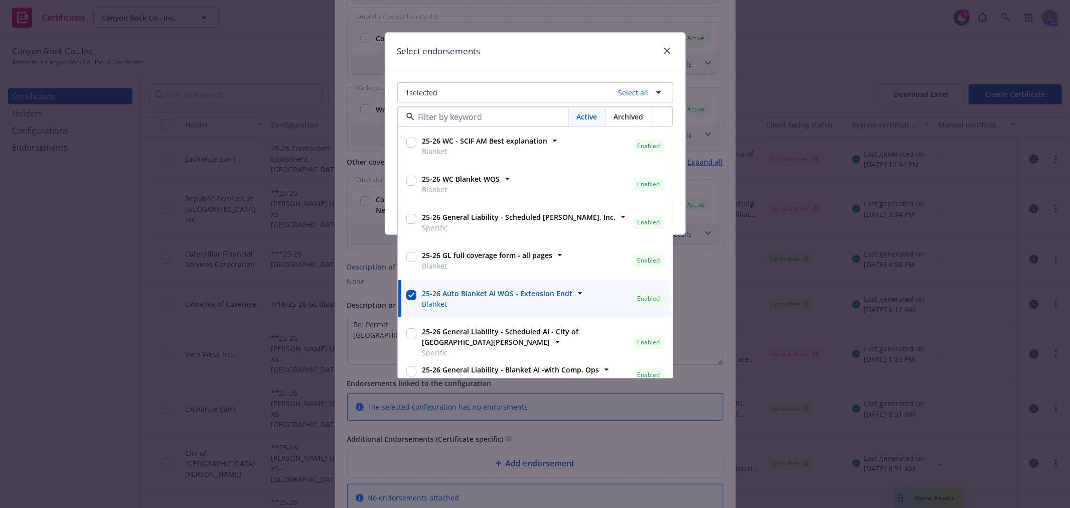
click at [412, 293] on input "checkbox" at bounding box center [411, 295] width 10 height 10
checkbox input "false"
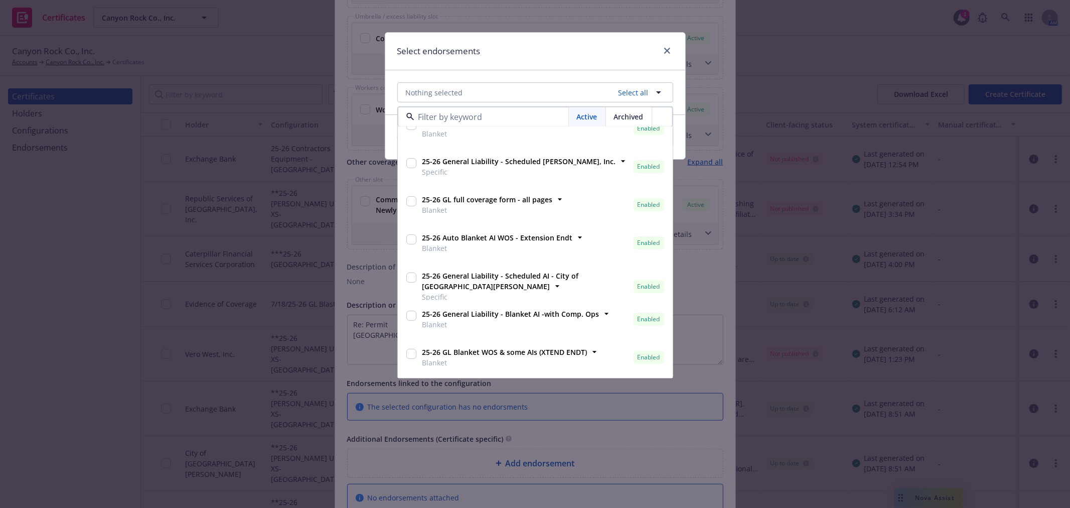
scroll to position [111, 0]
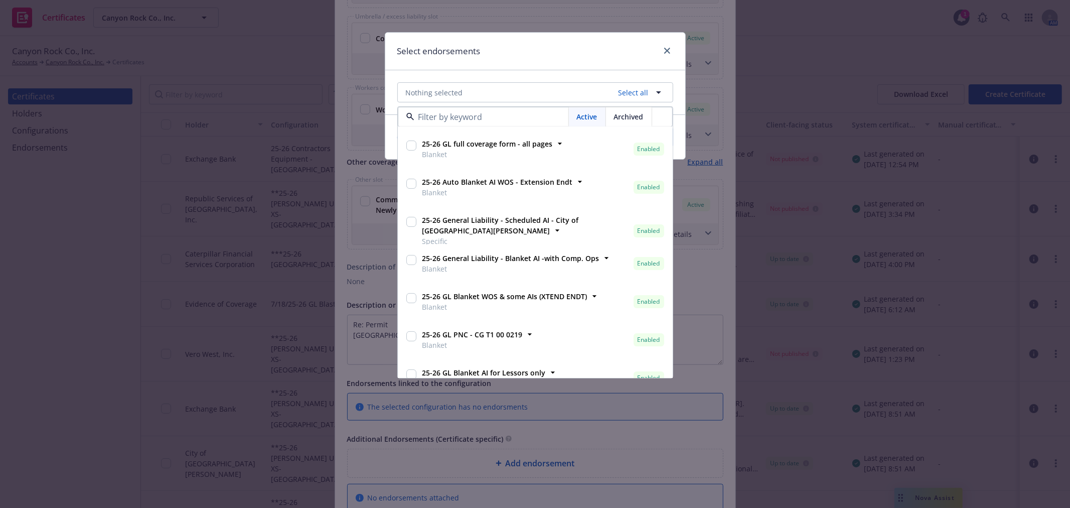
click at [408, 299] on input "checkbox" at bounding box center [411, 298] width 10 height 10
checkbox input "true"
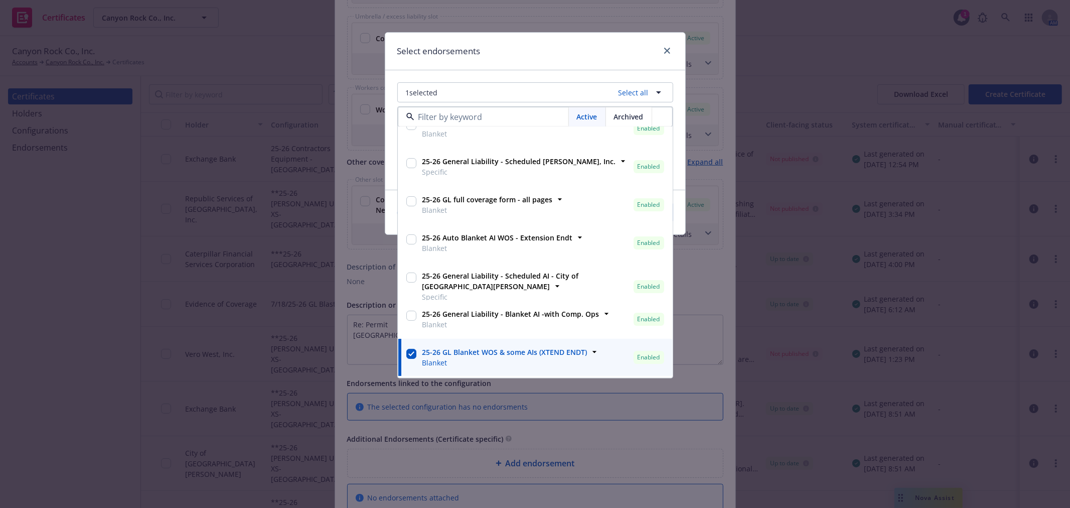
scroll to position [0, 0]
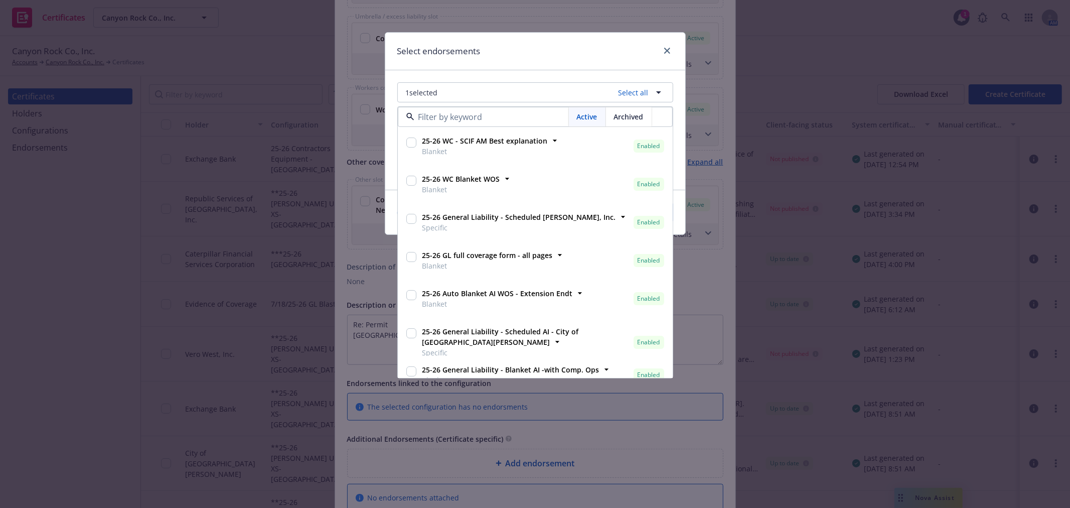
click at [581, 69] on div "Select endorsements" at bounding box center [535, 52] width 300 height 38
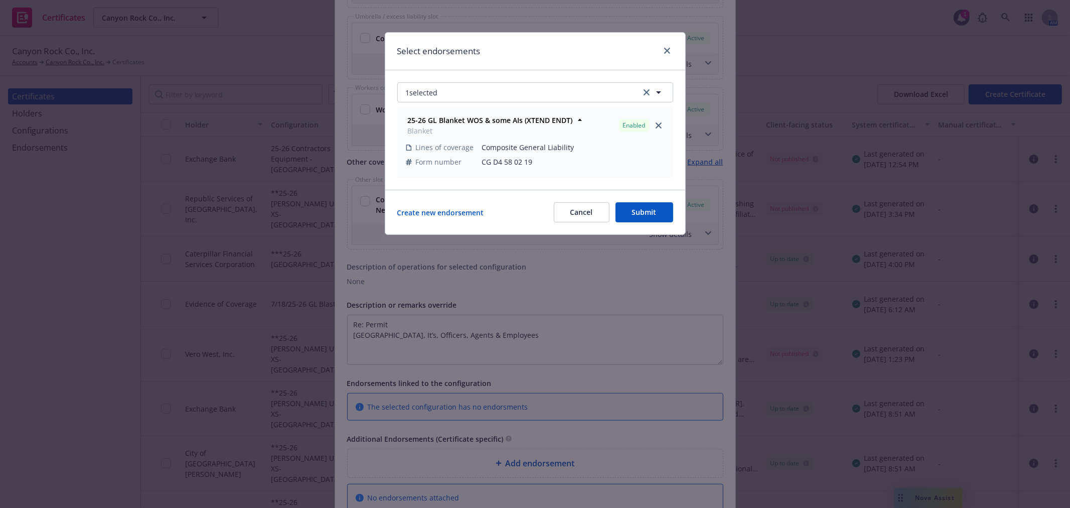
click at [656, 216] on button "Submit" at bounding box center [644, 212] width 58 height 20
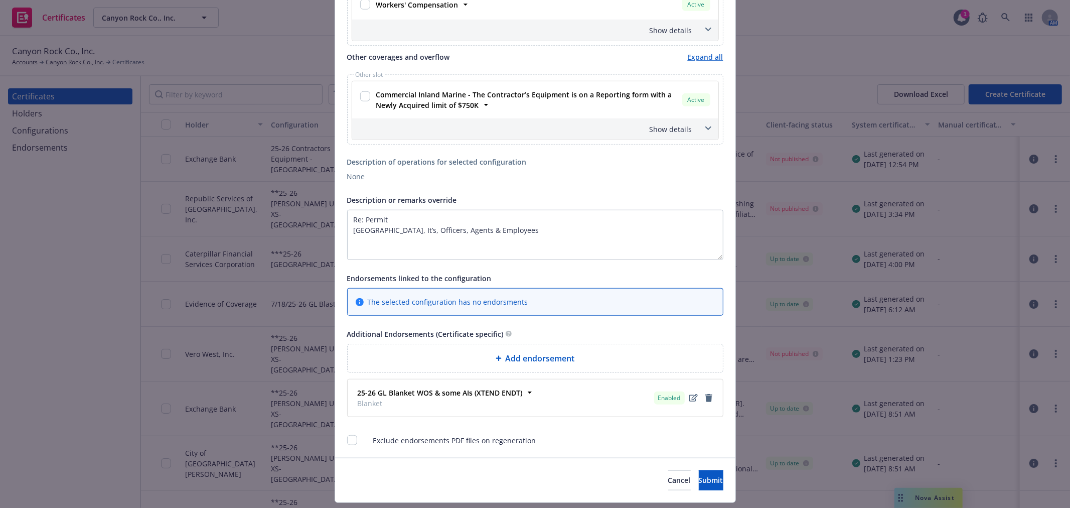
scroll to position [692, 0]
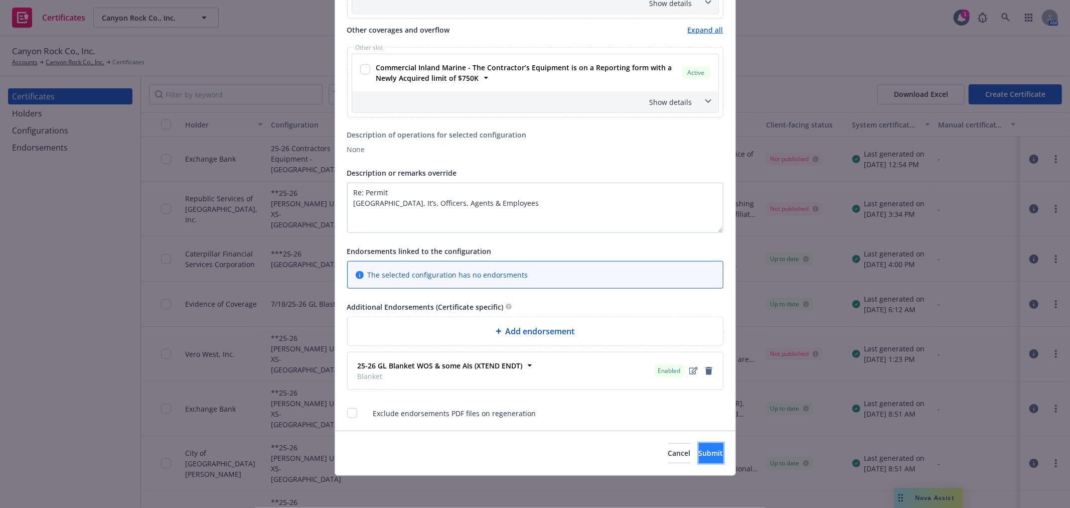
click at [699, 452] on span "Submit" at bounding box center [711, 453] width 25 height 10
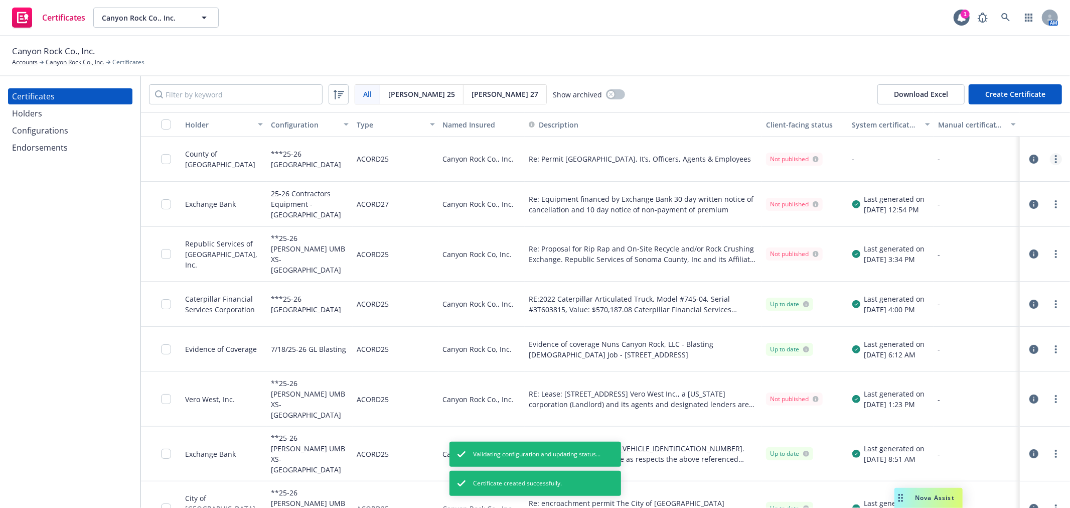
click at [1050, 154] on link "more" at bounding box center [1056, 159] width 12 height 12
click at [959, 341] on link "Preview a new version" at bounding box center [973, 340] width 161 height 20
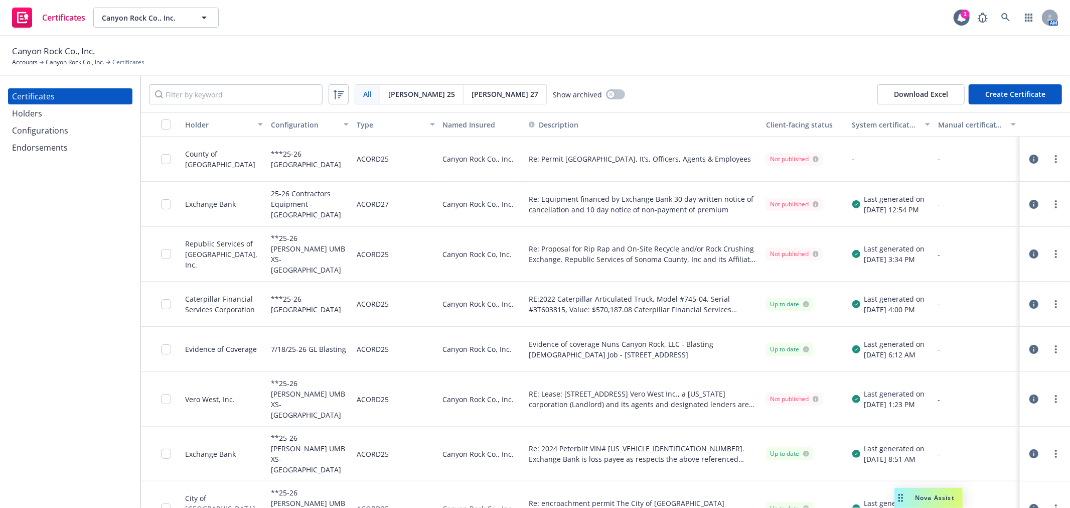
click at [38, 143] on div "Endorsements" at bounding box center [40, 147] width 56 height 16
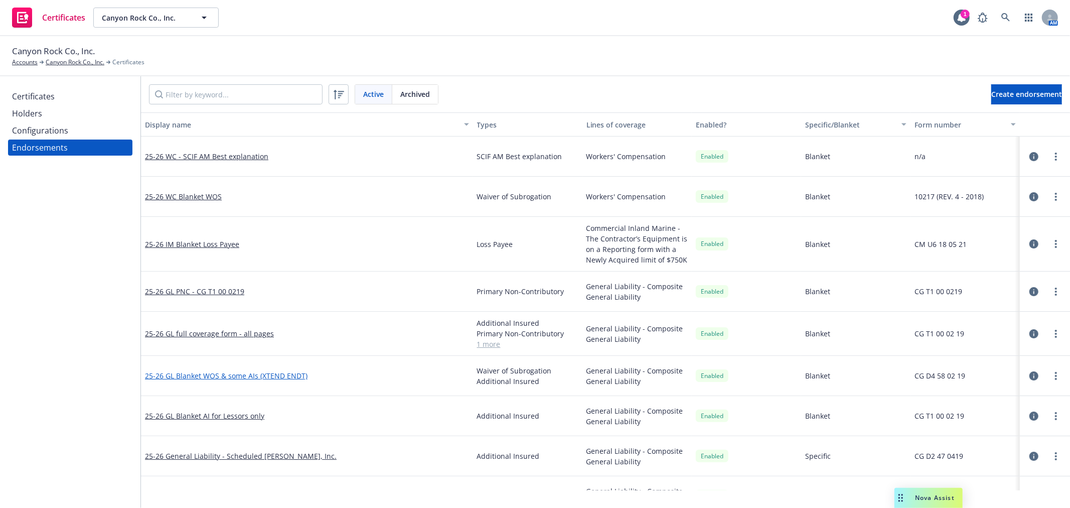
click at [263, 375] on link "25-26 GL Blanket WOS & some AIs (XTEND ENDT)" at bounding box center [226, 376] width 163 height 10
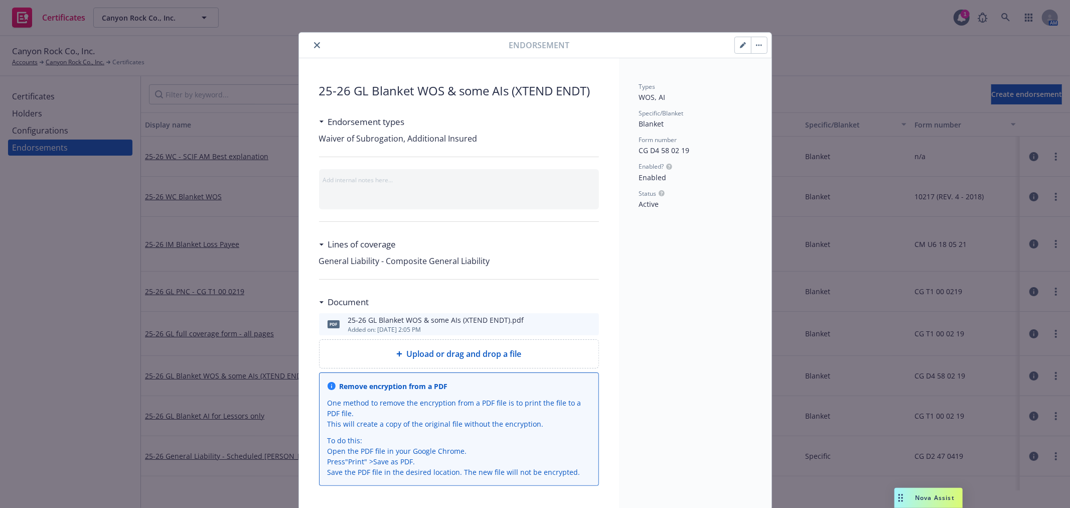
click at [585, 322] on icon "preview file" at bounding box center [589, 323] width 9 height 7
drag, startPoint x: 317, startPoint y: 43, endPoint x: 236, endPoint y: 68, distance: 85.0
click at [316, 43] on button "close" at bounding box center [317, 45] width 12 height 12
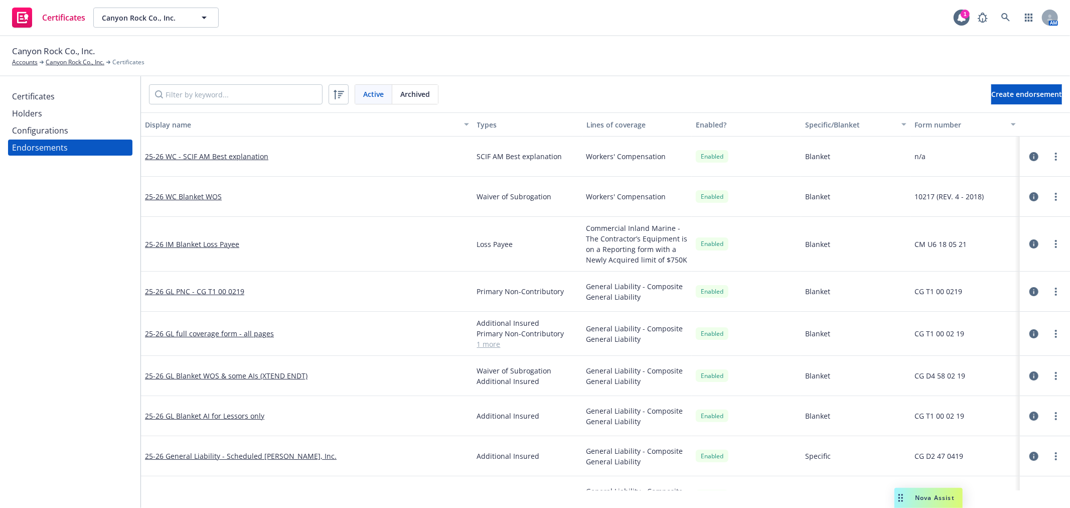
click at [77, 87] on div "Certificates Holders Configurations Endorsements" at bounding box center [70, 291] width 140 height 431
click at [72, 91] on div "Certificates" at bounding box center [70, 96] width 116 height 16
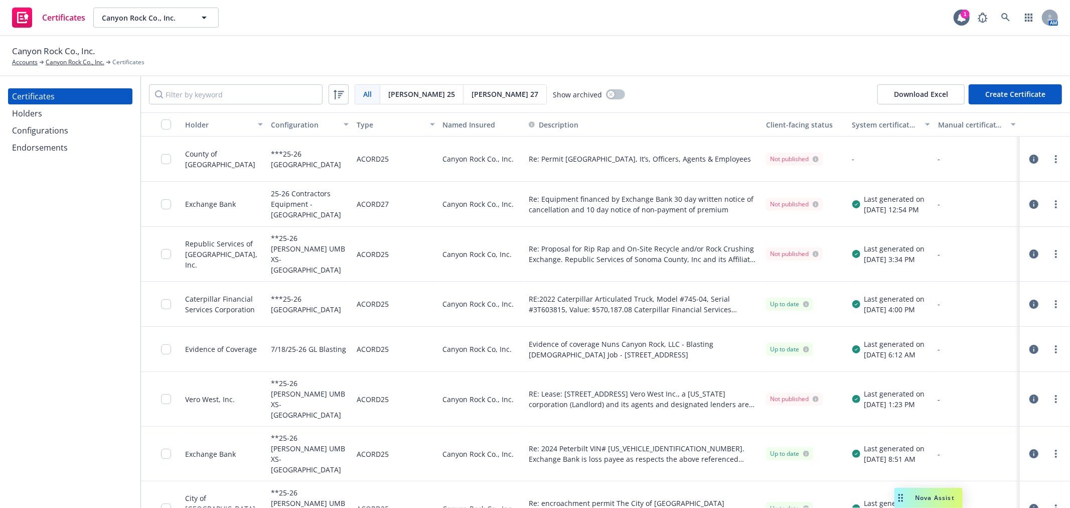
click at [1029, 157] on icon "button" at bounding box center [1033, 158] width 9 height 9
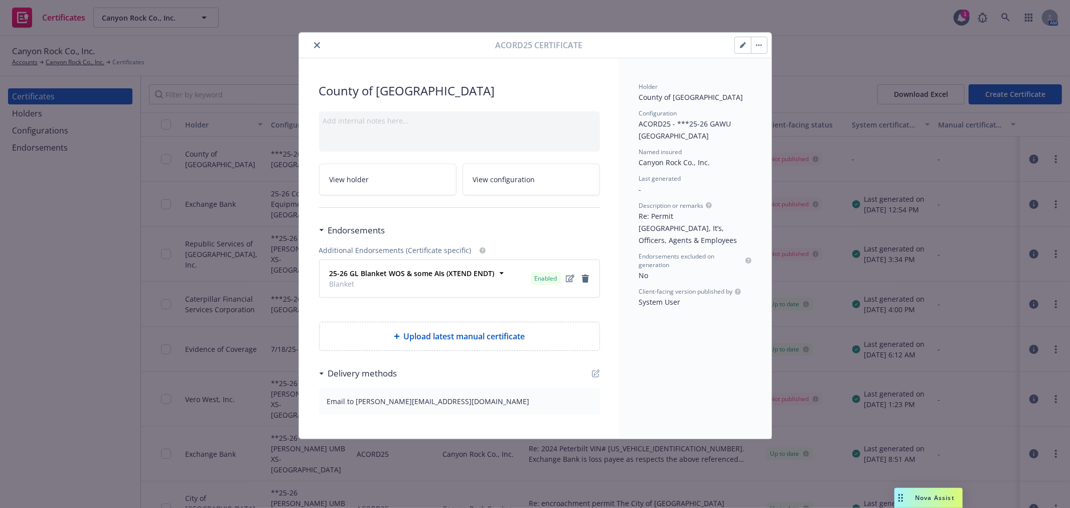
click at [736, 46] on button "button" at bounding box center [743, 45] width 16 height 16
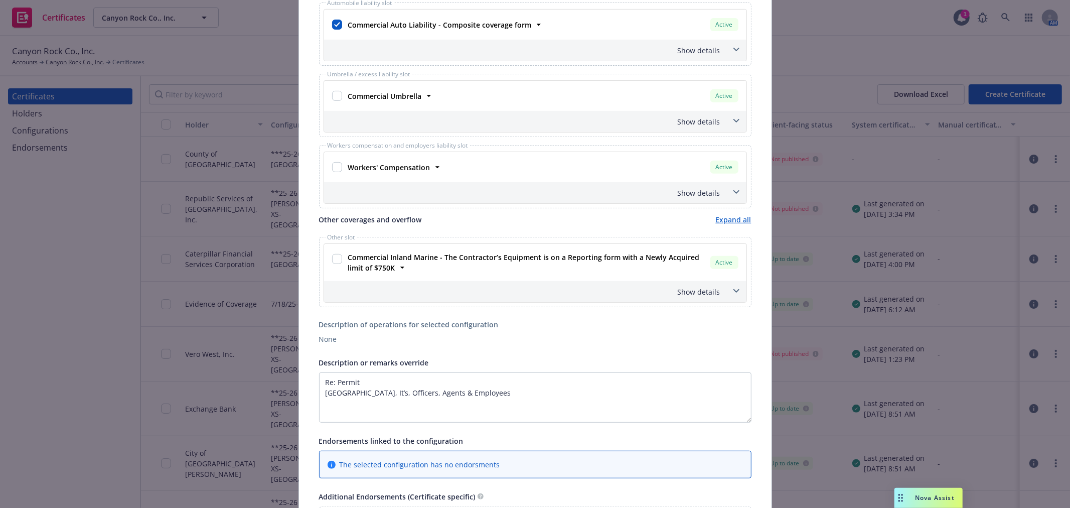
scroll to position [334, 0]
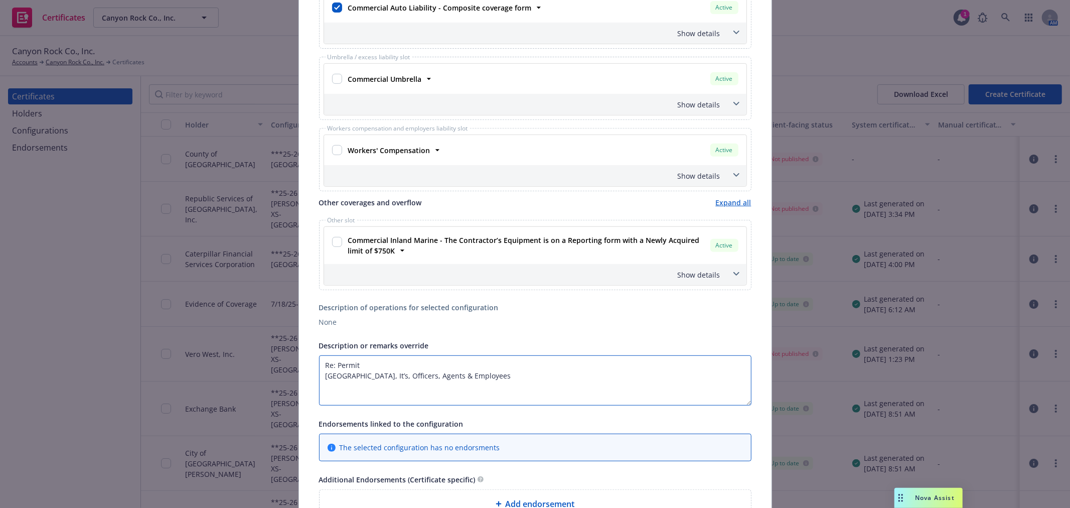
click at [537, 384] on textarea "Re: Permit [GEOGRAPHIC_DATA], It’s, Officers, Agents & Employees" at bounding box center [535, 380] width 432 height 50
paste textarea "Per attached policy endorsement CG D4 58 02 19 H. Blanket Additional Insured – …"
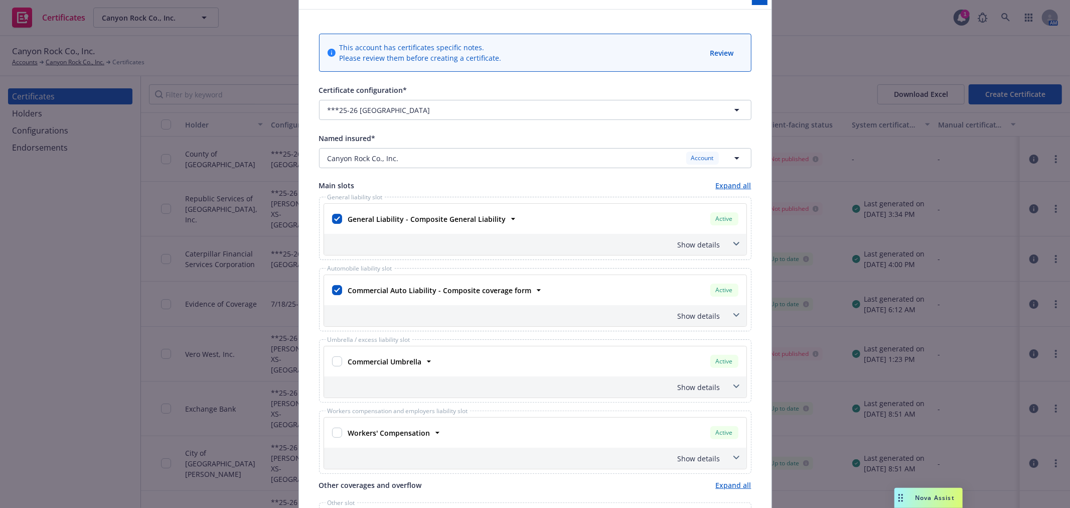
scroll to position [0, 0]
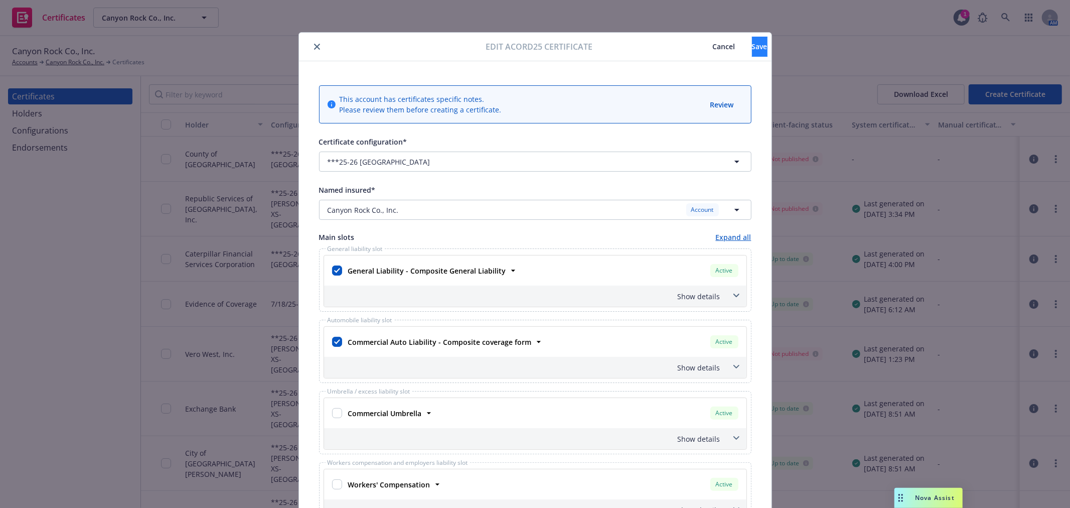
type textarea "Re: Permit [GEOGRAPHIC_DATA], It’s, Officers, Agents & Employees Per attached p…"
click at [752, 48] on span "Save" at bounding box center [760, 47] width 16 height 10
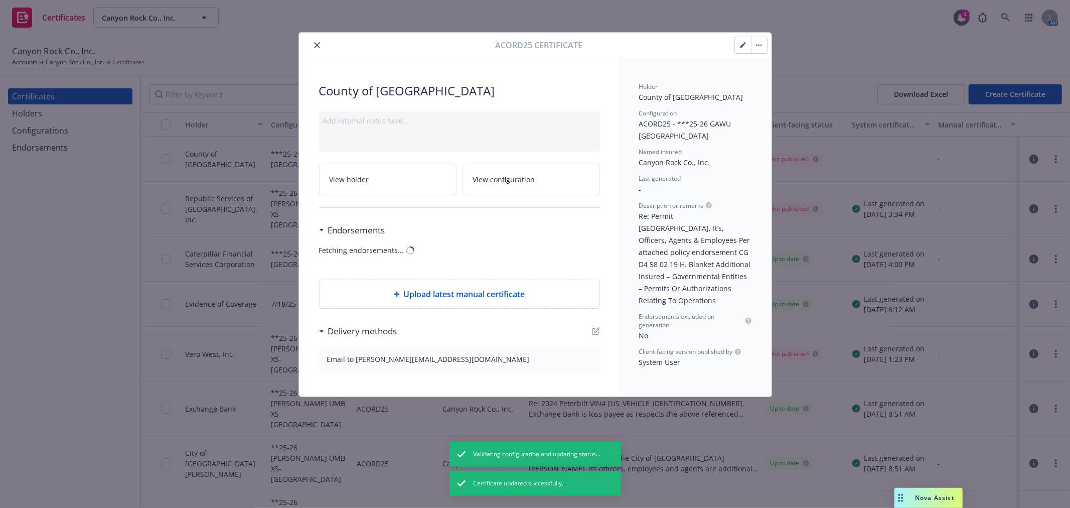
click at [754, 48] on button "button" at bounding box center [759, 45] width 16 height 16
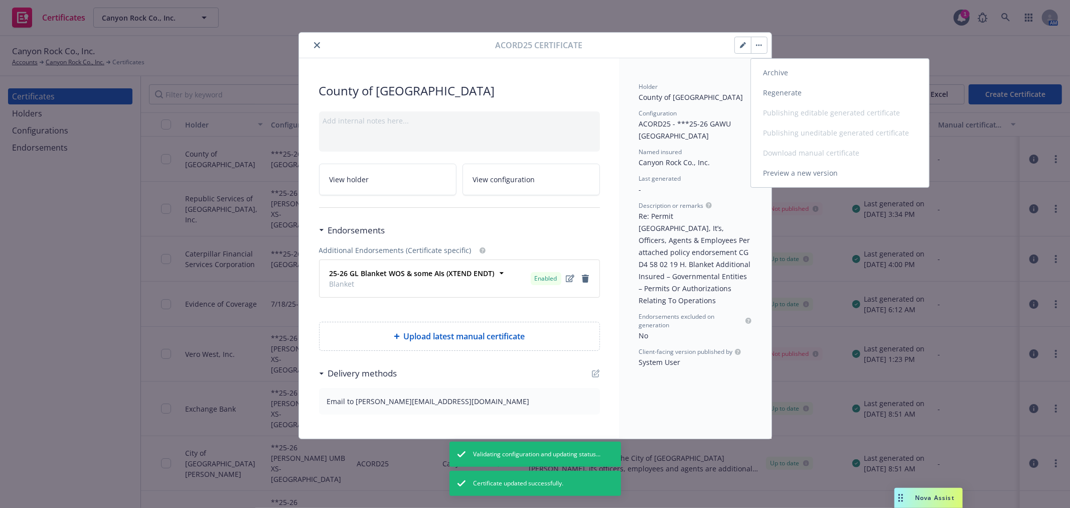
click at [780, 91] on link "Regenerate" at bounding box center [840, 93] width 178 height 20
